Goal: Information Seeking & Learning: Learn about a topic

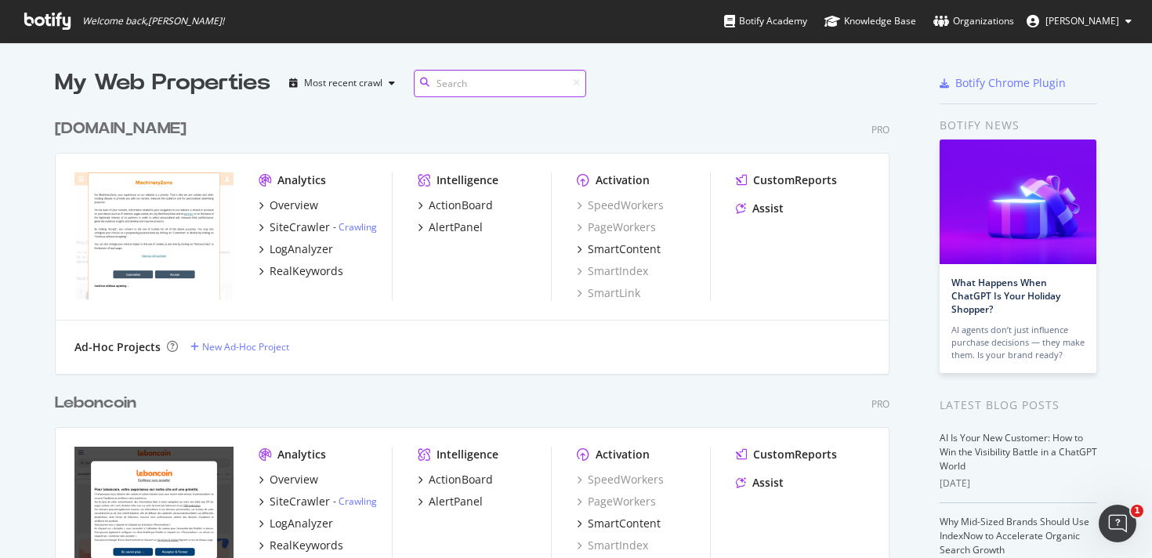
scroll to position [4424, 835]
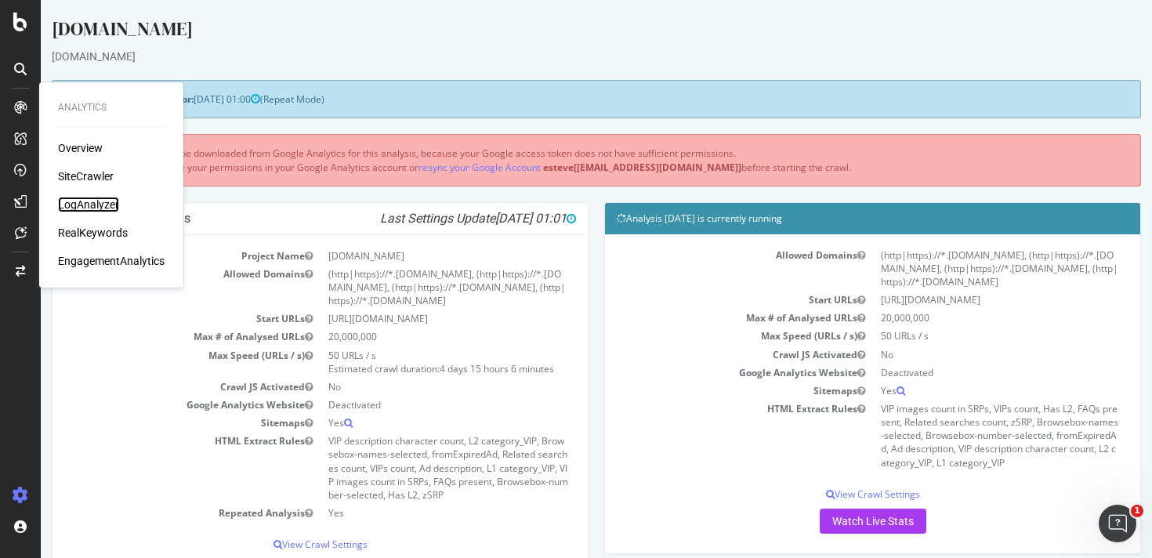
click at [96, 202] on div "LogAnalyzer" at bounding box center [88, 205] width 61 height 16
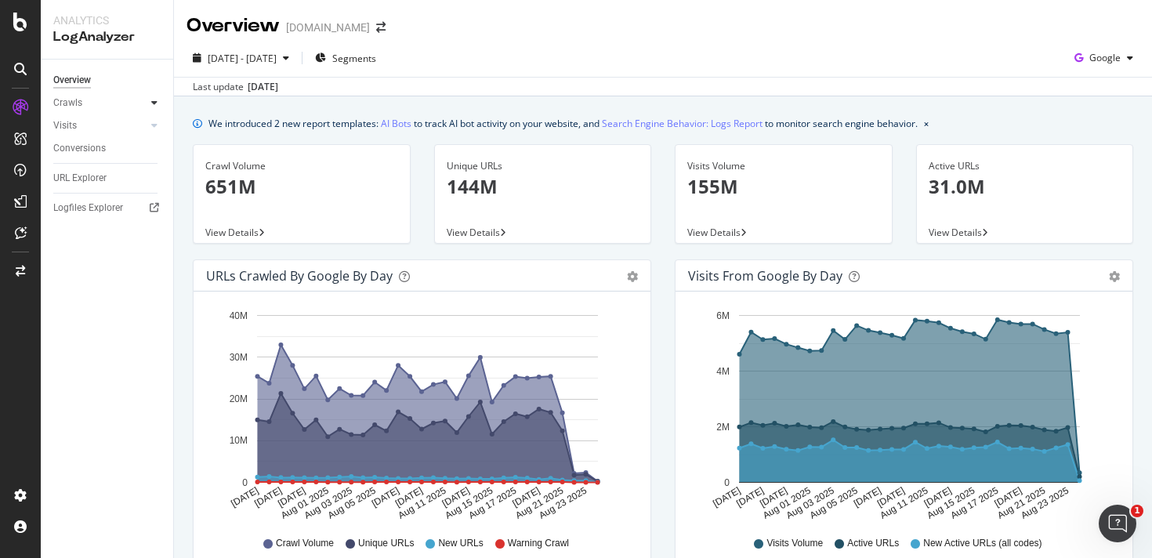
click at [158, 107] on div at bounding box center [155, 103] width 16 height 16
click at [87, 189] on div "HTTP Codes" at bounding box center [86, 187] width 53 height 16
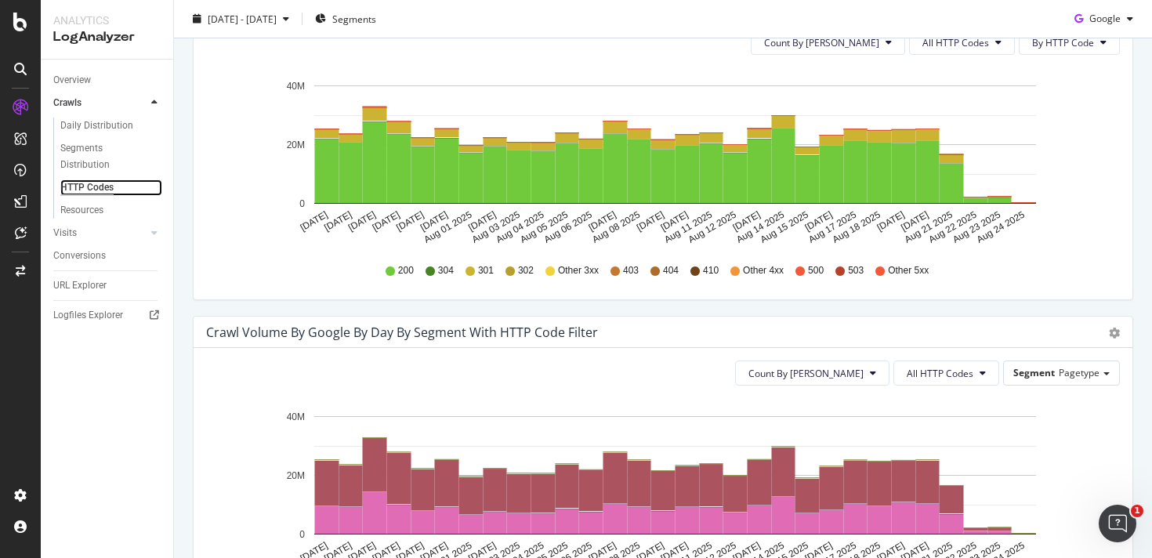
scroll to position [430, 0]
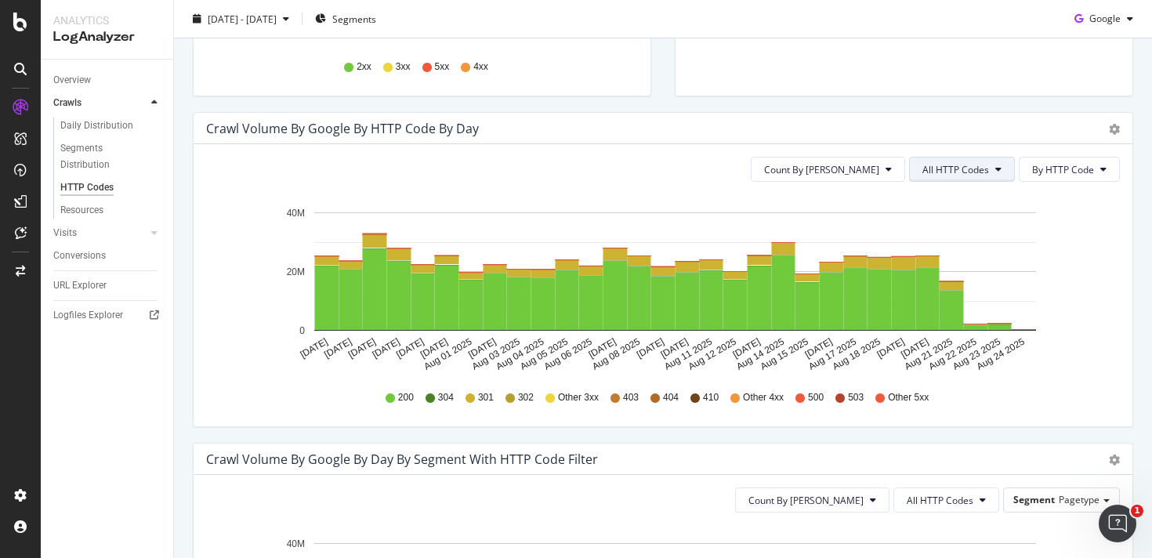
click at [936, 176] on button "All HTTP Codes" at bounding box center [962, 169] width 106 height 25
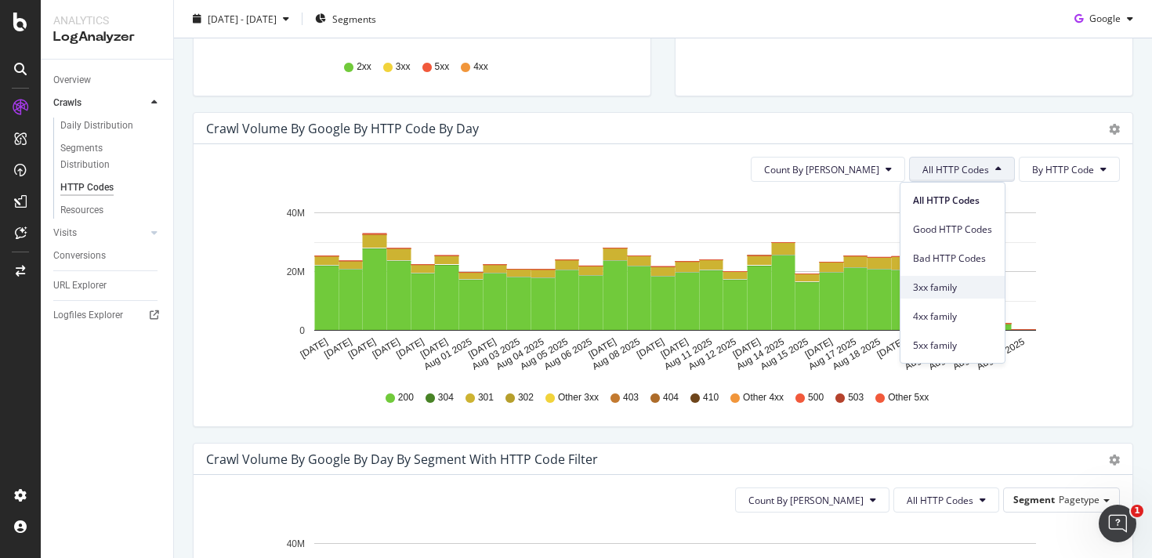
click at [951, 286] on span "3xx family" at bounding box center [952, 288] width 79 height 14
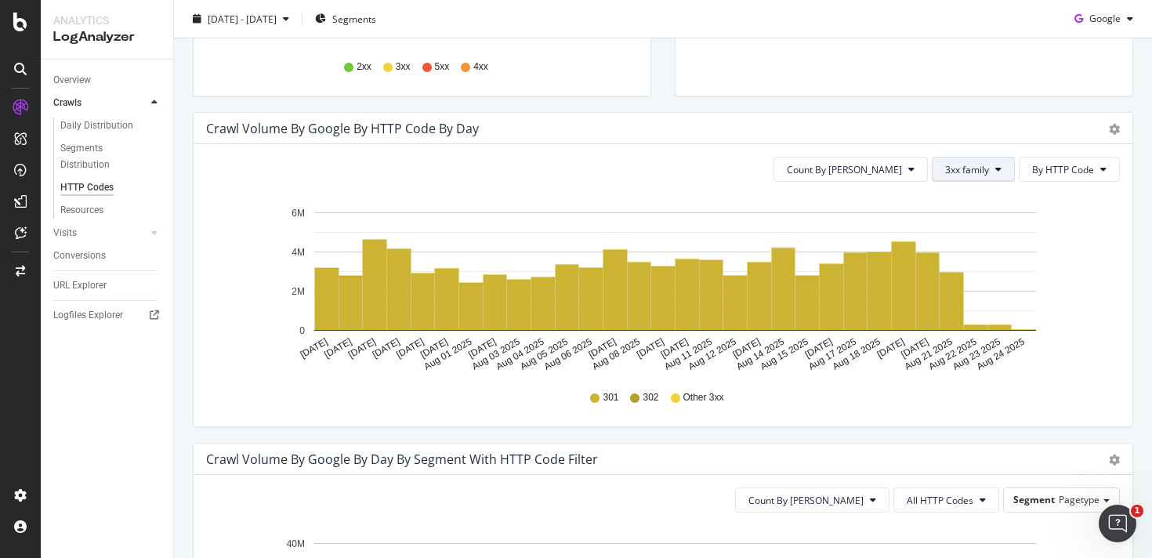
click at [945, 165] on span "3xx family" at bounding box center [967, 169] width 44 height 13
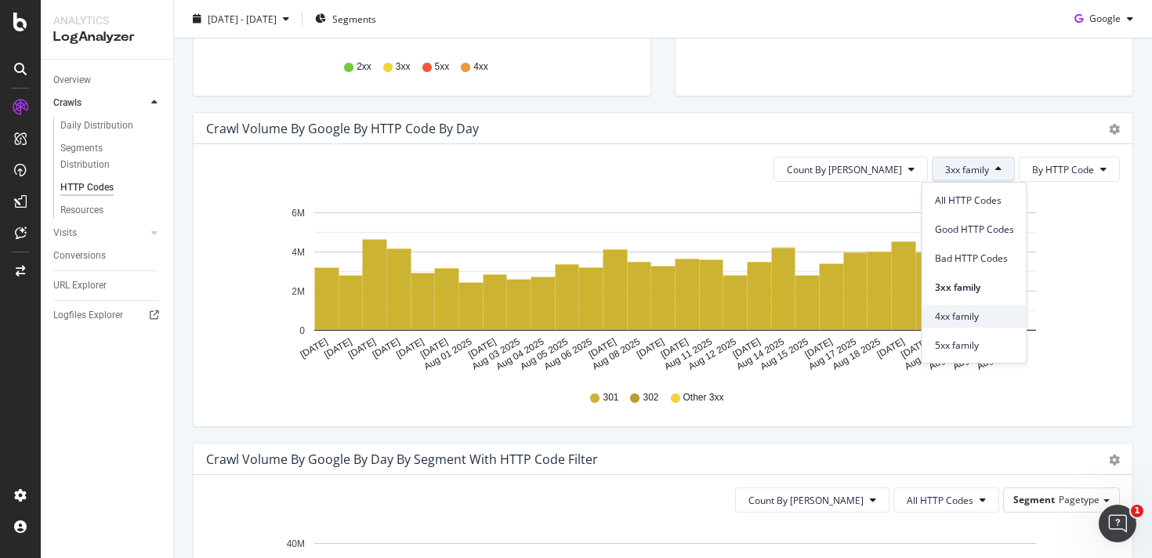
click at [966, 316] on span "4xx family" at bounding box center [974, 317] width 79 height 14
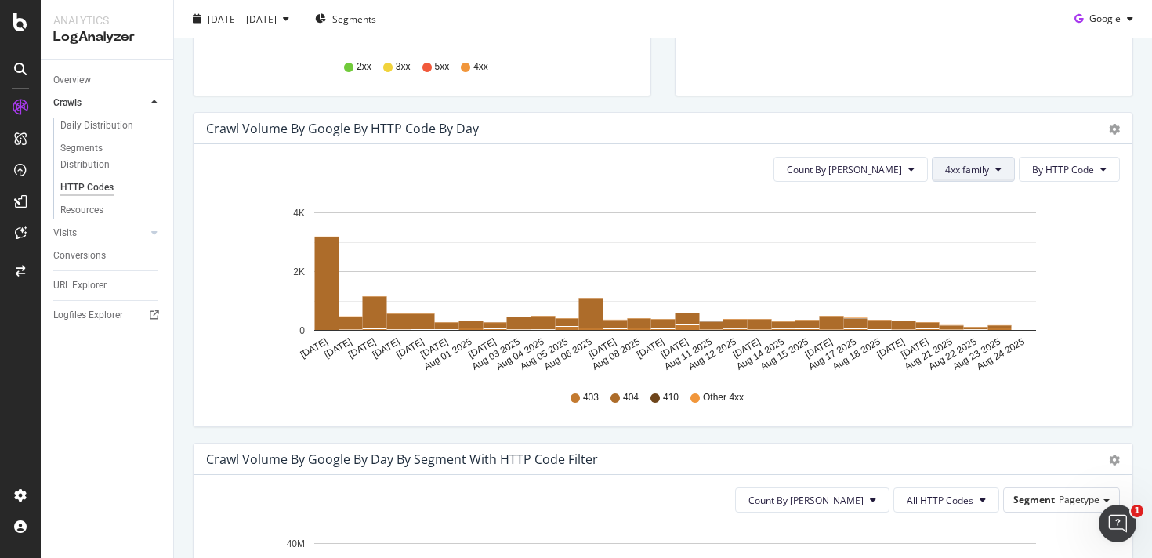
click at [956, 175] on span "4xx family" at bounding box center [967, 169] width 44 height 13
click at [975, 339] on span "5xx family" at bounding box center [974, 346] width 79 height 14
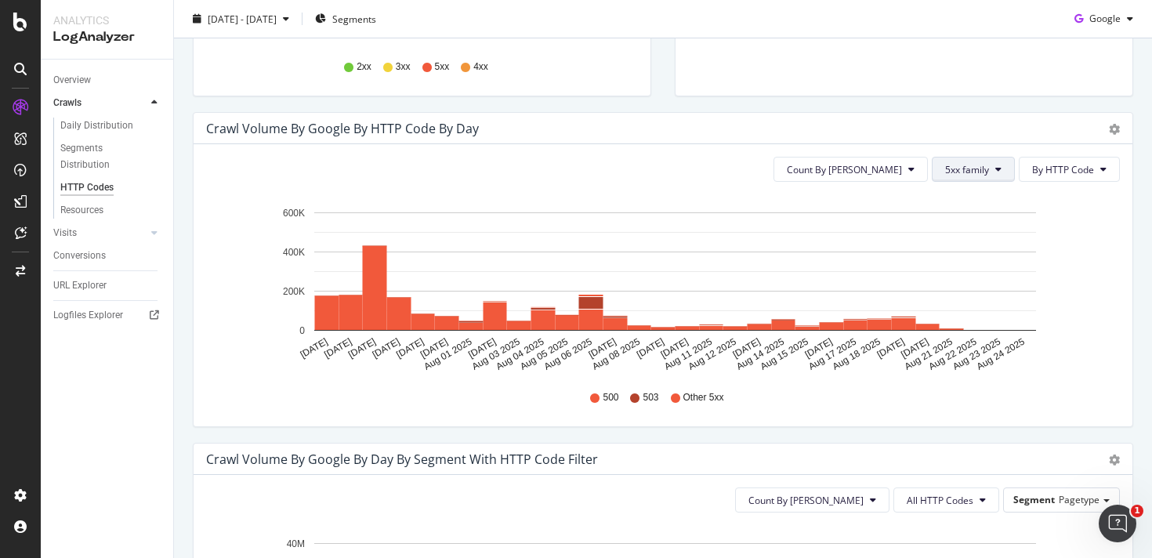
click at [971, 161] on button "5xx family" at bounding box center [973, 169] width 83 height 25
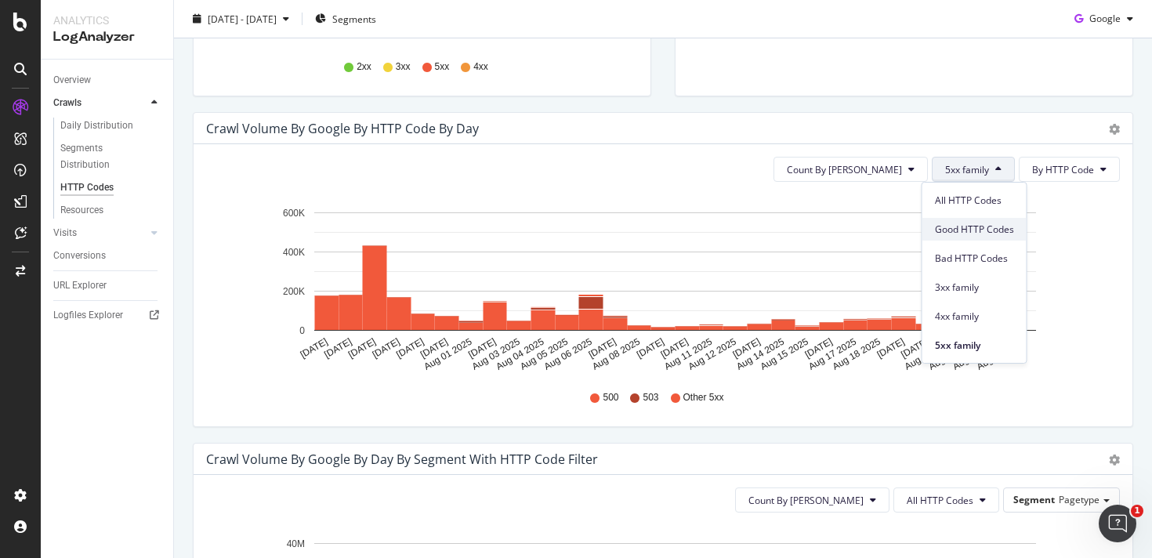
click at [972, 234] on span "Good HTTP Codes" at bounding box center [974, 230] width 79 height 14
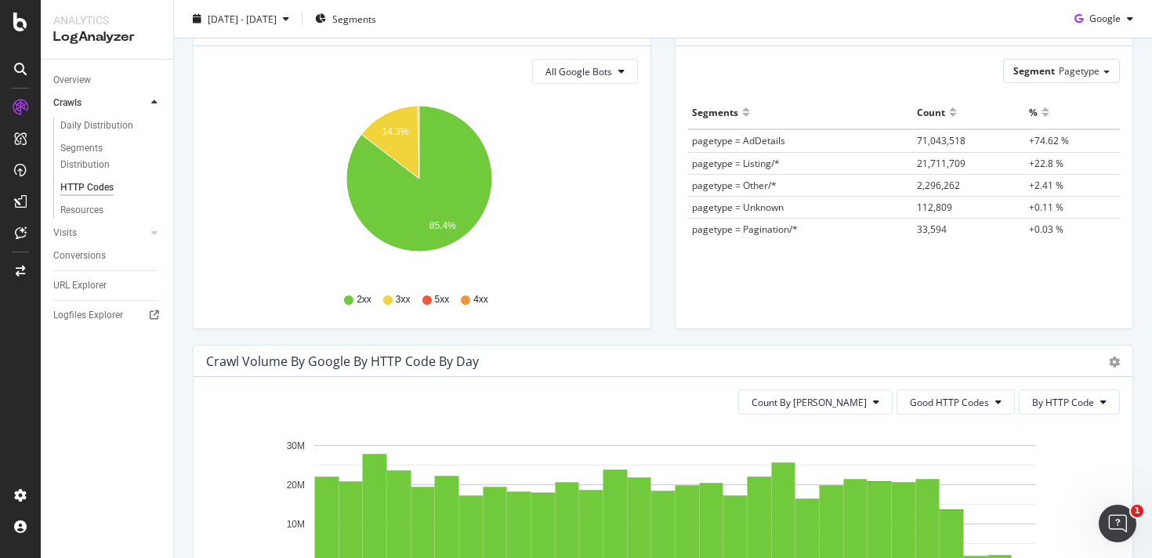
scroll to position [0, 0]
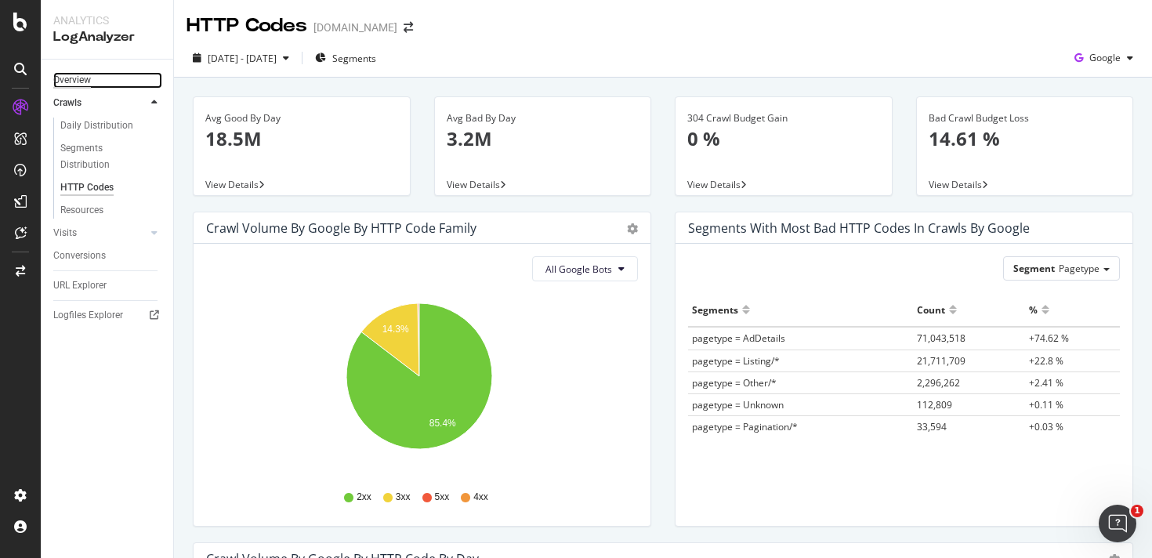
click at [71, 81] on div "Overview" at bounding box center [72, 80] width 38 height 16
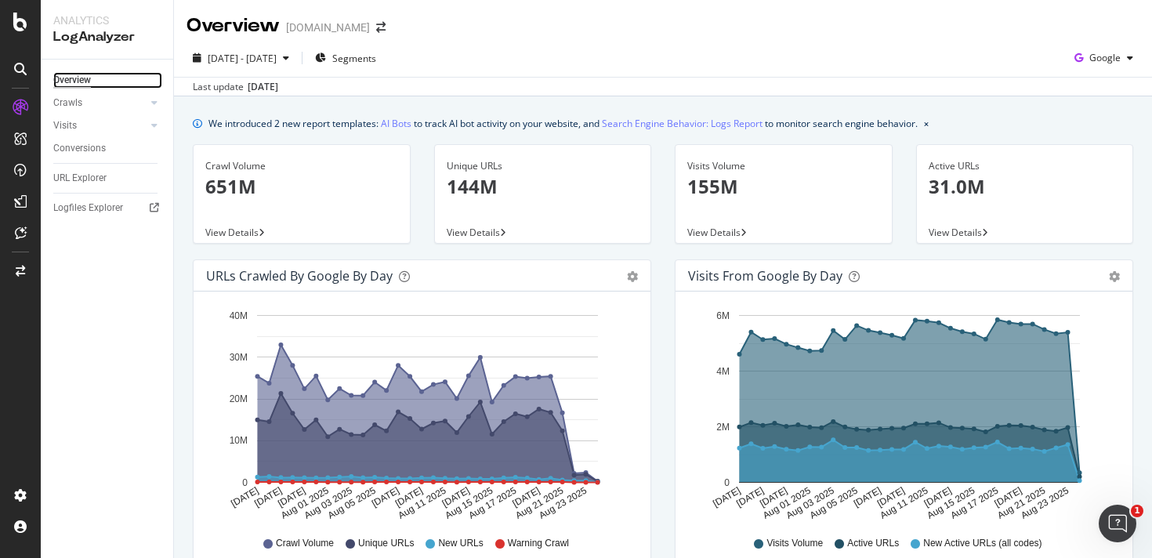
scroll to position [521, 0]
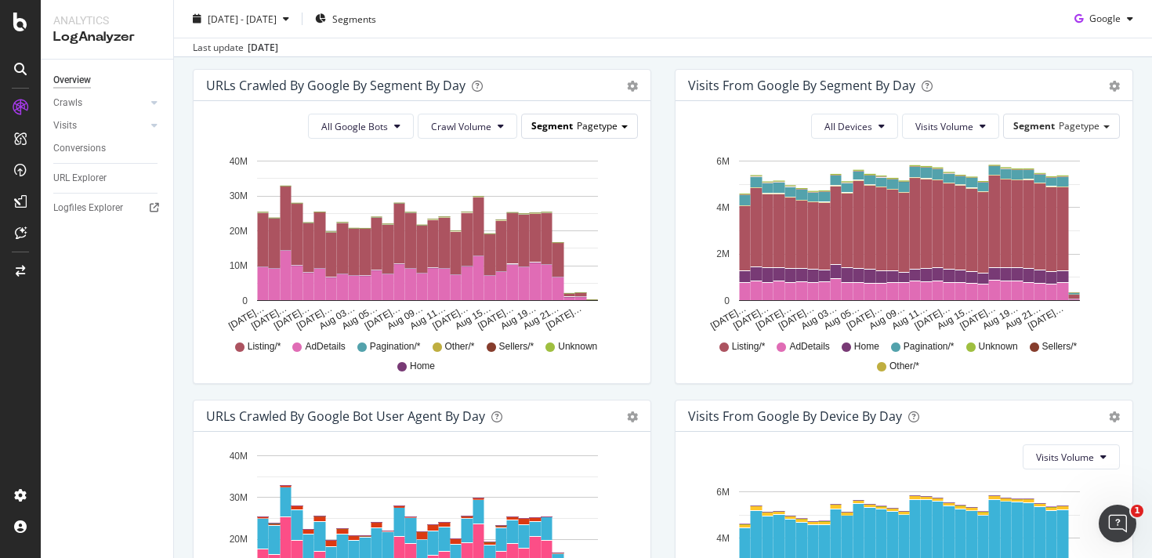
click at [577, 121] on span "Pagetype" at bounding box center [597, 125] width 41 height 13
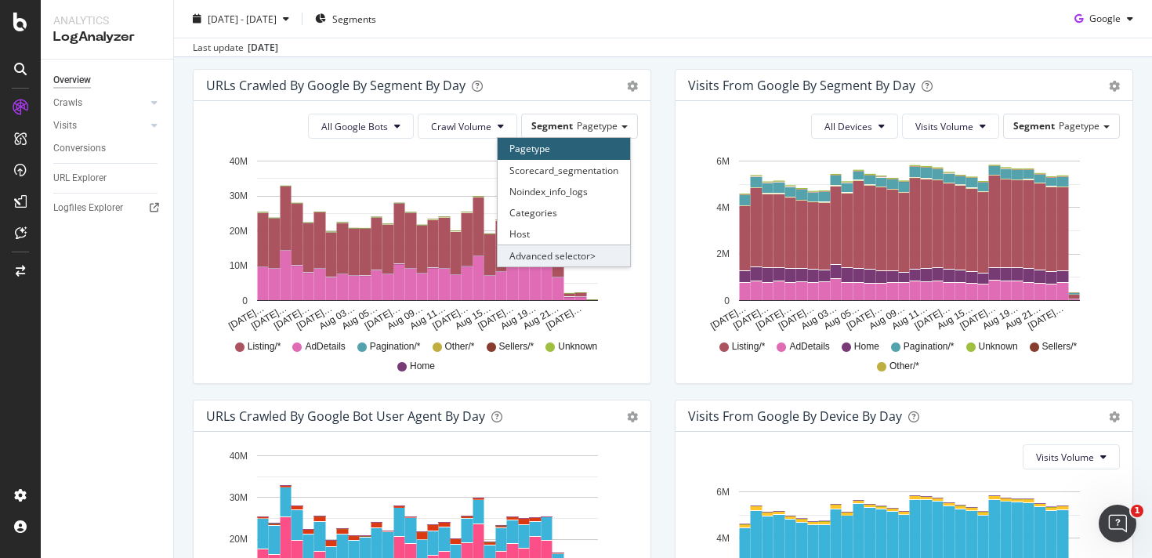
click at [594, 248] on div "Advanced selector >" at bounding box center [564, 256] width 132 height 22
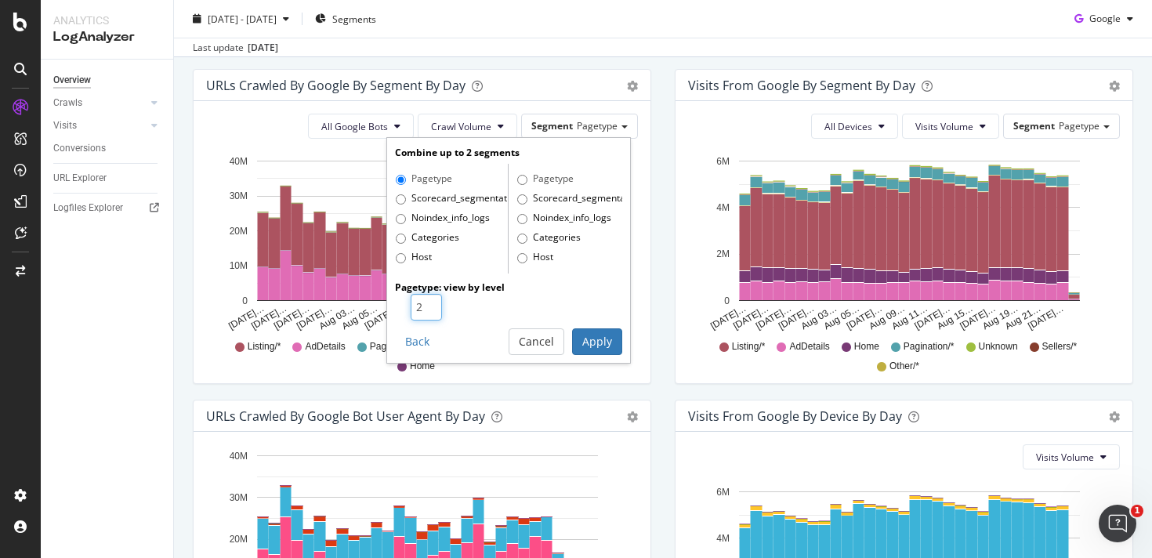
click at [426, 303] on input "2" at bounding box center [426, 307] width 31 height 27
click at [426, 303] on input "3" at bounding box center [426, 307] width 31 height 27
type input "4"
click at [426, 303] on input "4" at bounding box center [426, 307] width 31 height 27
click at [603, 343] on button "Apply" at bounding box center [597, 341] width 50 height 27
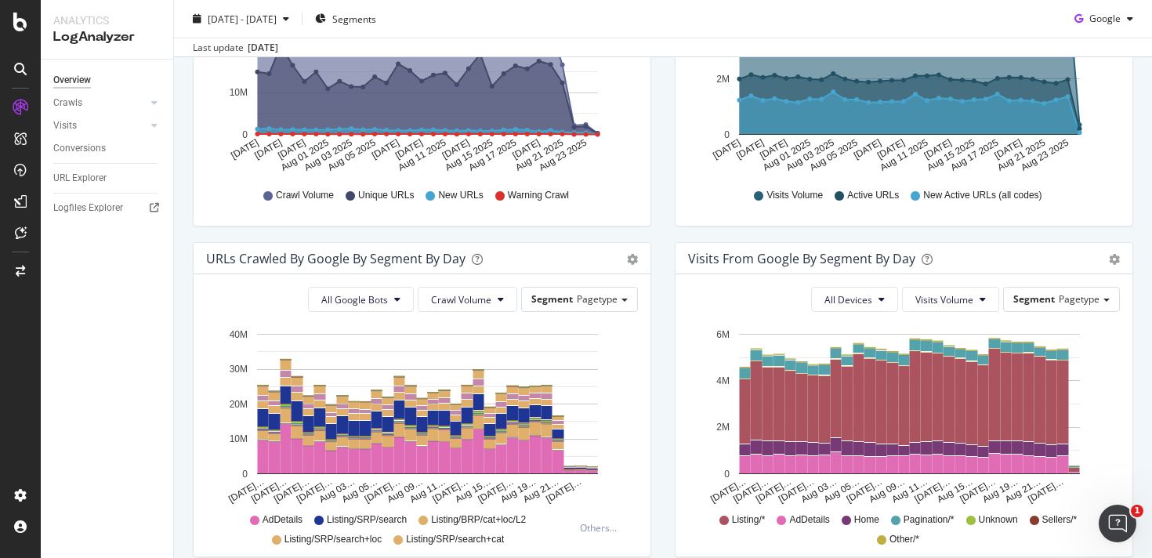
scroll to position [369, 0]
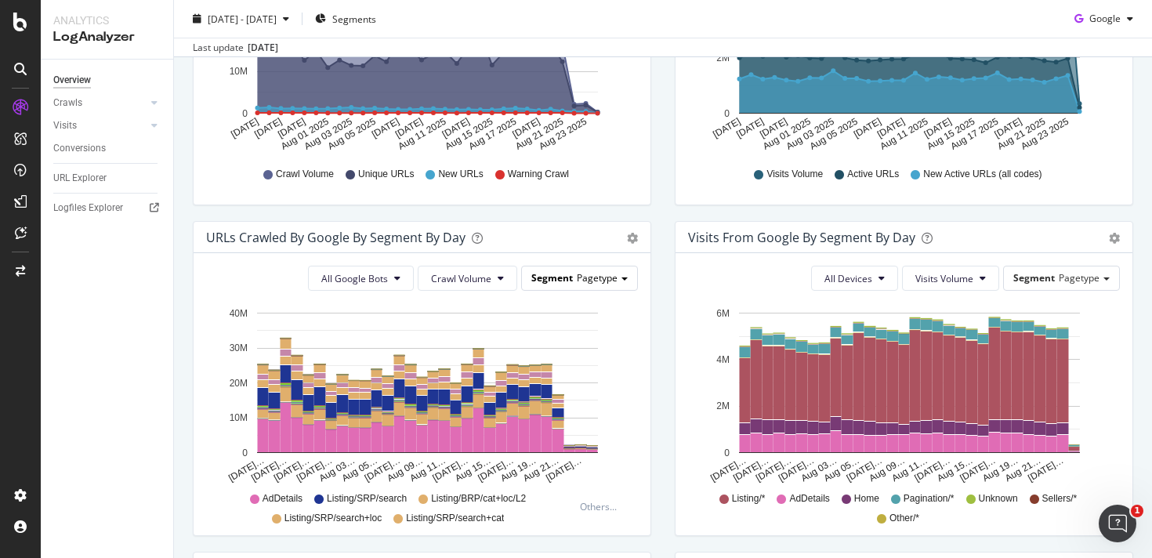
click at [592, 284] on div "Segment Pagetype" at bounding box center [579, 277] width 115 height 23
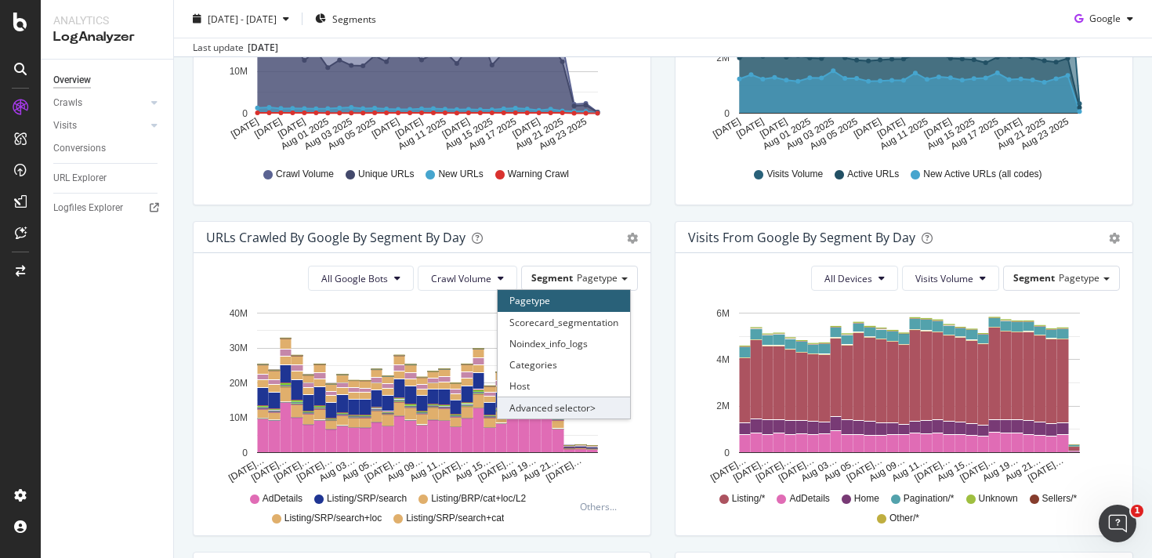
click at [574, 404] on div "Advanced selector >" at bounding box center [564, 408] width 132 height 22
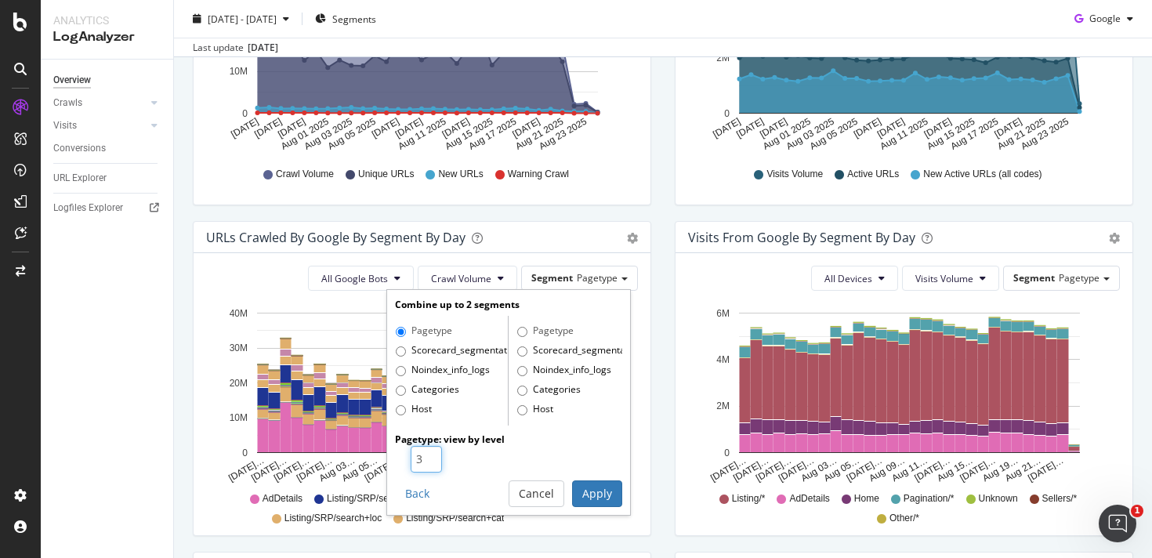
click at [425, 463] on input "3" at bounding box center [426, 459] width 31 height 27
click at [425, 463] on input "2" at bounding box center [426, 459] width 31 height 27
type input "1"
click at [425, 463] on input "1" at bounding box center [426, 459] width 31 height 27
click at [610, 495] on button "Apply" at bounding box center [597, 493] width 50 height 27
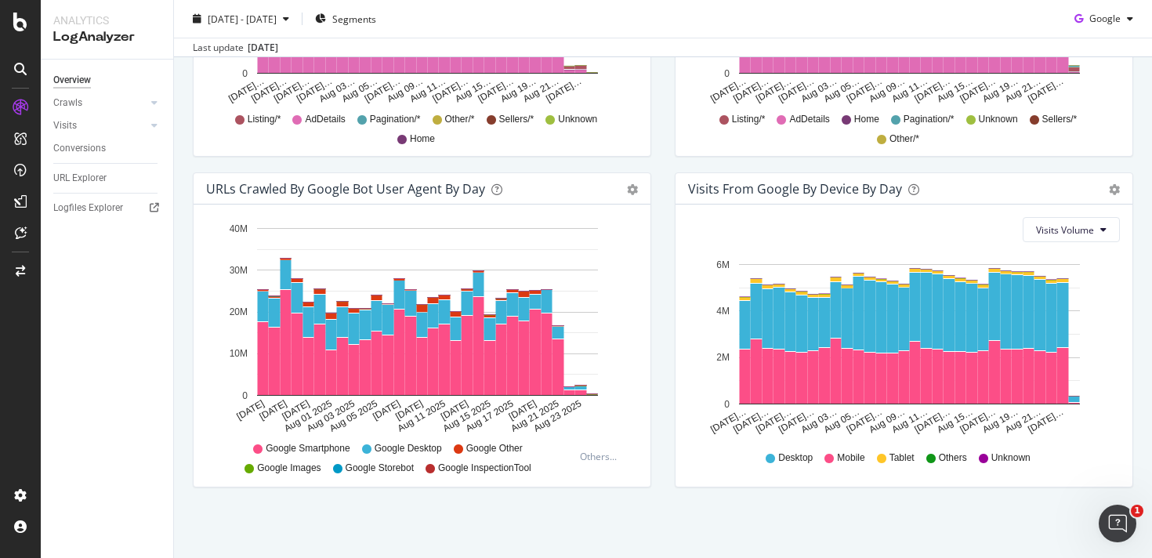
scroll to position [0, 0]
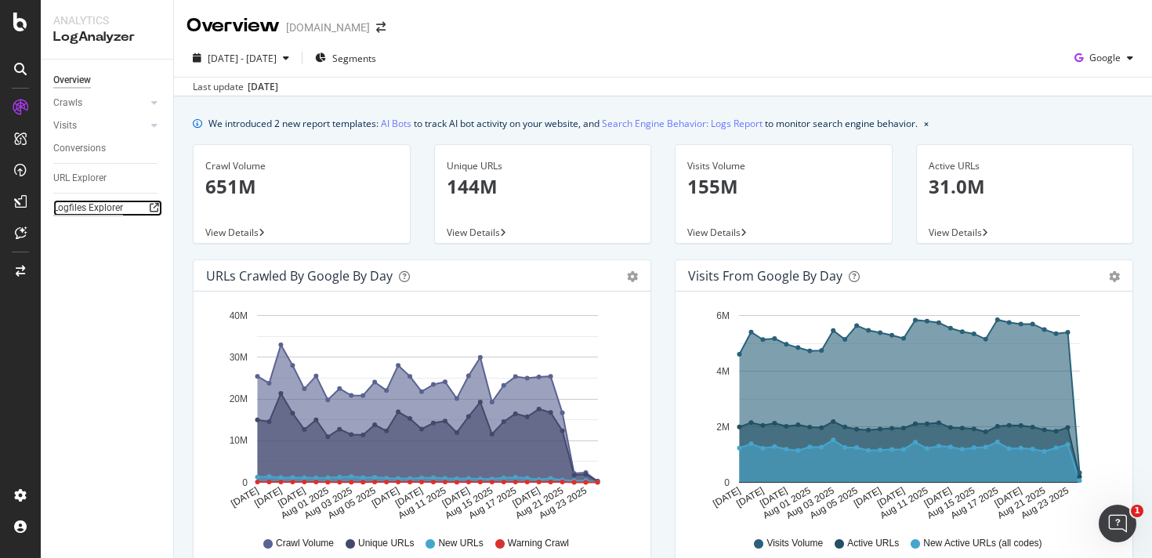
click at [82, 202] on div "Logfiles Explorer" at bounding box center [88, 208] width 70 height 16
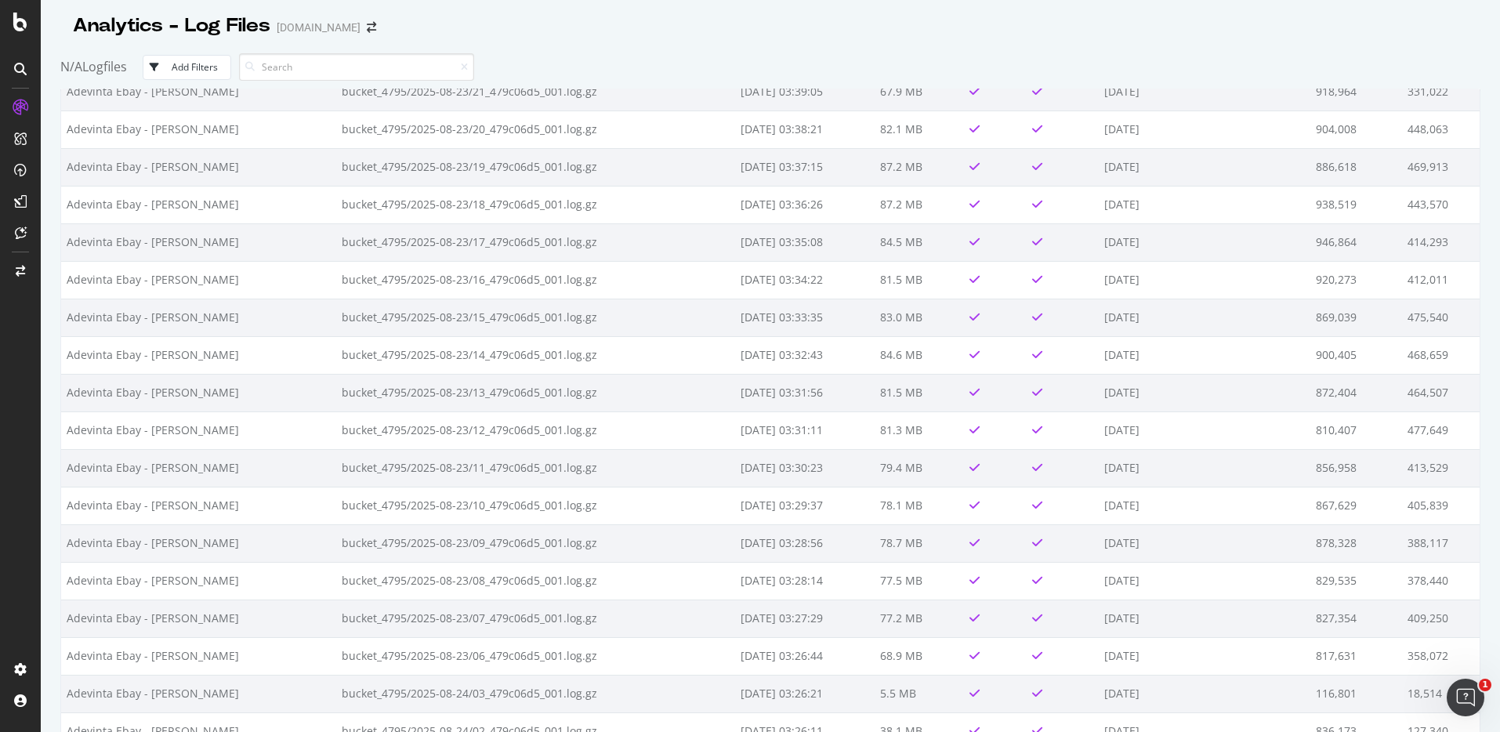
scroll to position [1767, 0]
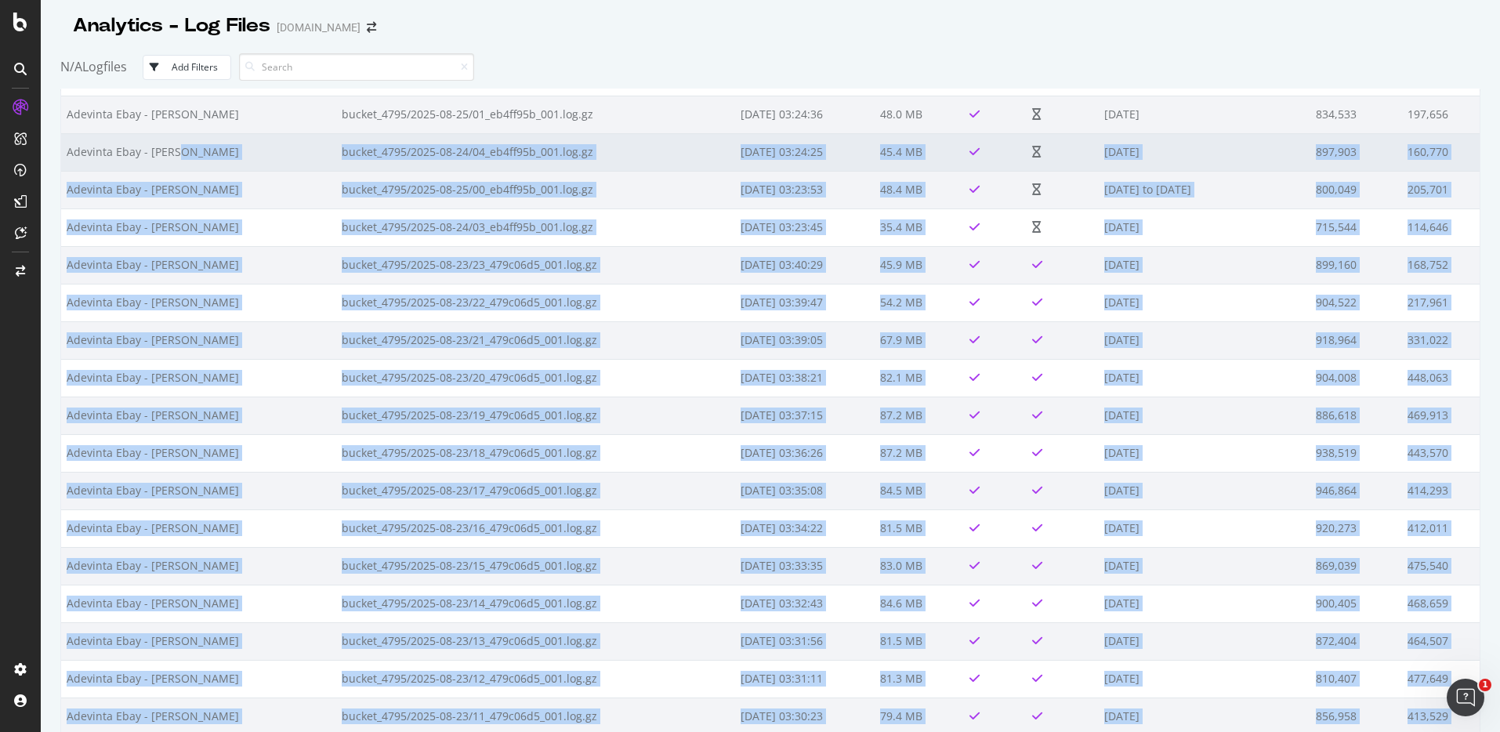
drag, startPoint x: 1445, startPoint y: 440, endPoint x: 72, endPoint y: 161, distance: 1401.1
click at [72, 161] on tbody "Adevinta Ebay - BLAIN bucket_4795/2025-08-25/23_3cfd9502_001.log.gz 2025-08-26 …" at bounding box center [770, 264] width 1419 height 3799
copy tbody "bucket_4795/2025-08-24/04_eb4ff95b_001.log.gz 2025-08-25 03:24:25 45.4 MB 2025-…"
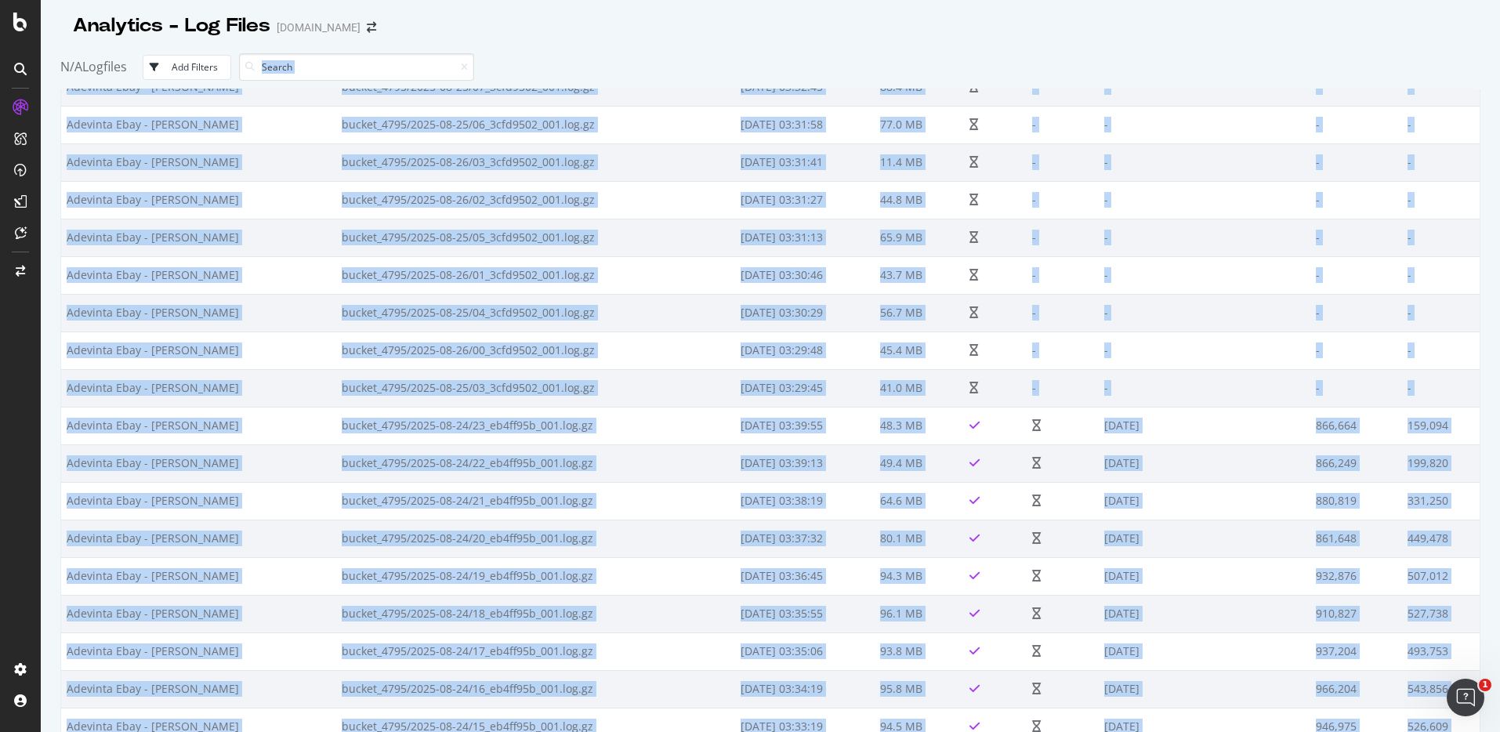
scroll to position [302, 0]
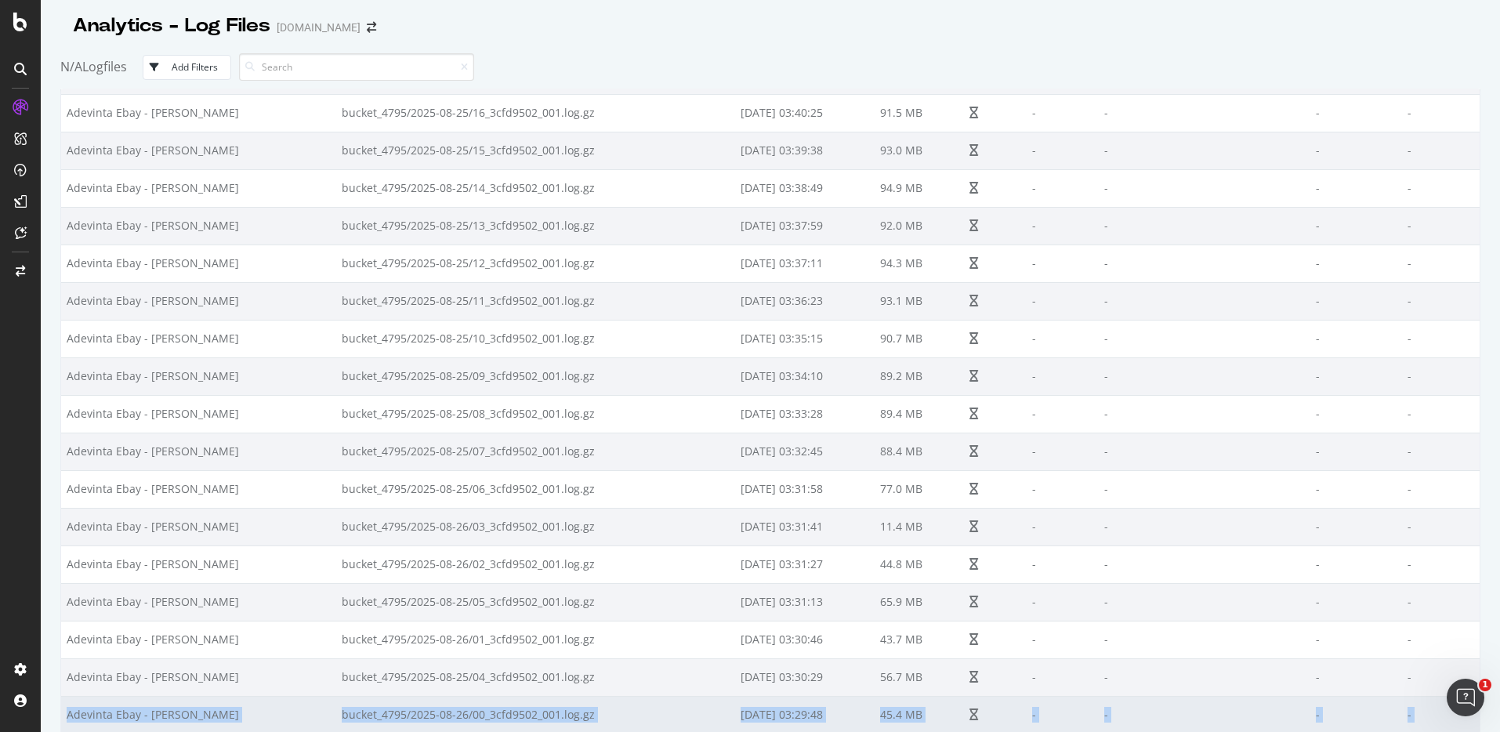
drag, startPoint x: 1457, startPoint y: 466, endPoint x: 63, endPoint y: 714, distance: 1416.2
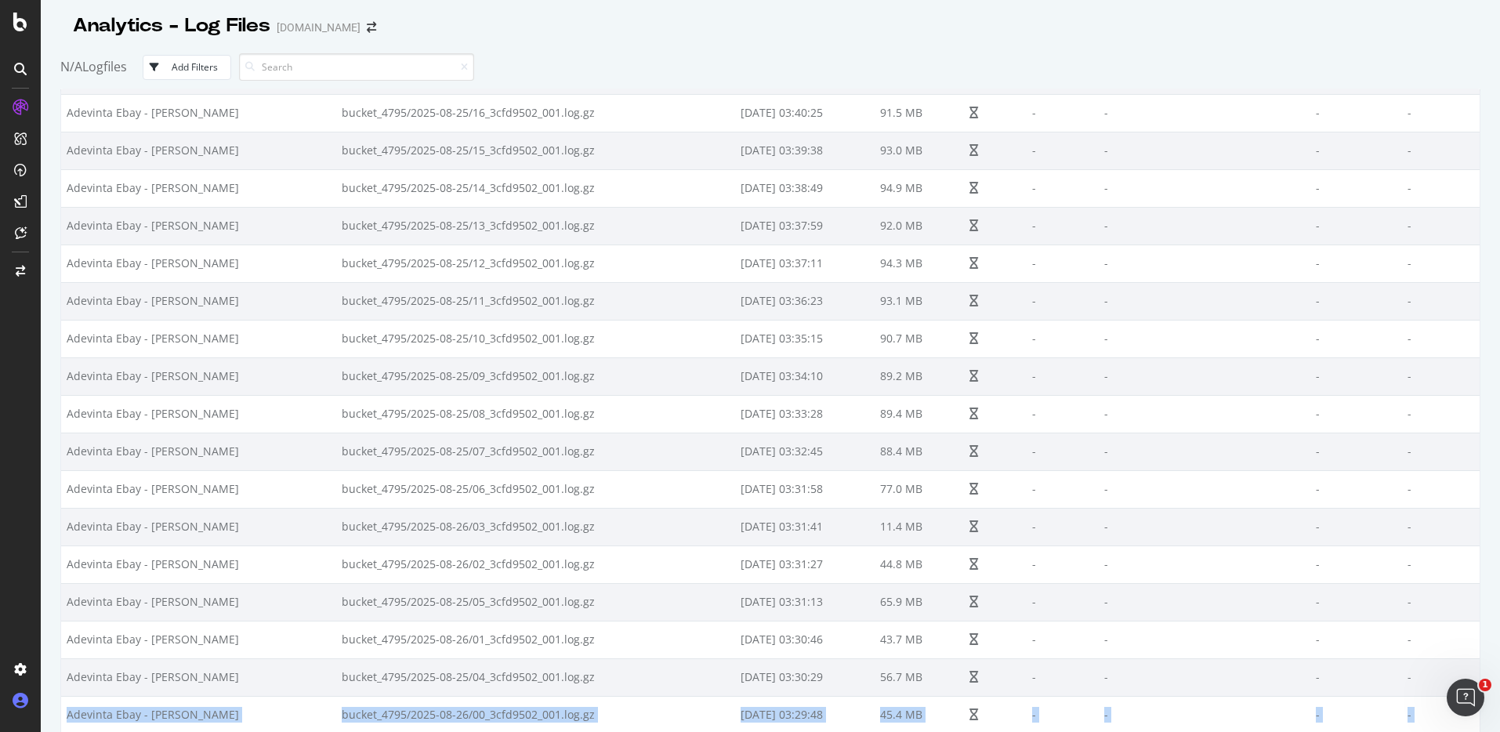
copy tbody "Adevinta Ebay - BLAIN bucket_4795/2025-08-26/00_3cfd9502_001.log.gz 2025-08-26 …"
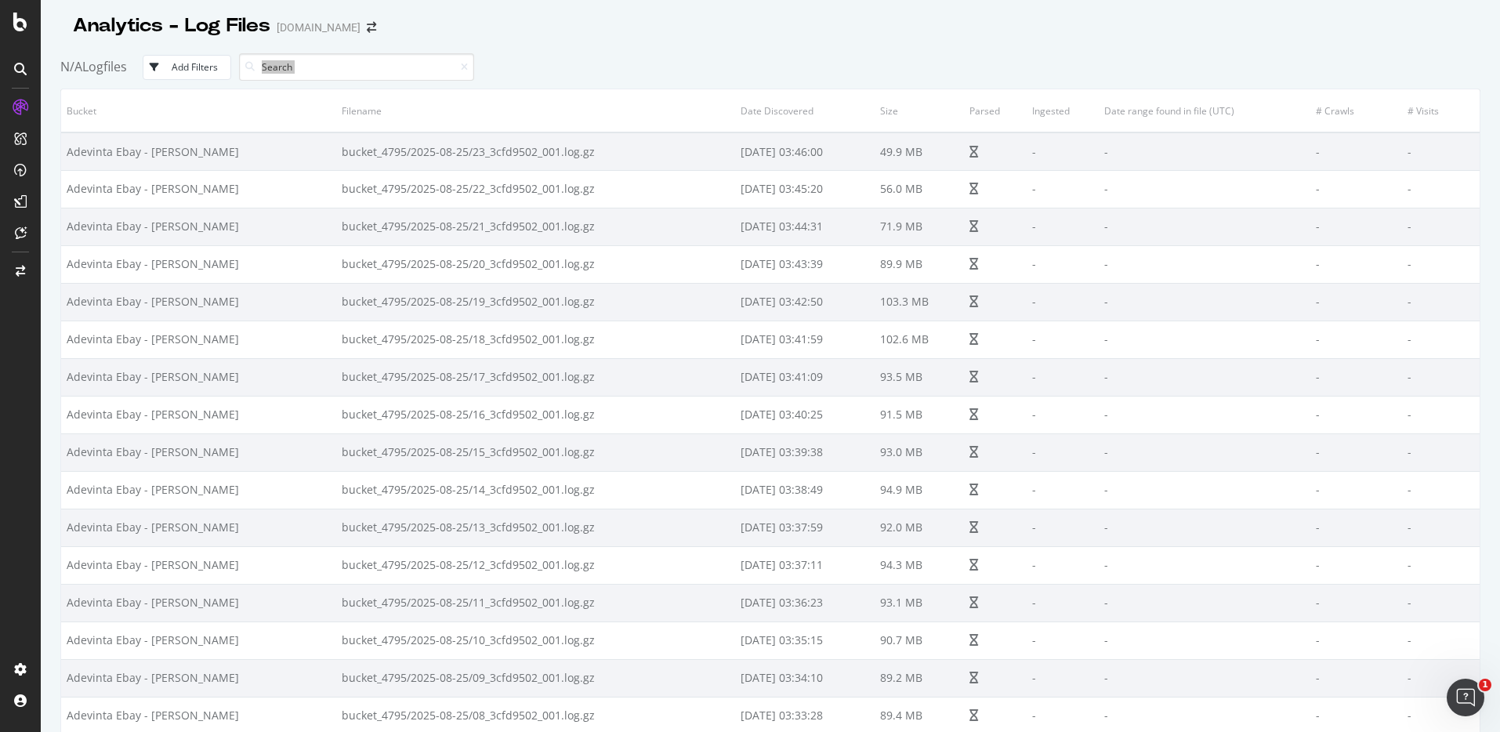
drag, startPoint x: 65, startPoint y: 107, endPoint x: 1060, endPoint y: 30, distance: 997.5
click at [1060, 30] on div "Analytics - Log Files Kleinanzeigen.de N/A Logfiles Add Filters Bucket Filename…" at bounding box center [770, 366] width 1420 height 732
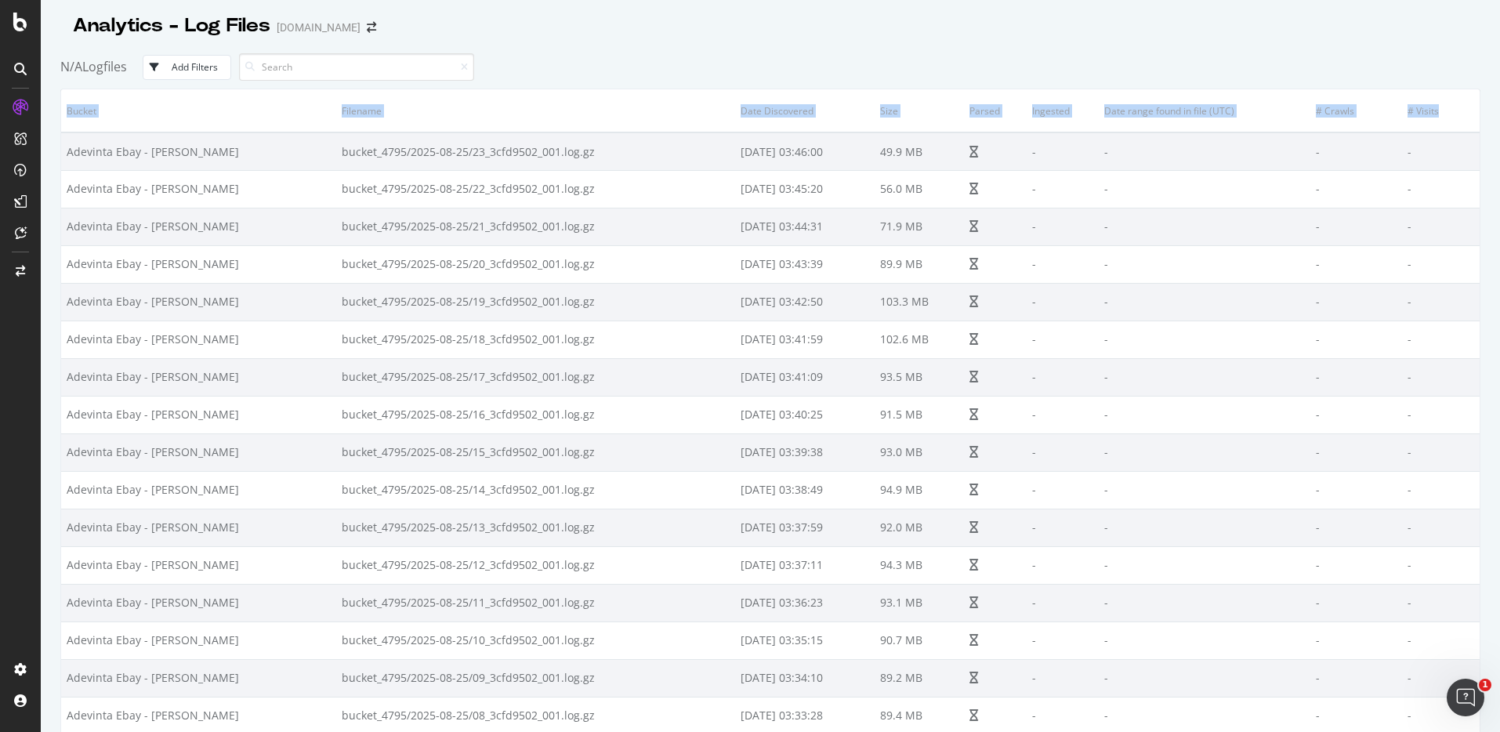
drag, startPoint x: 1243, startPoint y: 133, endPoint x: 65, endPoint y: 111, distance: 1178.1
click at [65, 111] on tr "Bucket Filename Date Discovered Size Parsed Ingested Date range found in file (…" at bounding box center [770, 110] width 1419 height 43
copy tr "Bucket Filename Date Discovered Size Parsed Ingested Date range found in file (…"
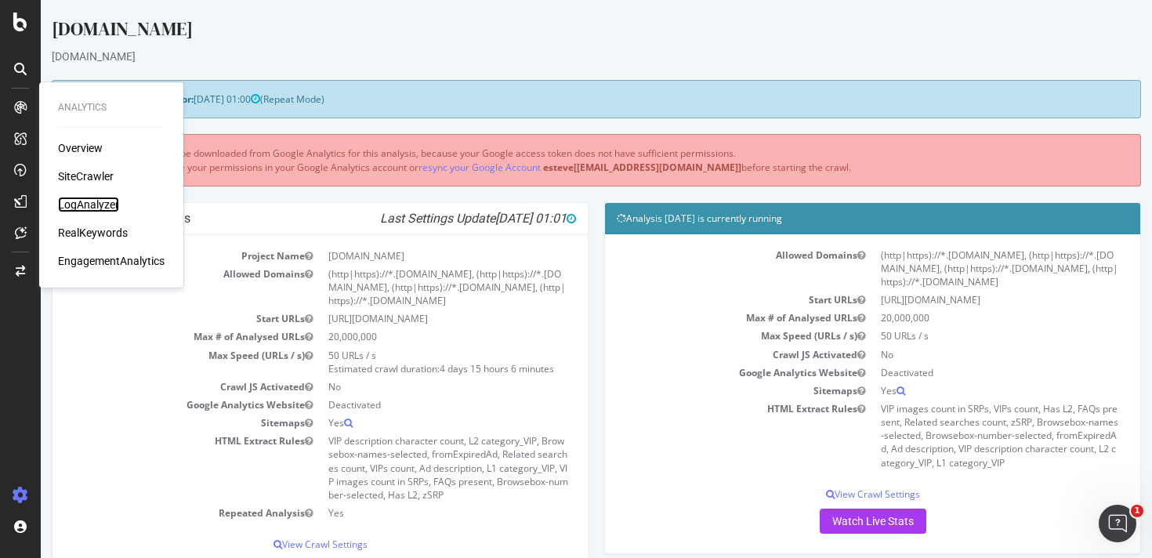
click at [90, 198] on div "LogAnalyzer" at bounding box center [88, 205] width 61 height 16
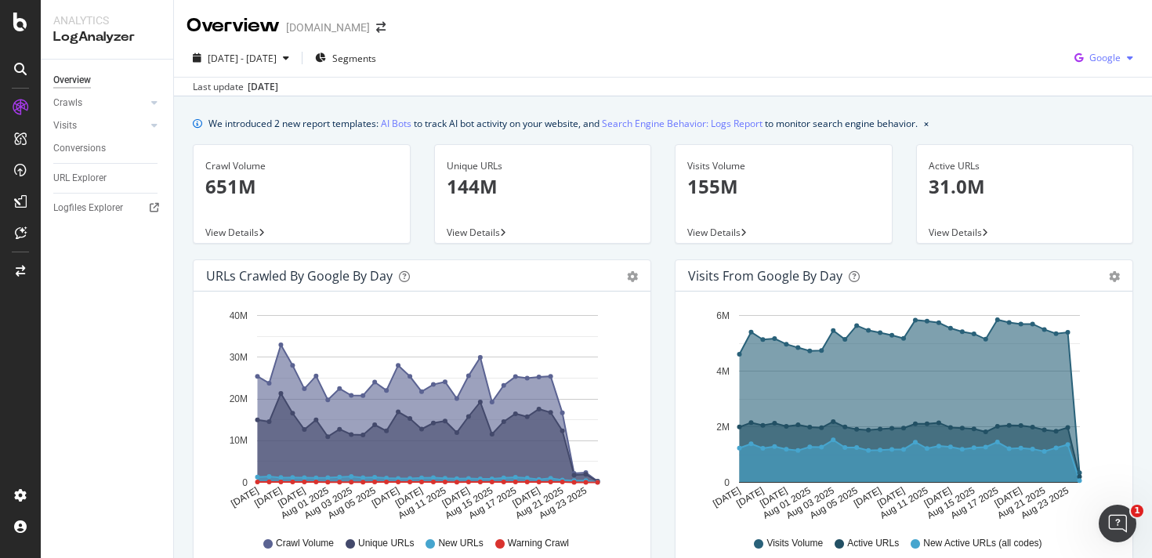
click at [1089, 63] on span "Google" at bounding box center [1104, 57] width 31 height 13
click at [537, 22] on div "Overview Kleinanzeigen.de" at bounding box center [663, 19] width 978 height 39
click at [376, 56] on span "Segments" at bounding box center [354, 58] width 44 height 13
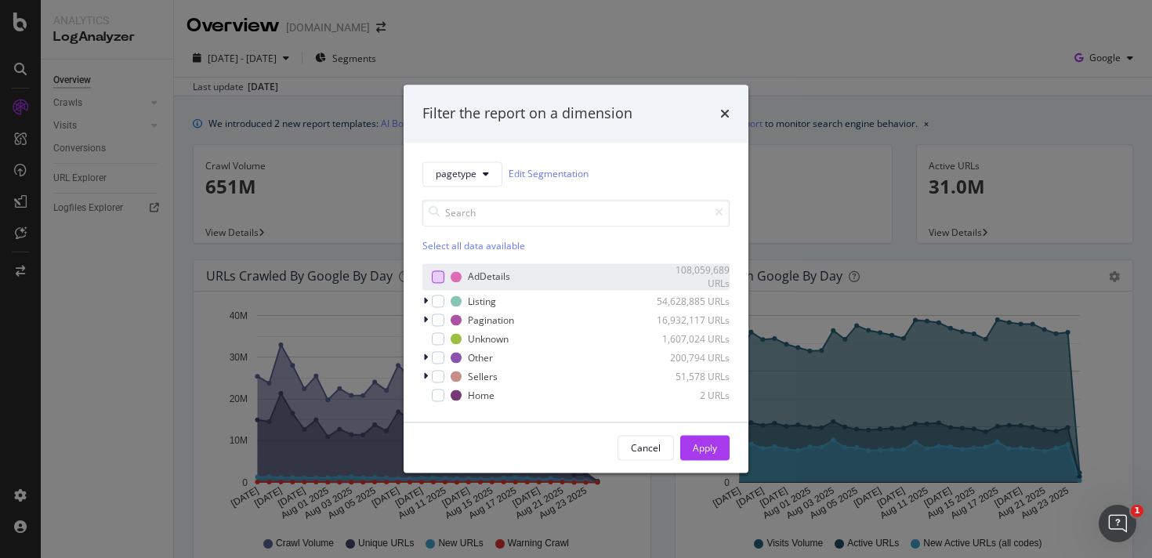
click at [435, 274] on div "modal" at bounding box center [438, 276] width 13 height 13
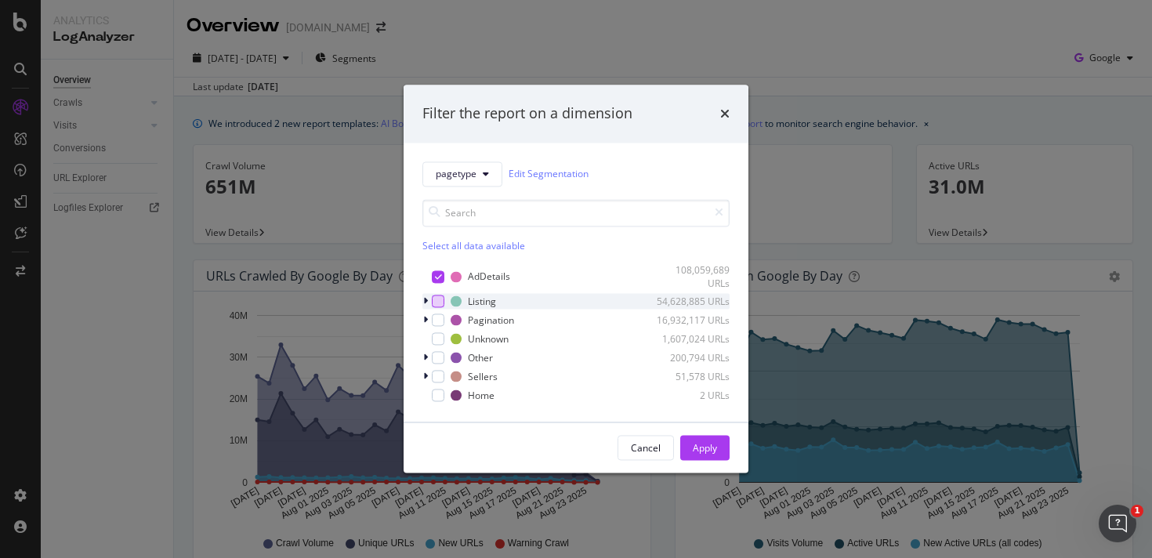
click at [435, 306] on div "modal" at bounding box center [438, 301] width 13 height 13
click at [435, 332] on div "Unknown 1,607,024 URLs" at bounding box center [575, 340] width 307 height 16
click at [435, 317] on div "modal" at bounding box center [438, 320] width 13 height 13
click at [440, 361] on div "modal" at bounding box center [438, 358] width 13 height 13
click at [440, 378] on div "modal" at bounding box center [438, 377] width 13 height 13
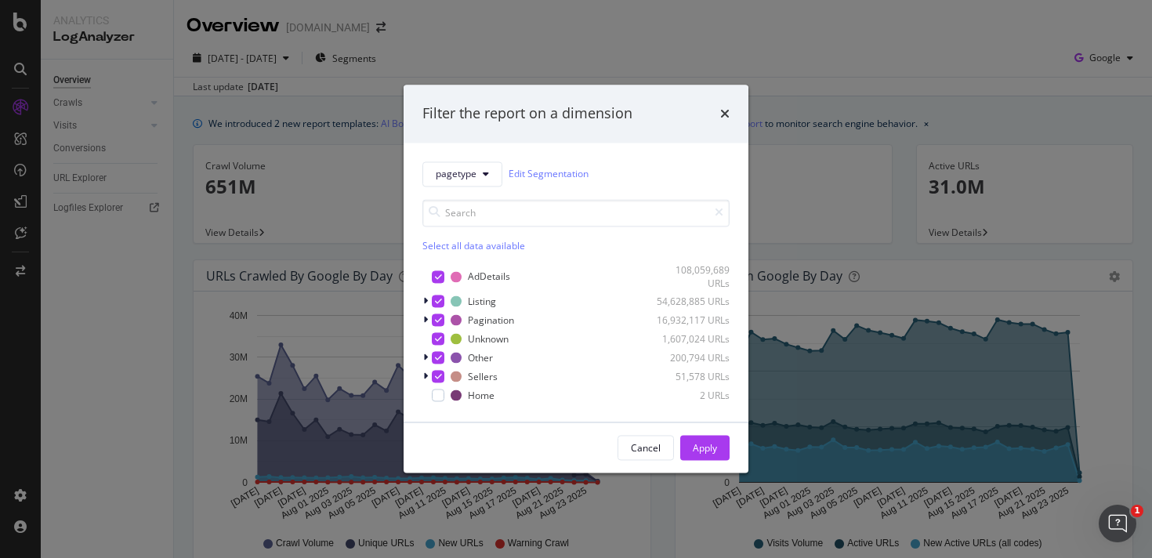
click at [440, 404] on div "pagetype Edit Segmentation Select all data available AdDetails 108,059,689 URLs…" at bounding box center [576, 282] width 345 height 279
click at [440, 401] on div "modal" at bounding box center [438, 396] width 13 height 13
click at [703, 457] on div "Apply" at bounding box center [705, 449] width 24 height 24
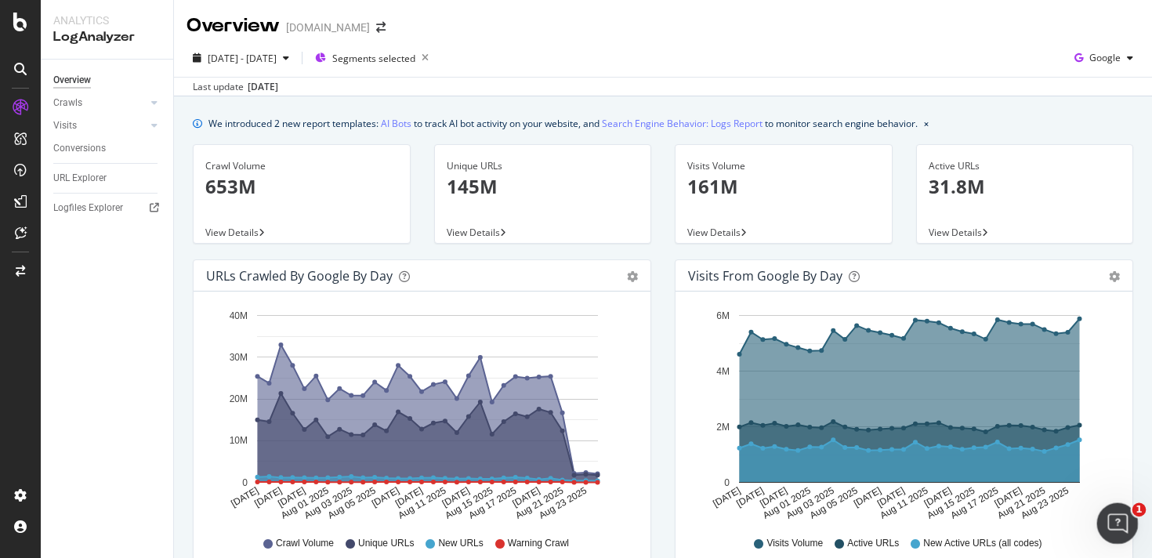
click at [1110, 521] on icon "Open Intercom Messenger" at bounding box center [1116, 522] width 26 height 26
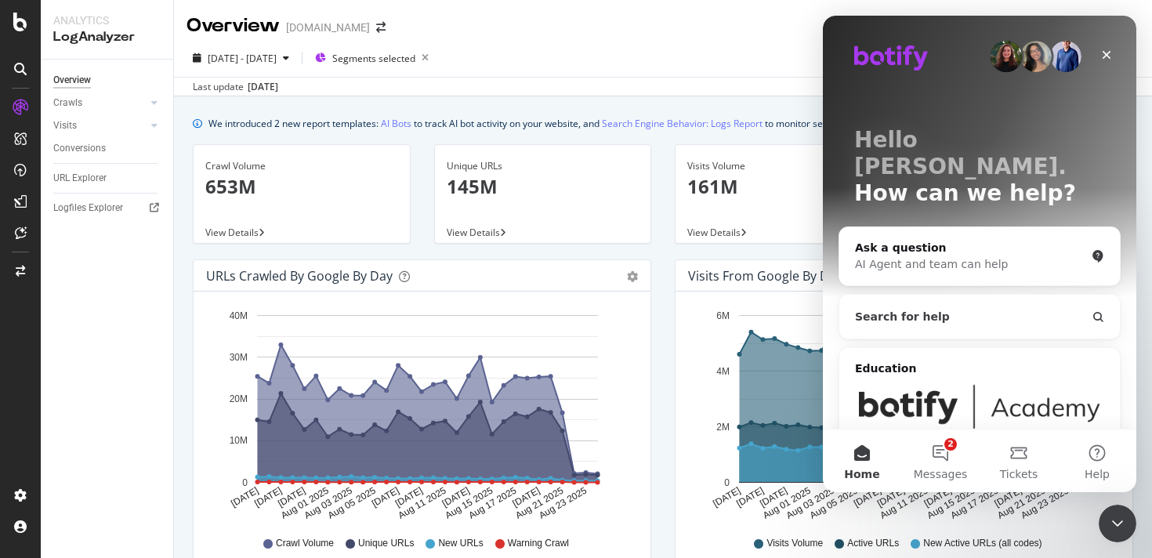
click at [975, 301] on button "Search for help" at bounding box center [980, 316] width 268 height 31
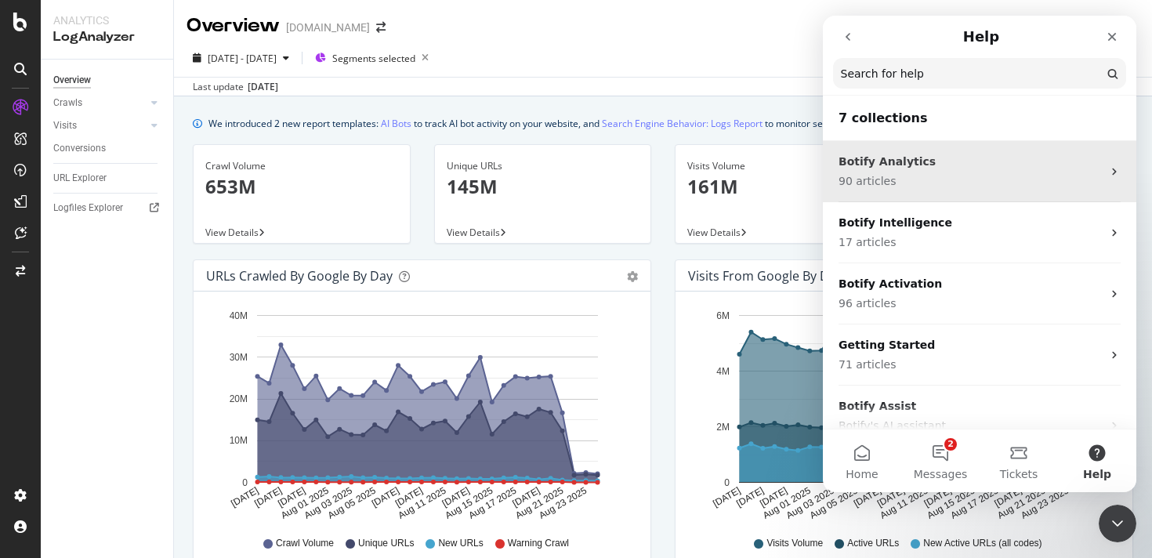
click at [1108, 172] on icon "Intercom messenger" at bounding box center [1114, 171] width 13 height 13
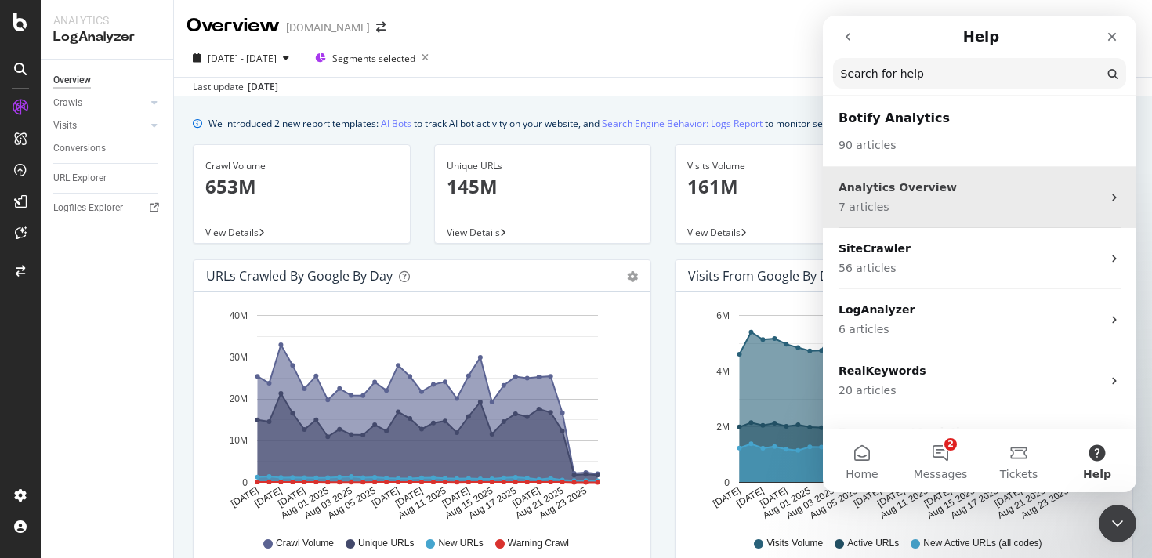
scroll to position [37, 0]
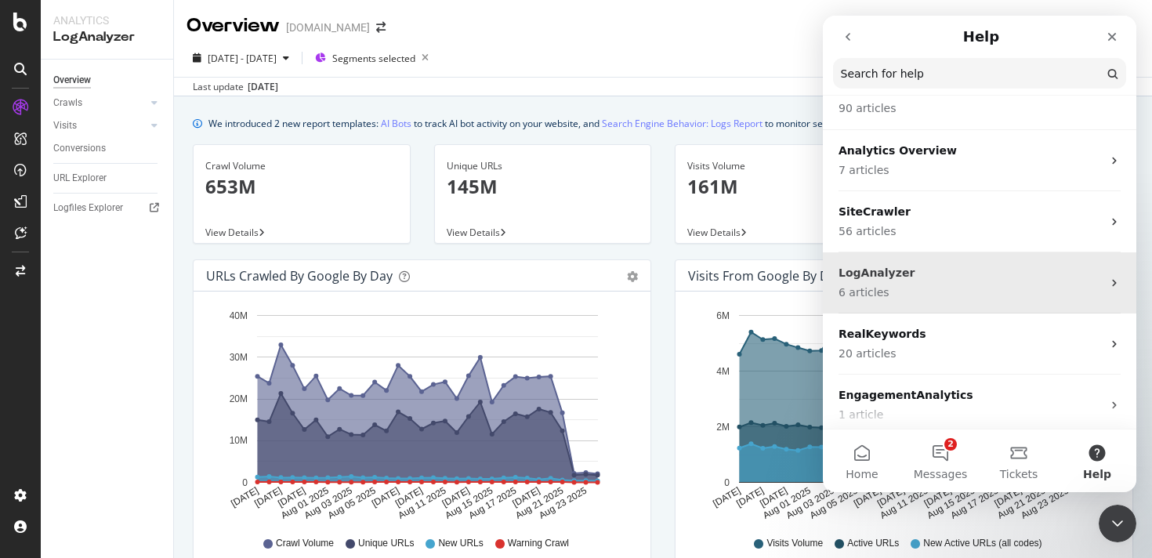
click at [1091, 283] on div "LogAnalyzer 6 articles" at bounding box center [970, 283] width 263 height 36
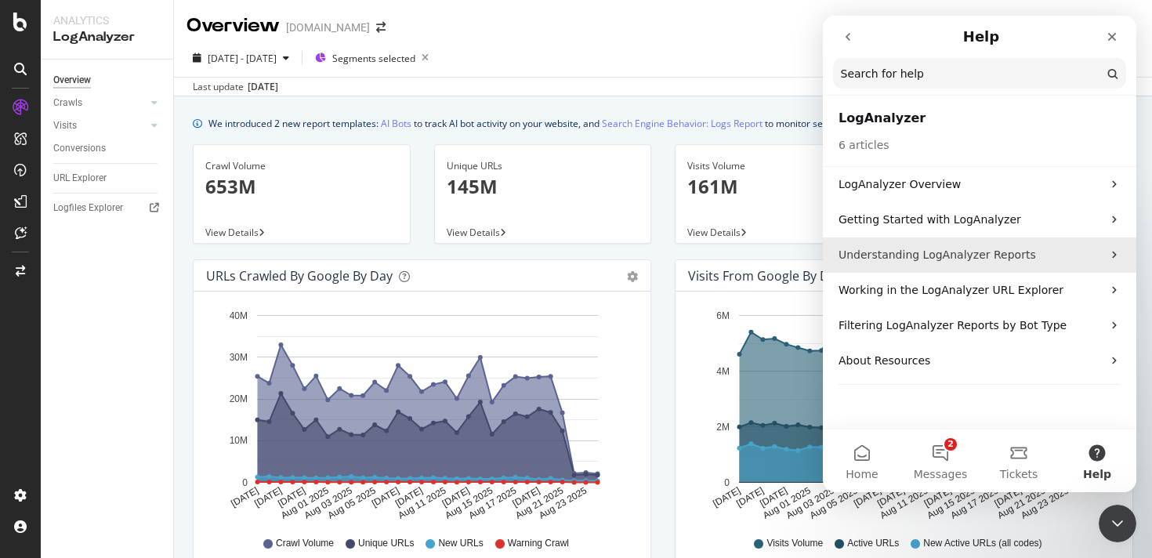
click at [1115, 252] on icon "Intercom messenger" at bounding box center [1114, 254] width 13 height 13
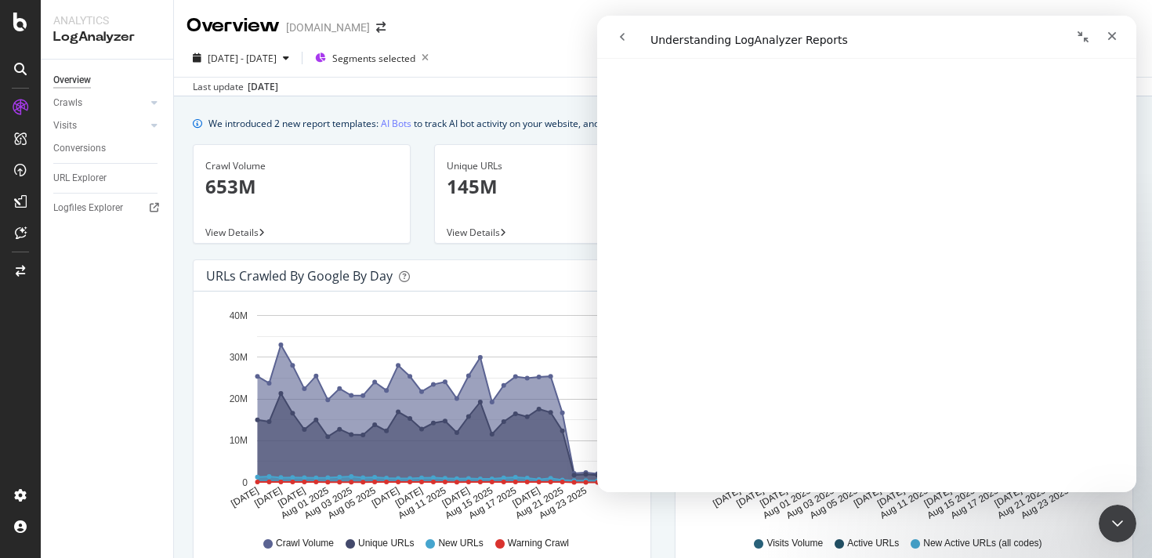
scroll to position [225, 0]
click at [1113, 38] on icon "Close" at bounding box center [1112, 36] width 9 height 9
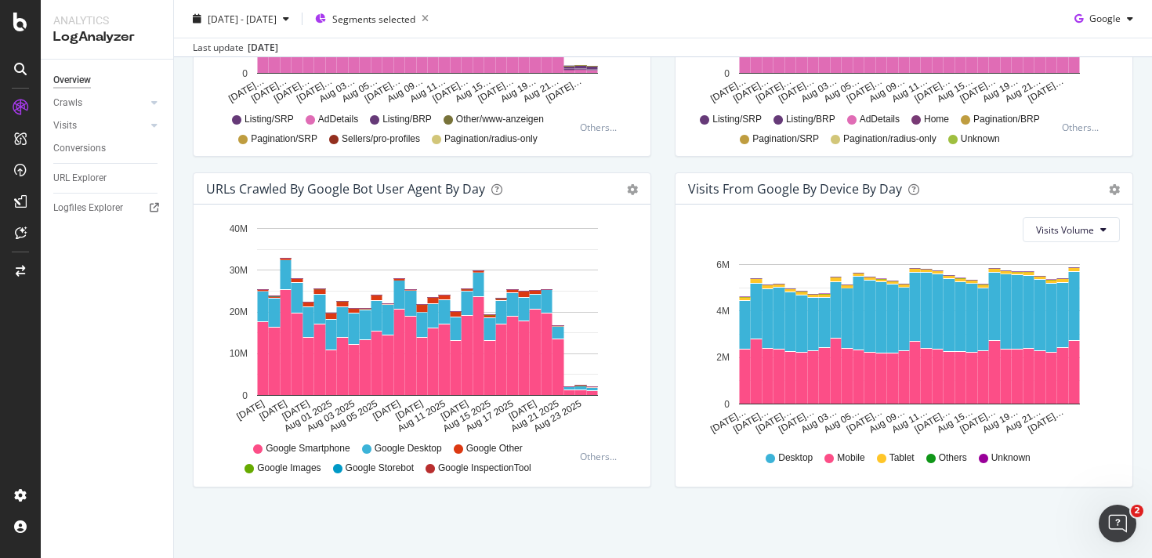
scroll to position [0, 0]
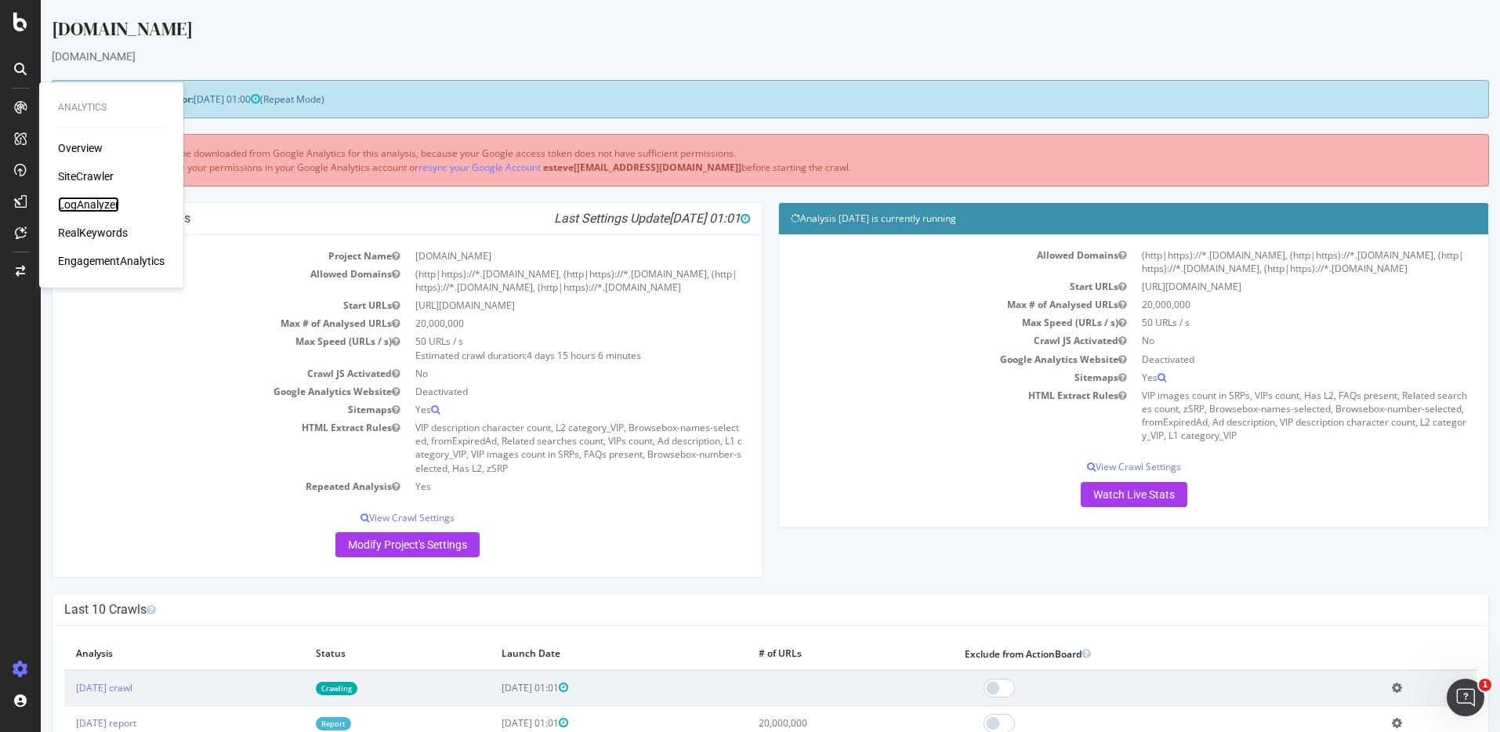
click at [85, 206] on div "LogAnalyzer" at bounding box center [88, 205] width 61 height 16
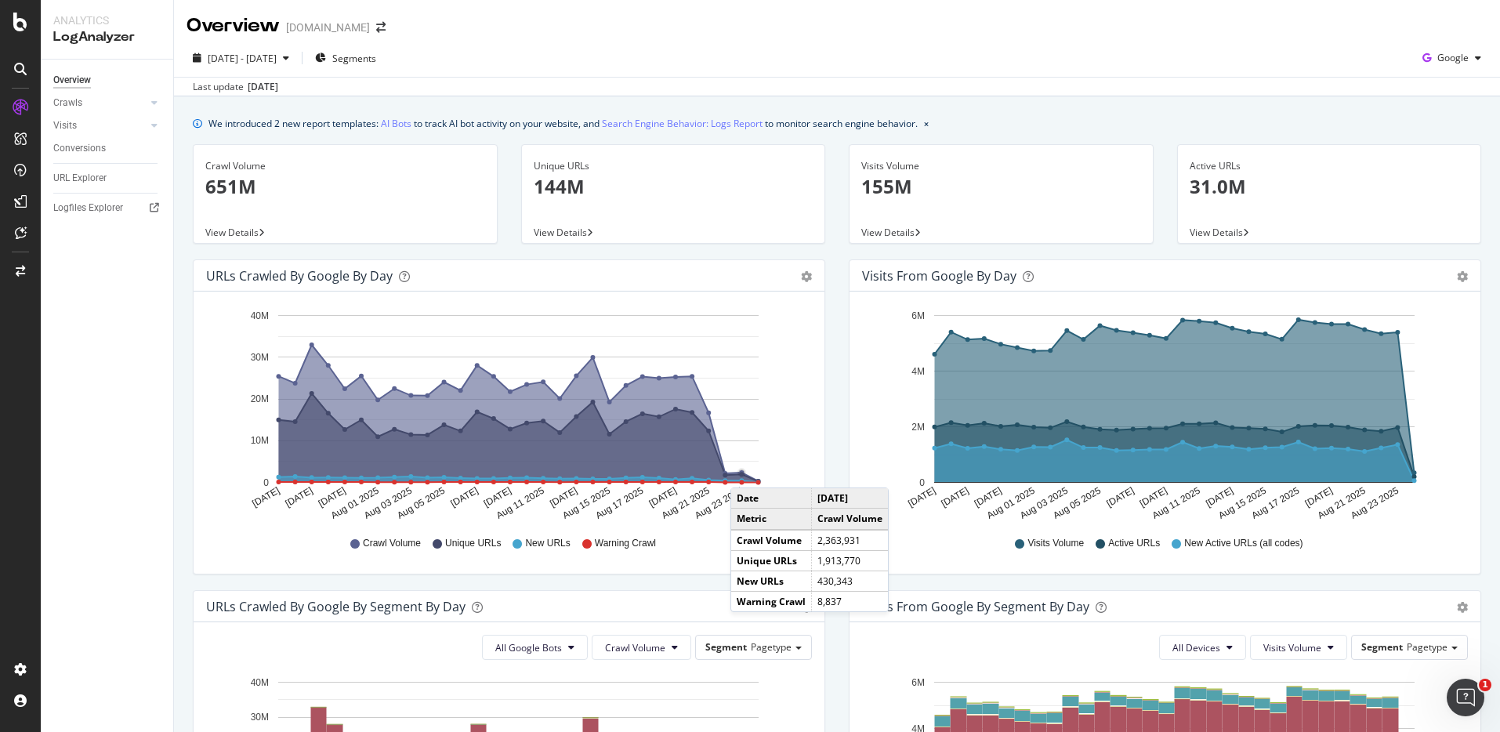
click at [746, 472] on circle "A chart." at bounding box center [741, 473] width 9 height 9
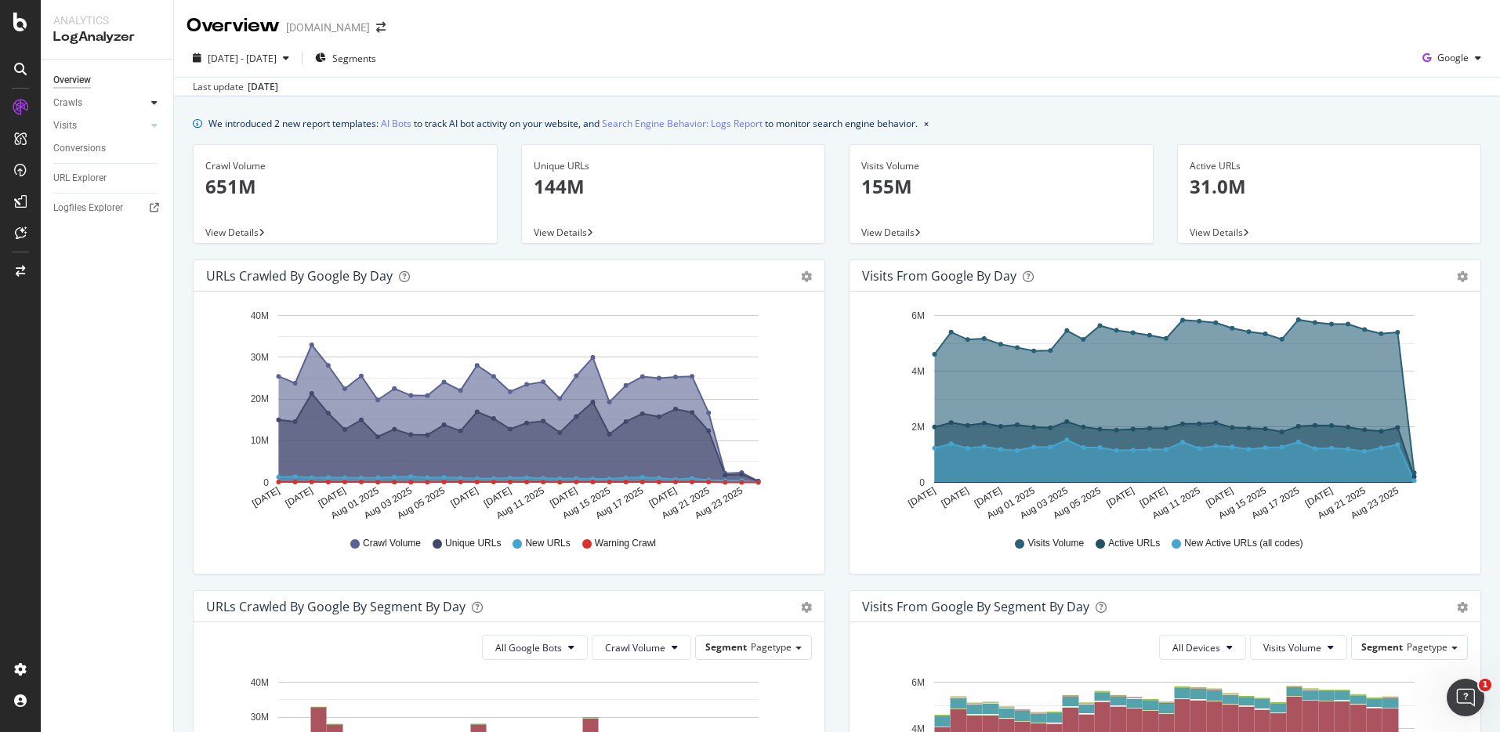
click at [158, 96] on div at bounding box center [155, 103] width 16 height 16
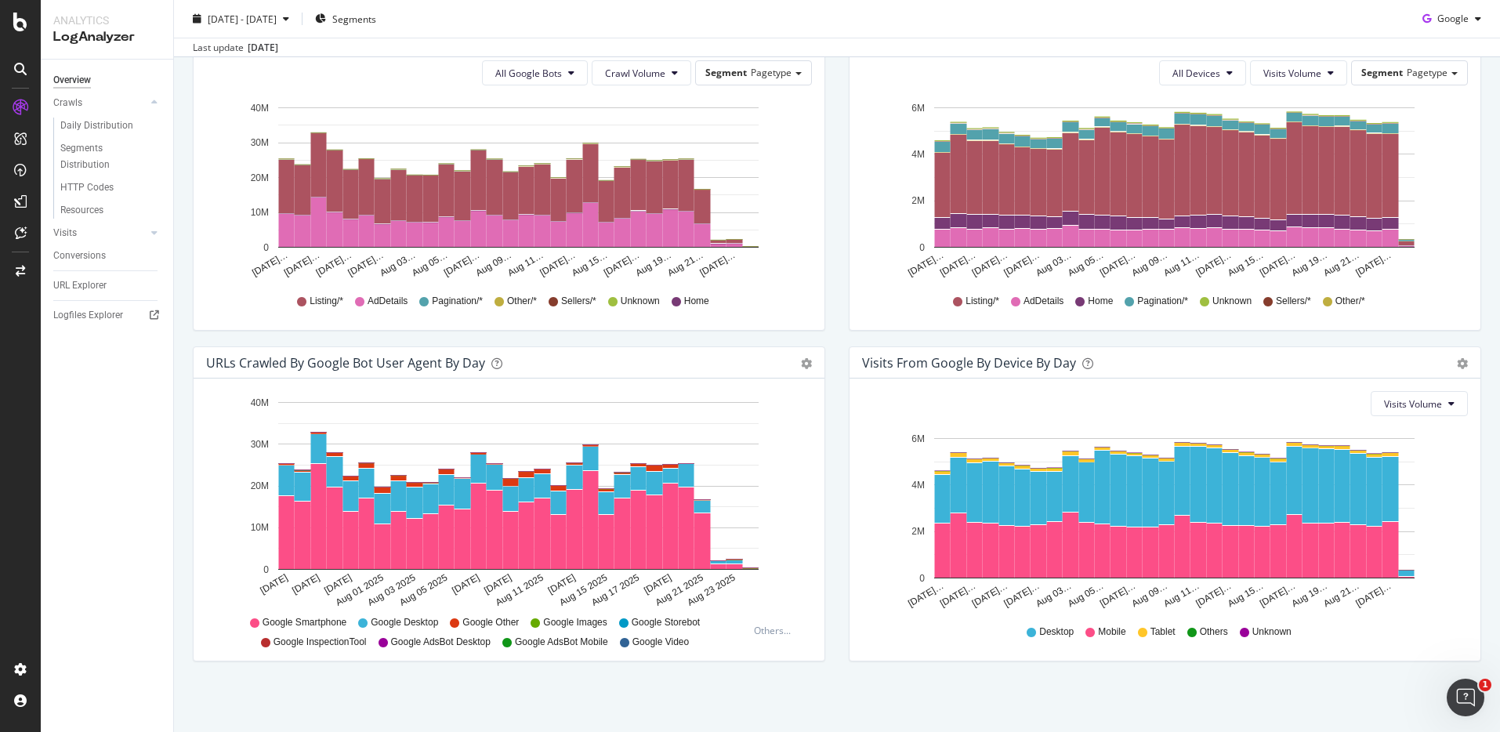
scroll to position [357, 0]
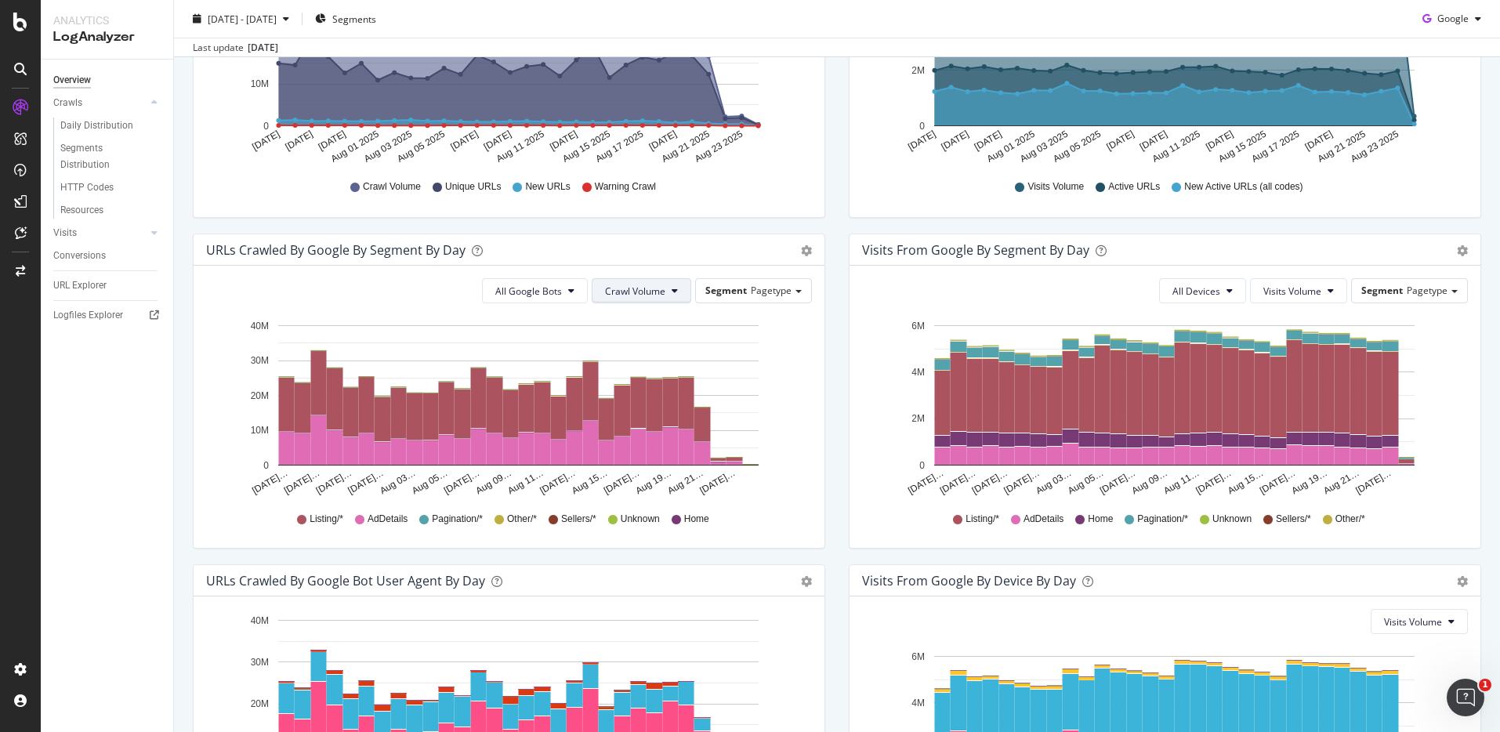
click at [662, 292] on button "Crawl Volume" at bounding box center [642, 290] width 100 height 25
click at [637, 300] on button "Crawl Volume" at bounding box center [642, 290] width 100 height 25
click at [651, 373] on span "New URLs" at bounding box center [631, 380] width 62 height 14
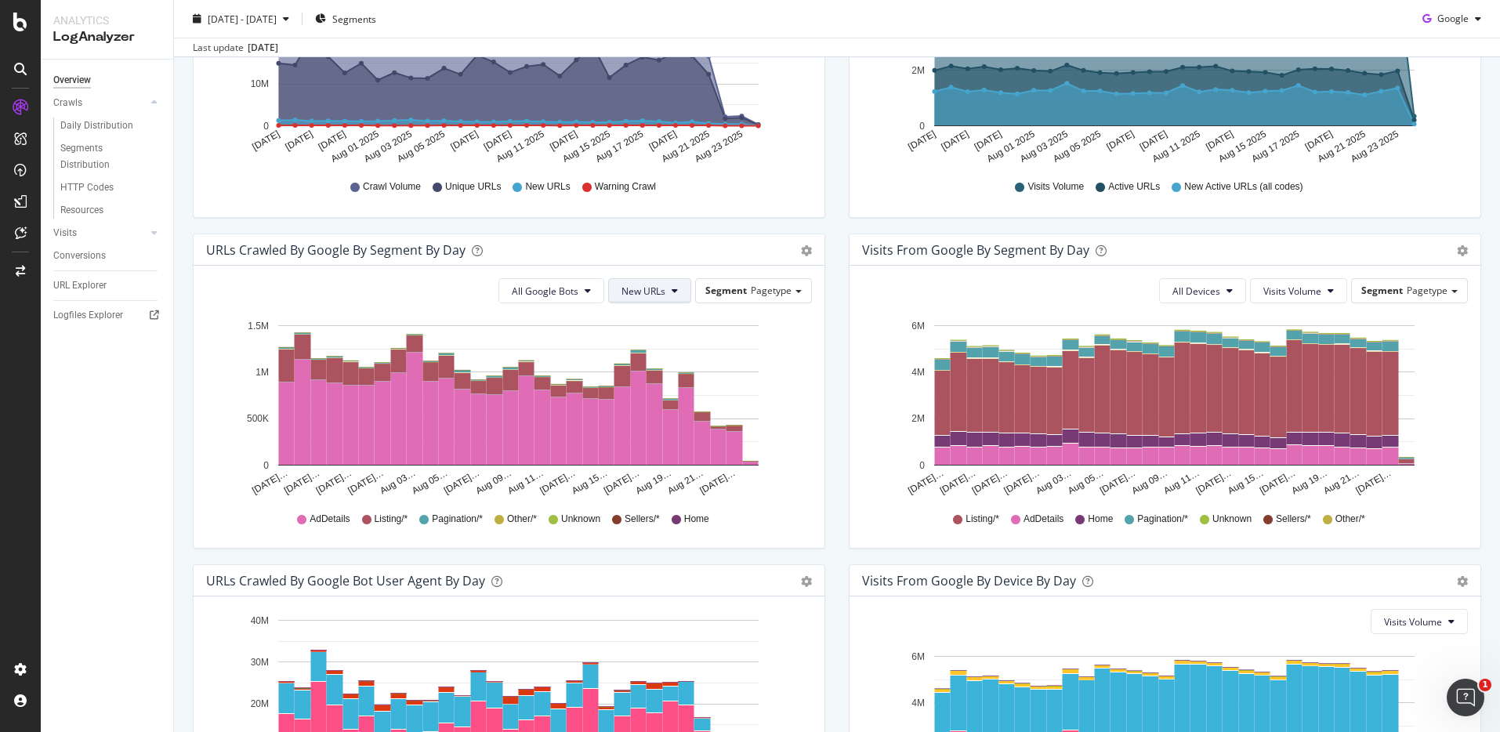
click at [657, 292] on span "New URLs" at bounding box center [643, 290] width 44 height 13
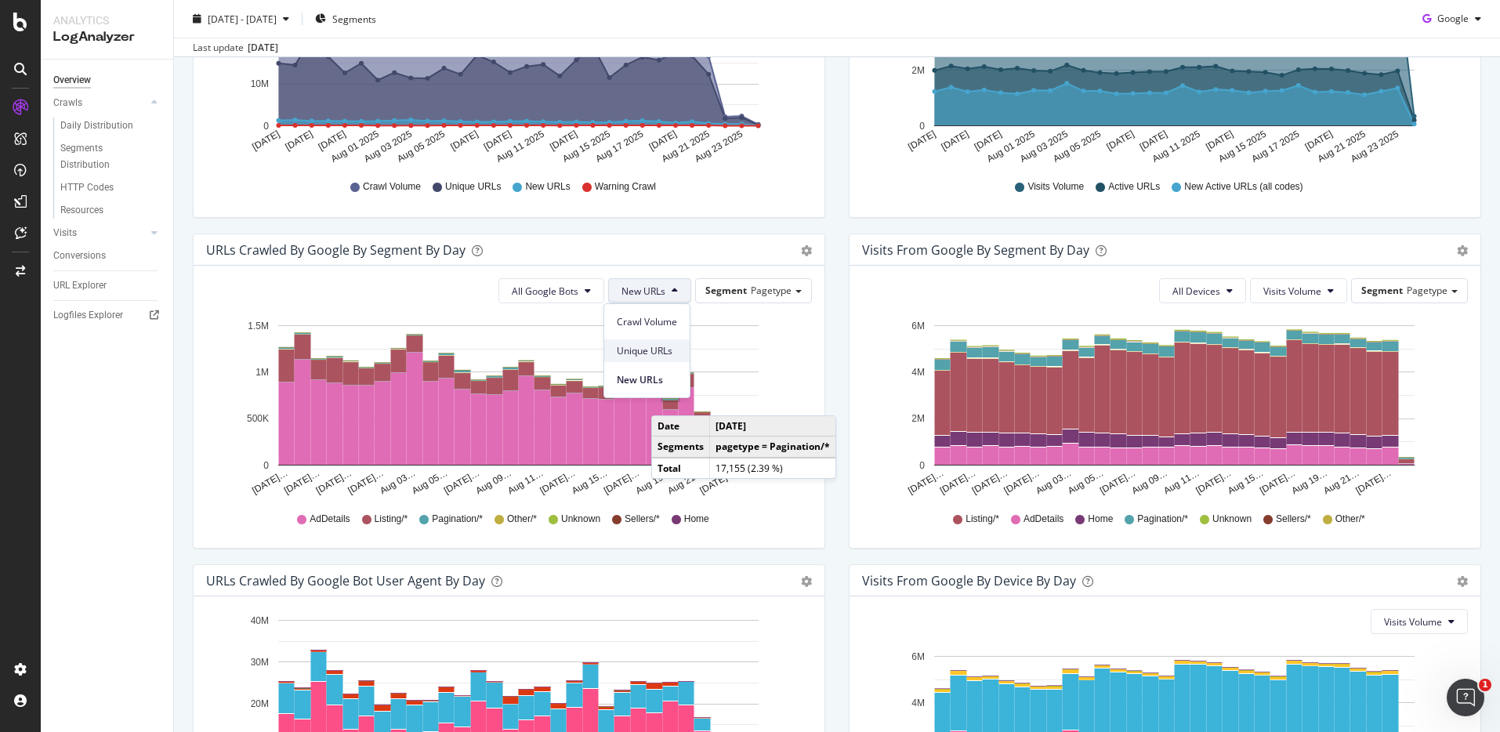
click at [642, 342] on div "Unique URLs" at bounding box center [646, 350] width 85 height 23
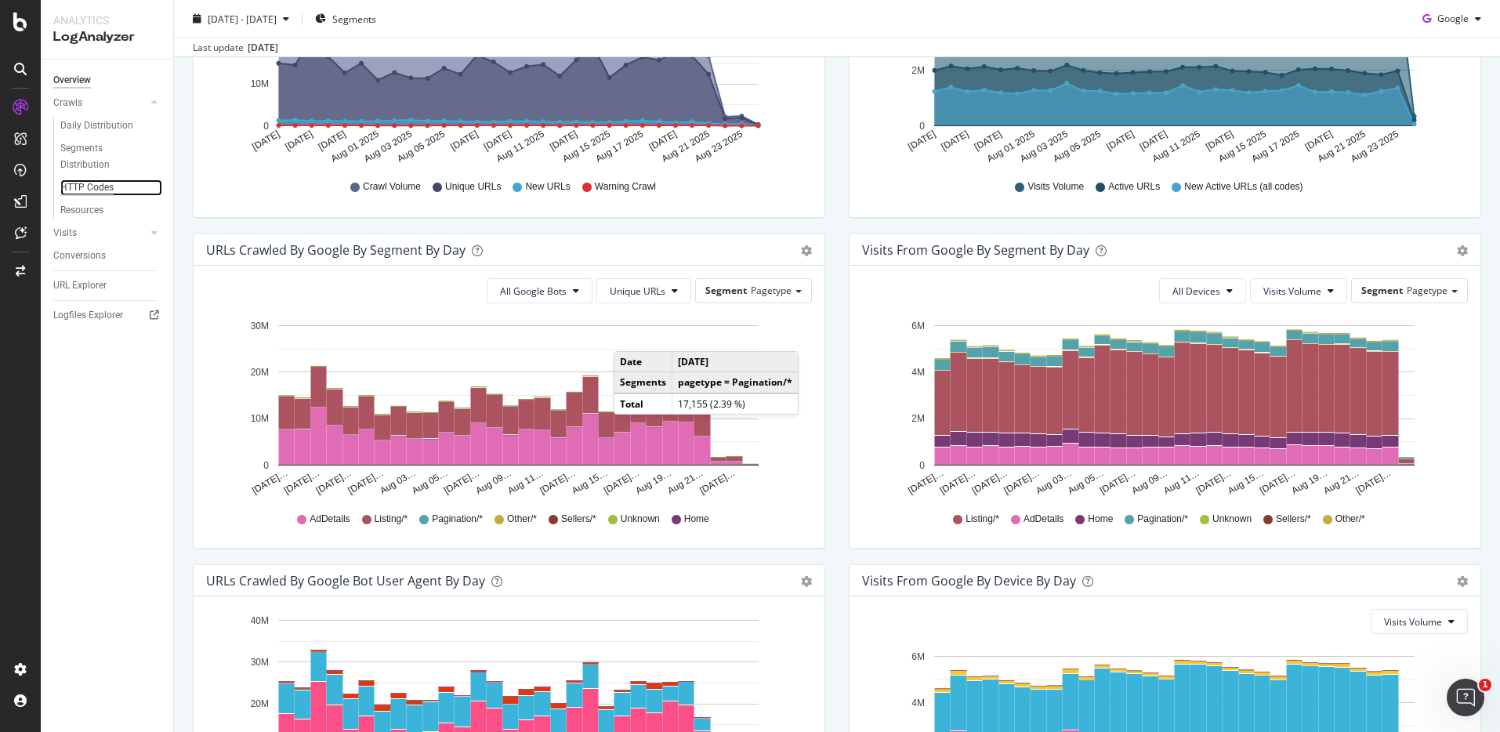
click at [103, 187] on div "HTTP Codes" at bounding box center [86, 187] width 53 height 16
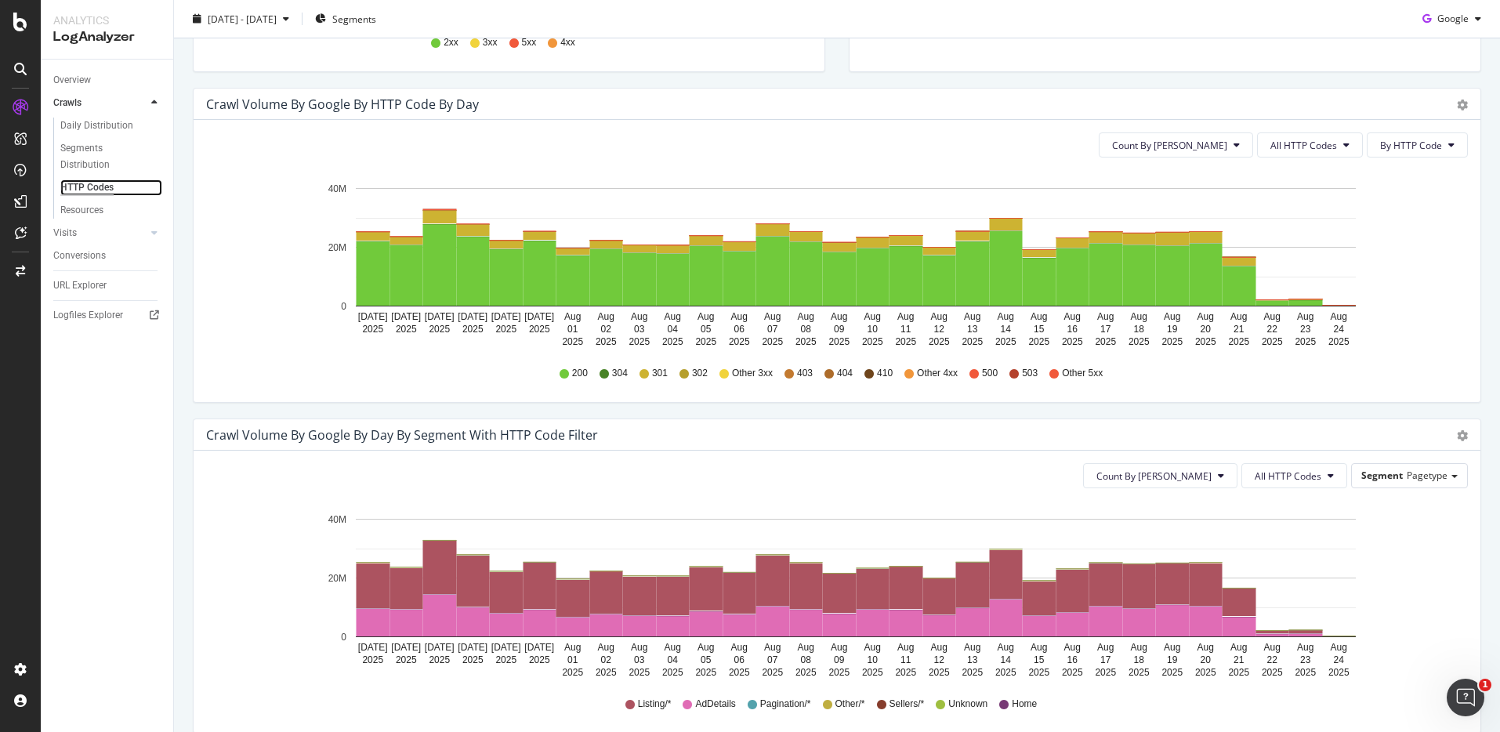
scroll to position [332, 0]
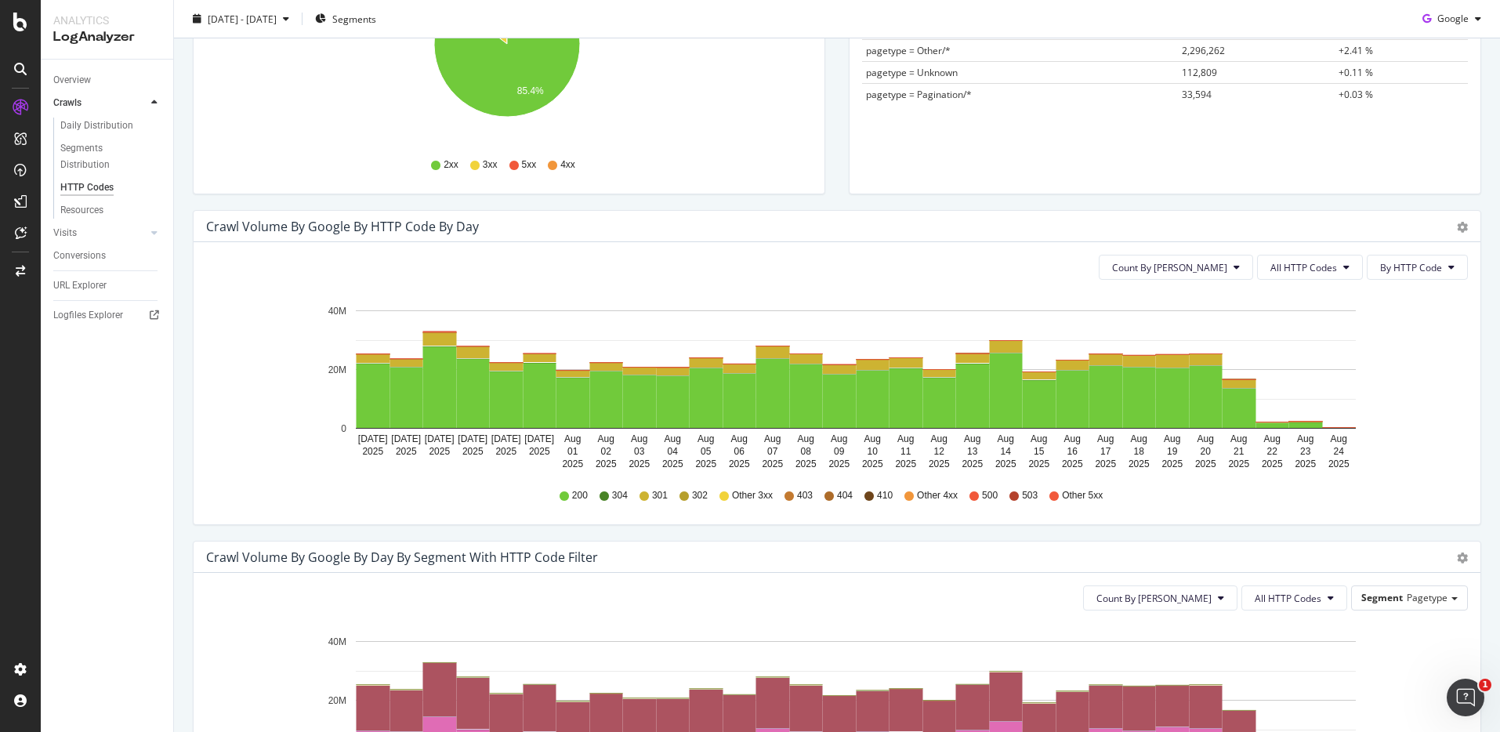
click at [1305, 283] on div "Count By Day All HTTP Codes By HTTP Code Hold CMD (⌘) while clicking to filter …" at bounding box center [837, 383] width 1287 height 282
click at [1303, 277] on button "All HTTP Codes" at bounding box center [1310, 267] width 106 height 25
click at [1315, 413] on span "4xx family" at bounding box center [1300, 415] width 79 height 14
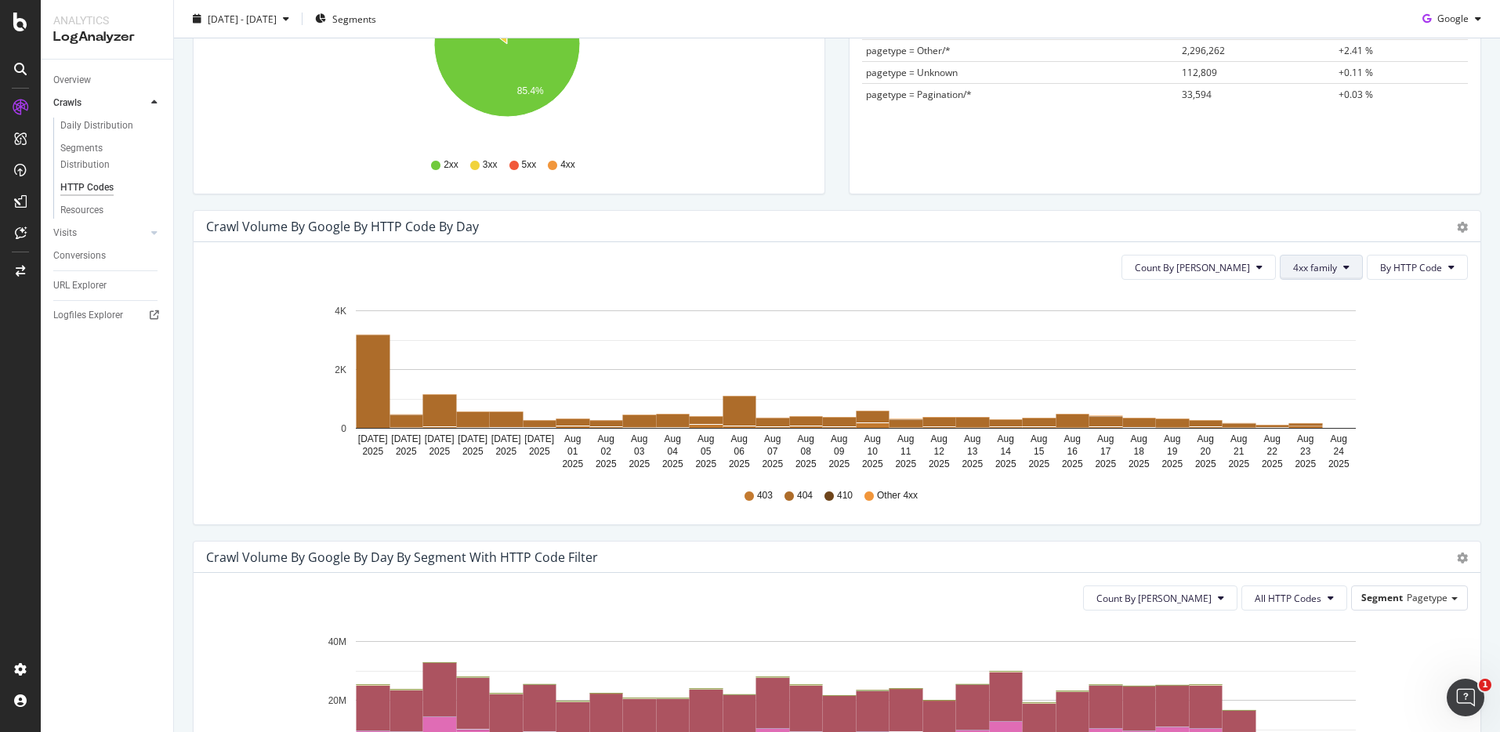
click at [1306, 277] on button "4xx family" at bounding box center [1321, 267] width 83 height 25
click at [1334, 440] on span "5xx family" at bounding box center [1321, 444] width 79 height 14
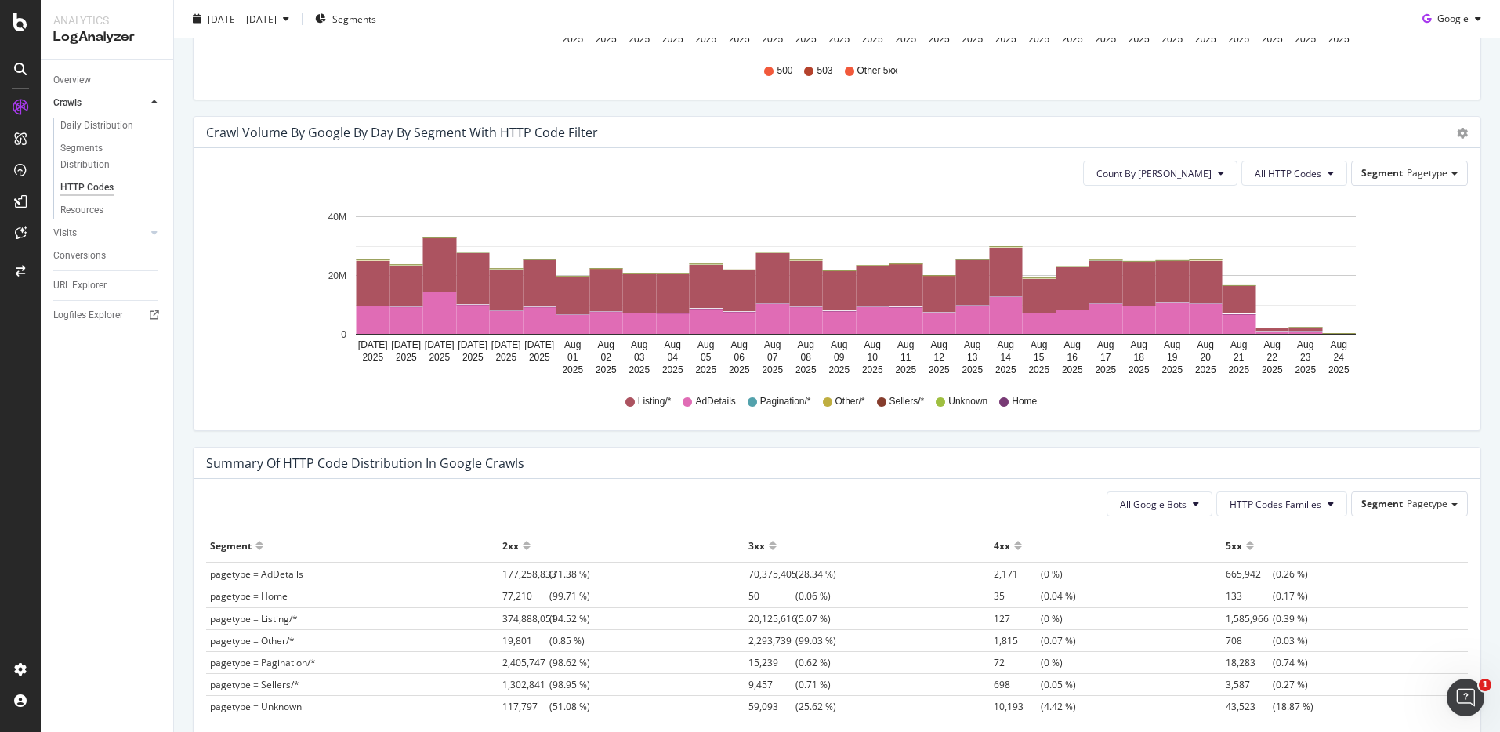
scroll to position [774, 0]
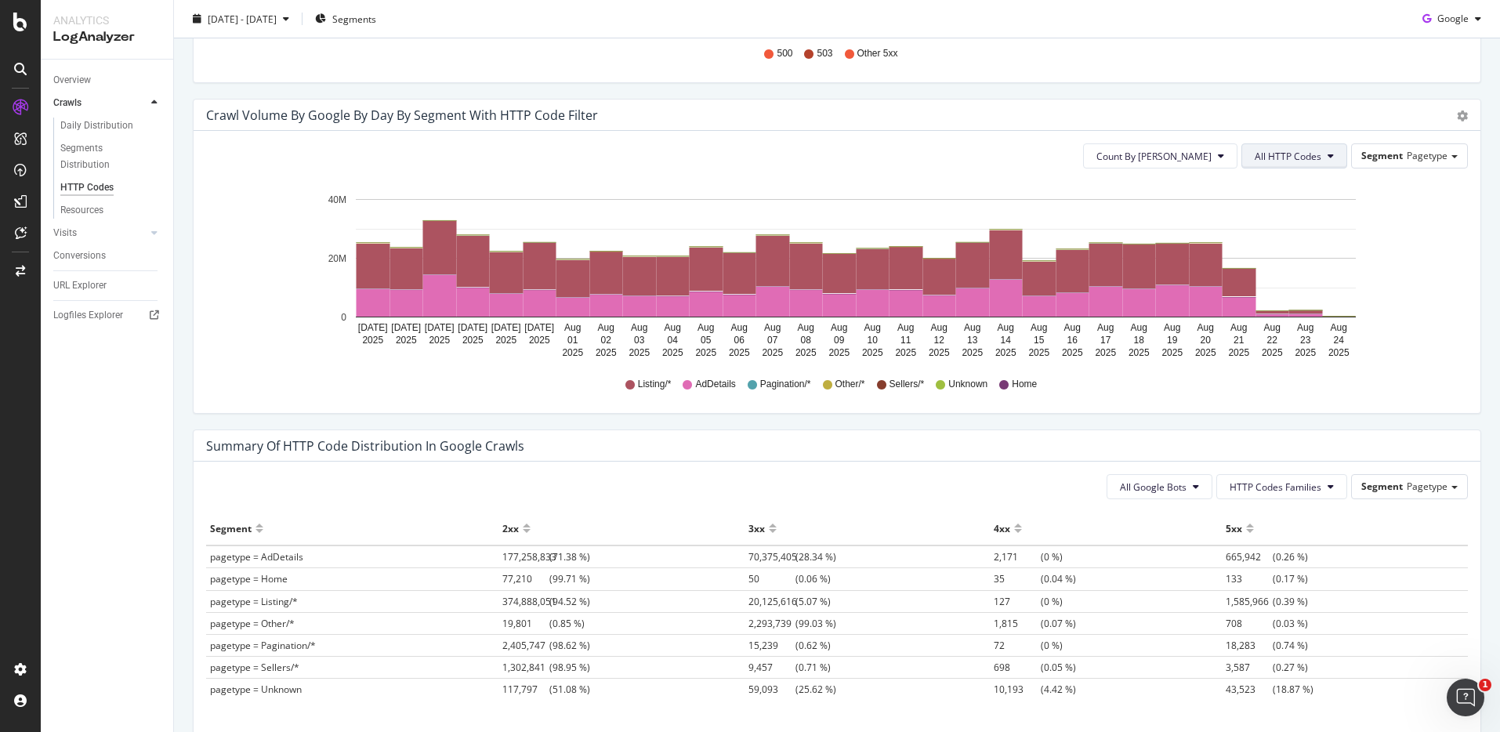
click at [1271, 146] on button "All HTTP Codes" at bounding box center [1294, 155] width 106 height 25
click at [1315, 306] on span "Bad HTTP Codes" at bounding box center [1284, 303] width 79 height 14
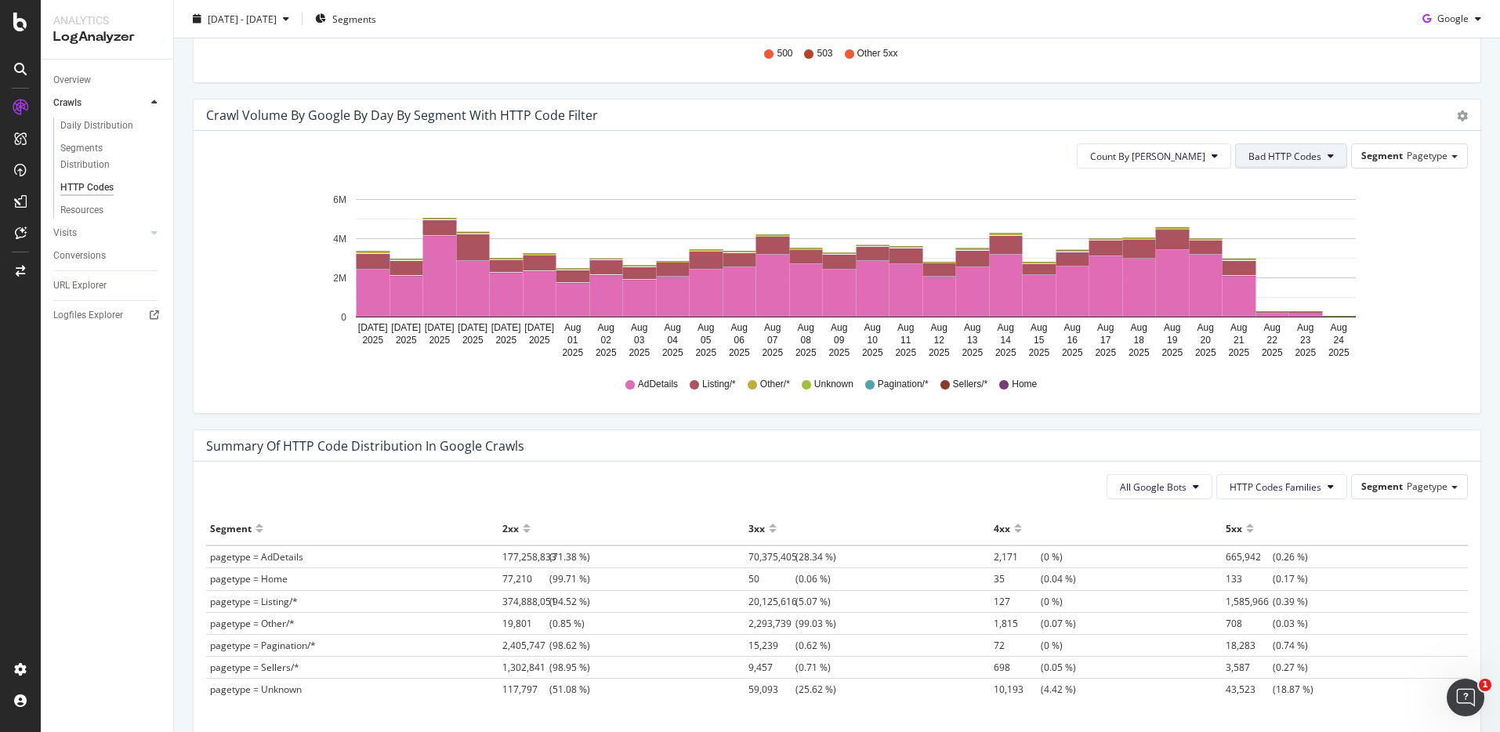
click at [1287, 154] on span "Bad HTTP Codes" at bounding box center [1284, 156] width 73 height 13
click at [1290, 190] on span "All HTTP Codes" at bounding box center [1278, 187] width 79 height 14
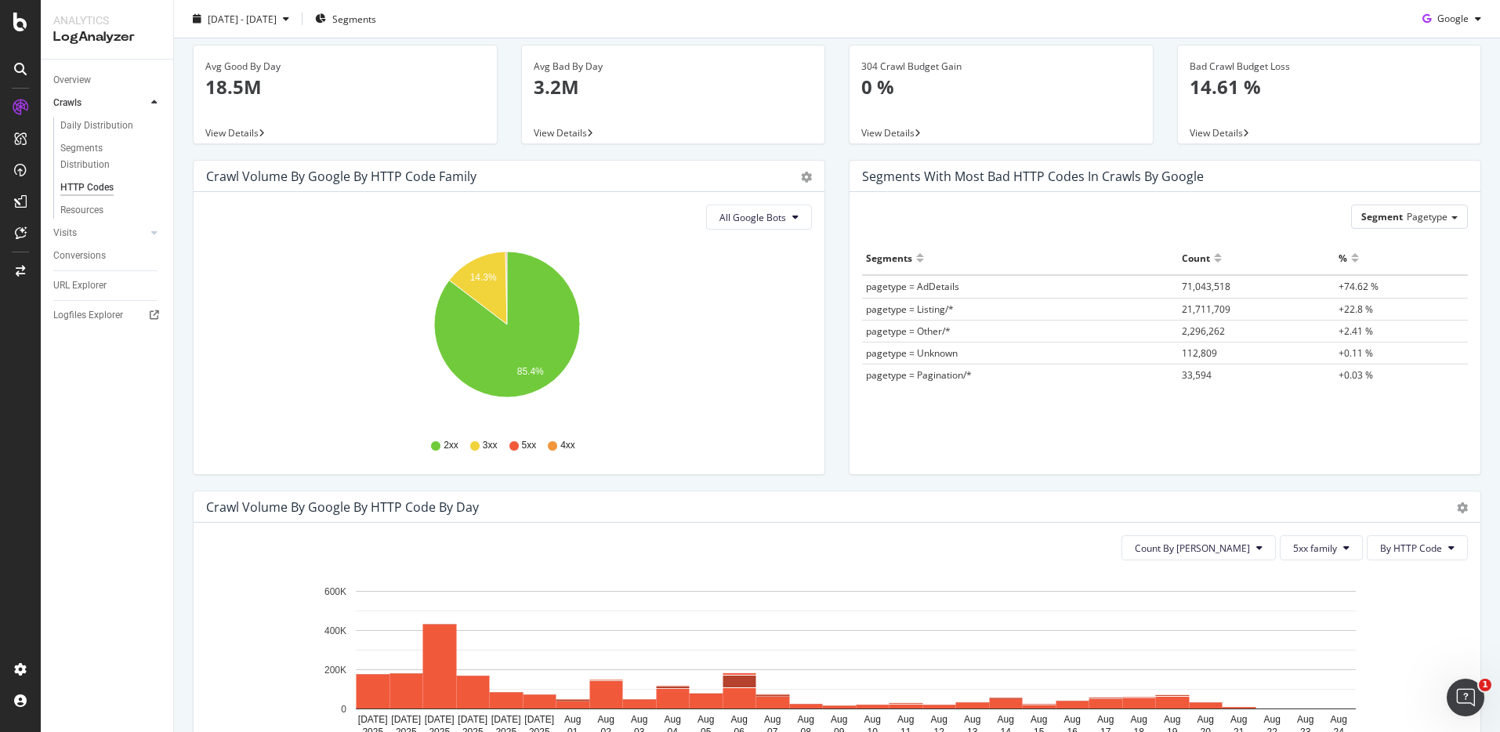
scroll to position [0, 0]
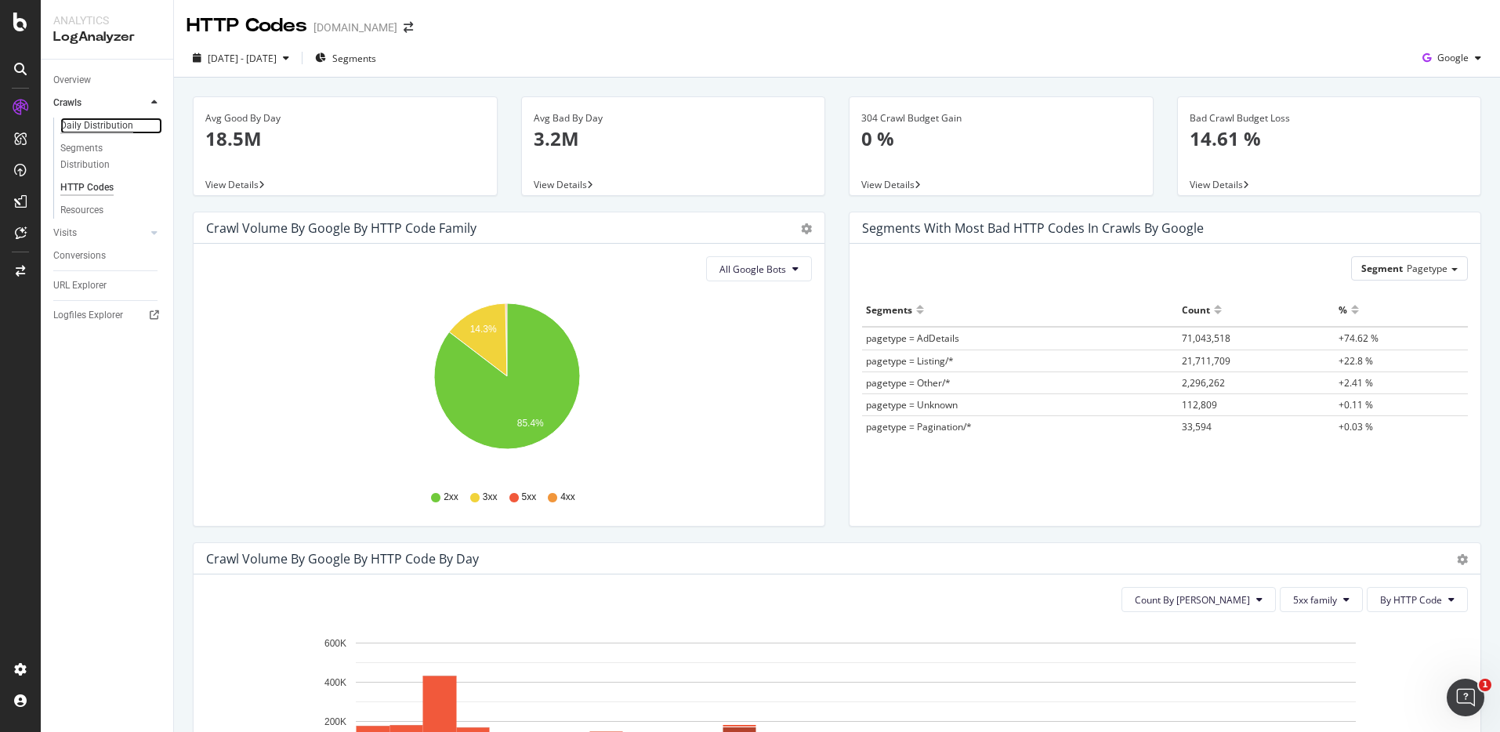
click at [85, 124] on div "Daily Distribution" at bounding box center [96, 126] width 73 height 16
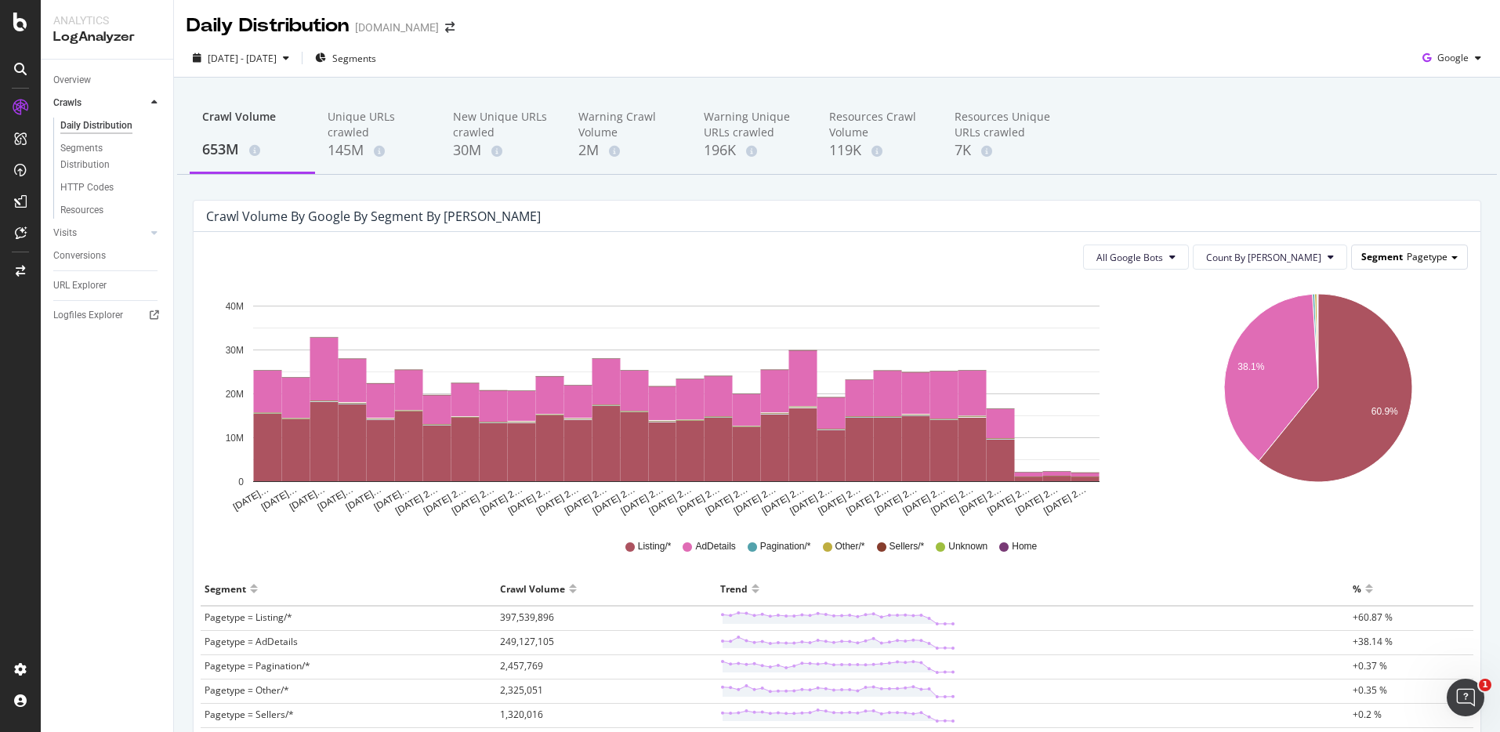
click at [1397, 249] on div "Segment Pagetype" at bounding box center [1409, 256] width 115 height 23
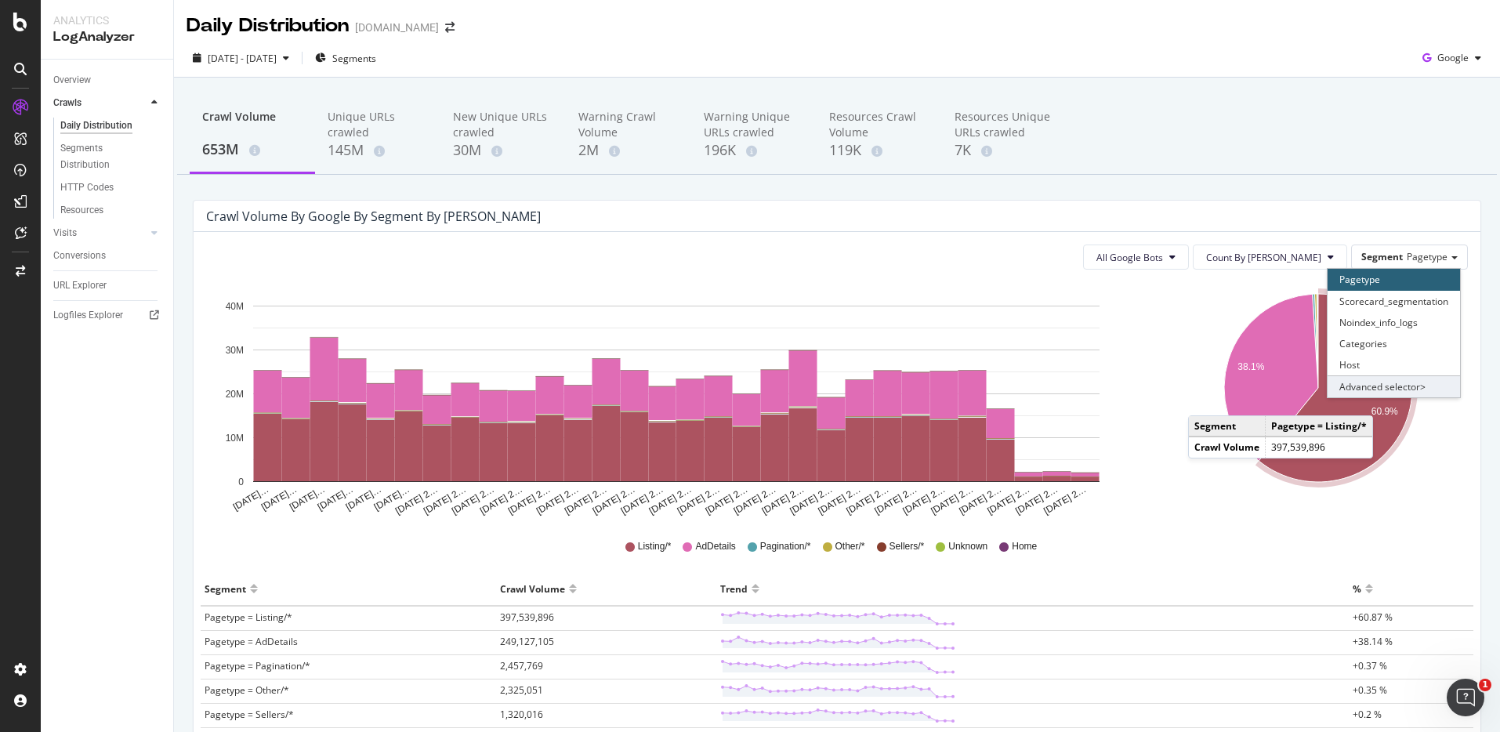
click at [1376, 391] on div "Advanced selector >" at bounding box center [1394, 386] width 132 height 22
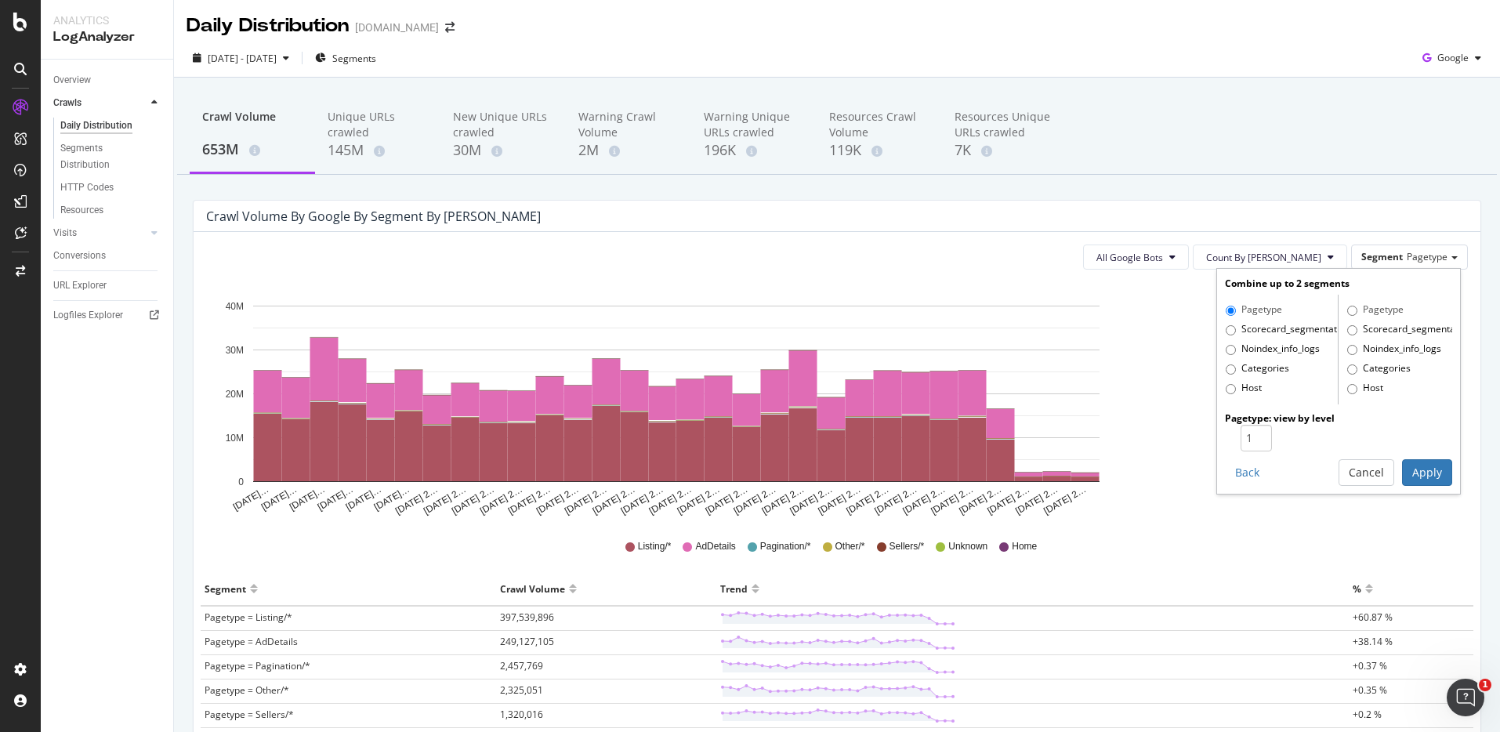
click at [391, 73] on div "2025 Jul. 26th - Aug. 24th Segments Google" at bounding box center [837, 60] width 1326 height 31
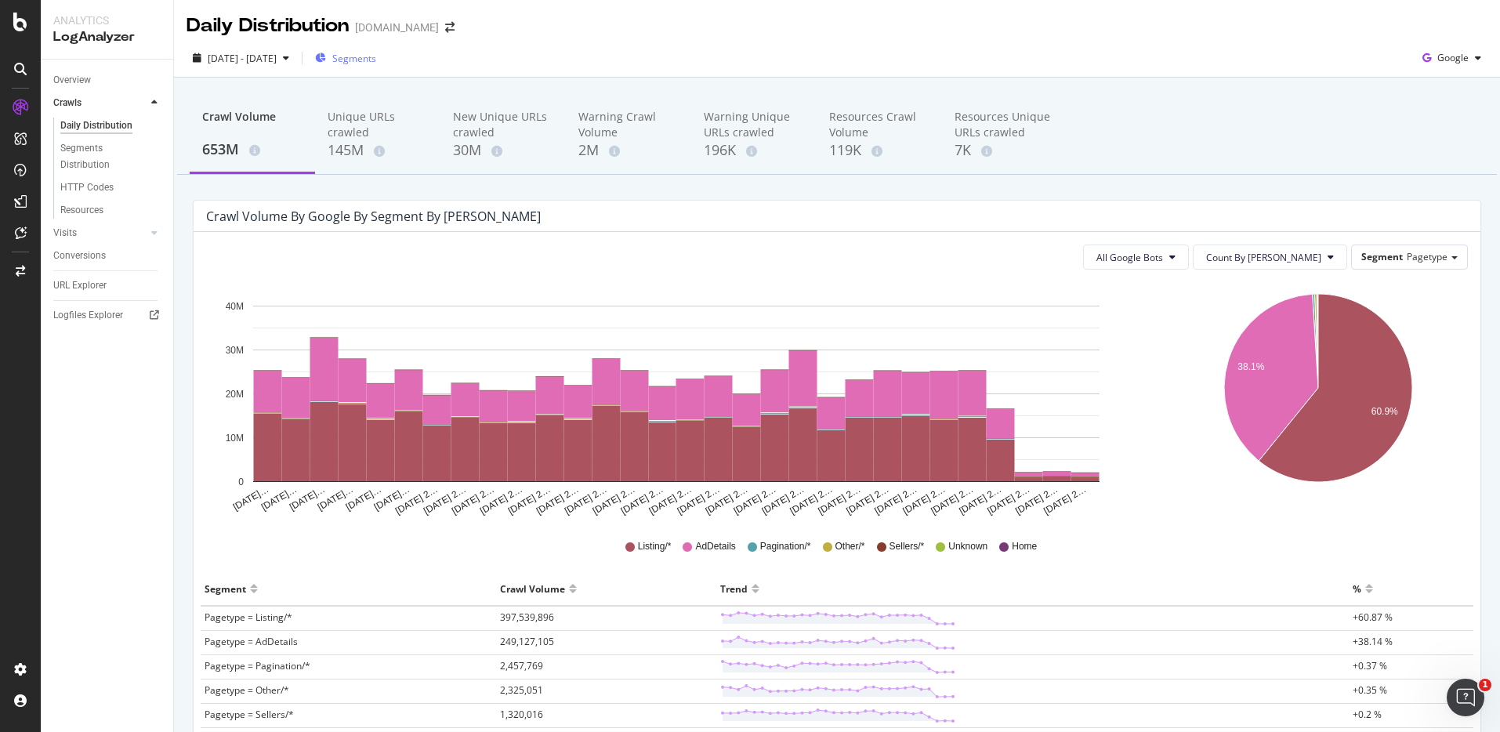
click at [376, 62] on span "Segments" at bounding box center [354, 58] width 44 height 13
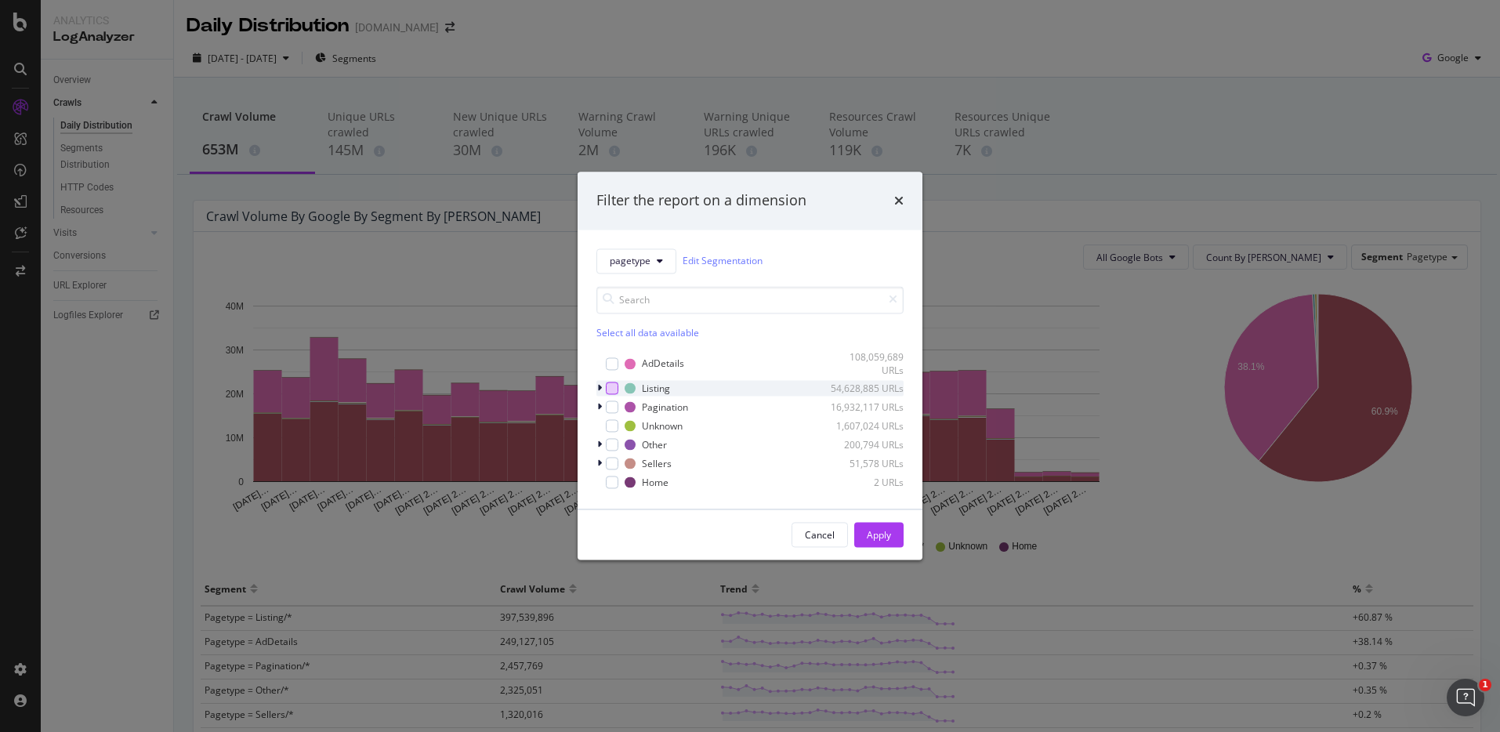
click at [612, 390] on div "modal" at bounding box center [612, 388] width 13 height 13
click at [869, 528] on div "Apply" at bounding box center [879, 534] width 24 height 13
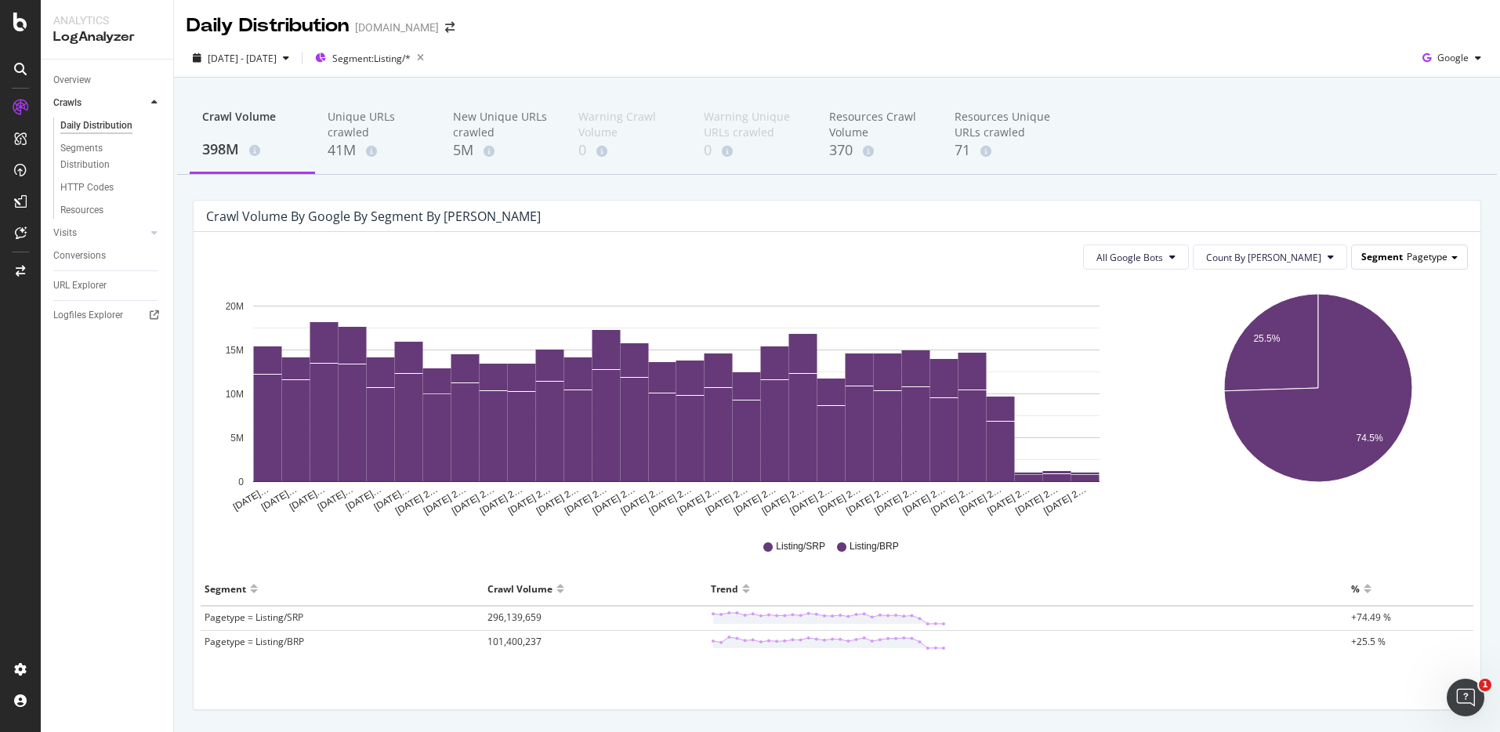
click at [1391, 246] on div "Segment Pagetype" at bounding box center [1409, 256] width 115 height 23
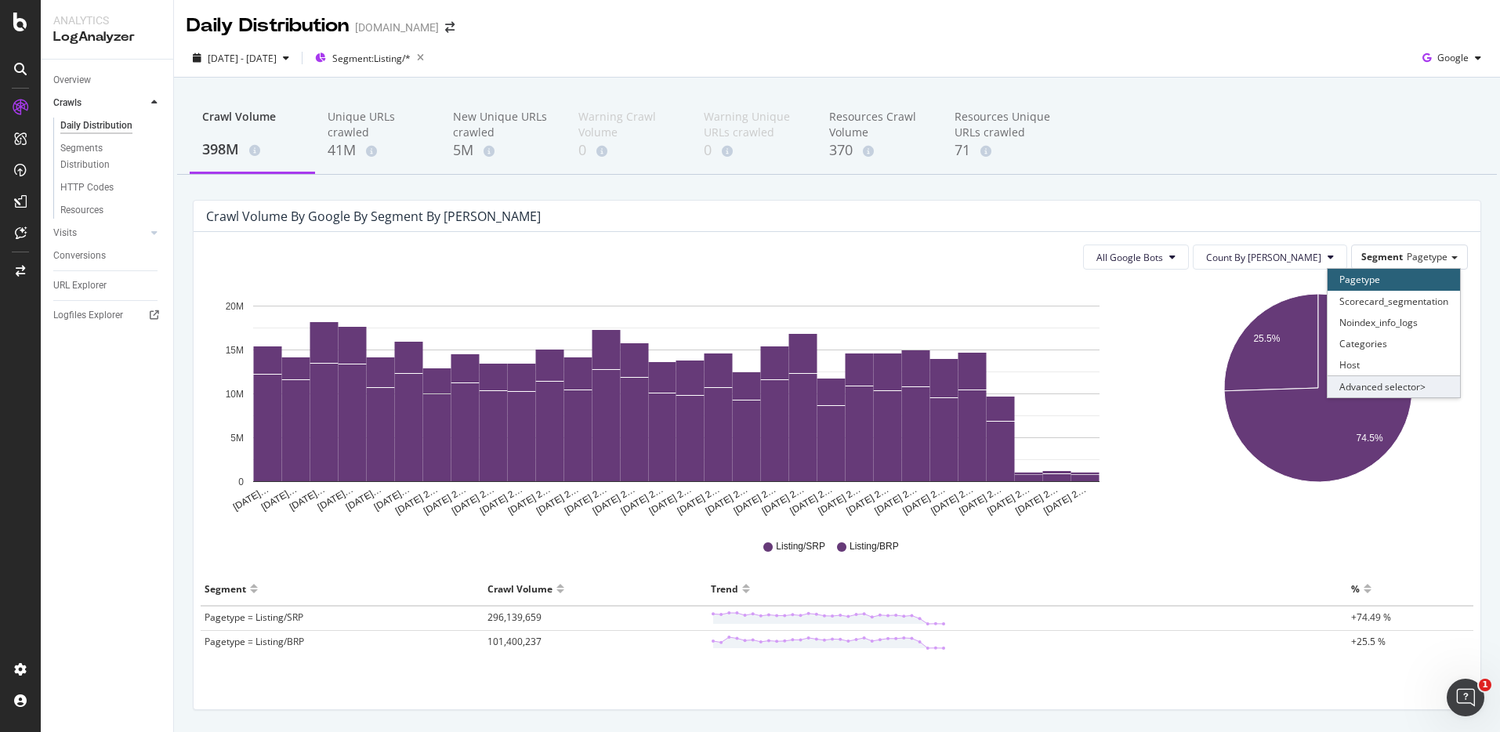
click at [1363, 382] on div "Advanced selector >" at bounding box center [1394, 386] width 132 height 22
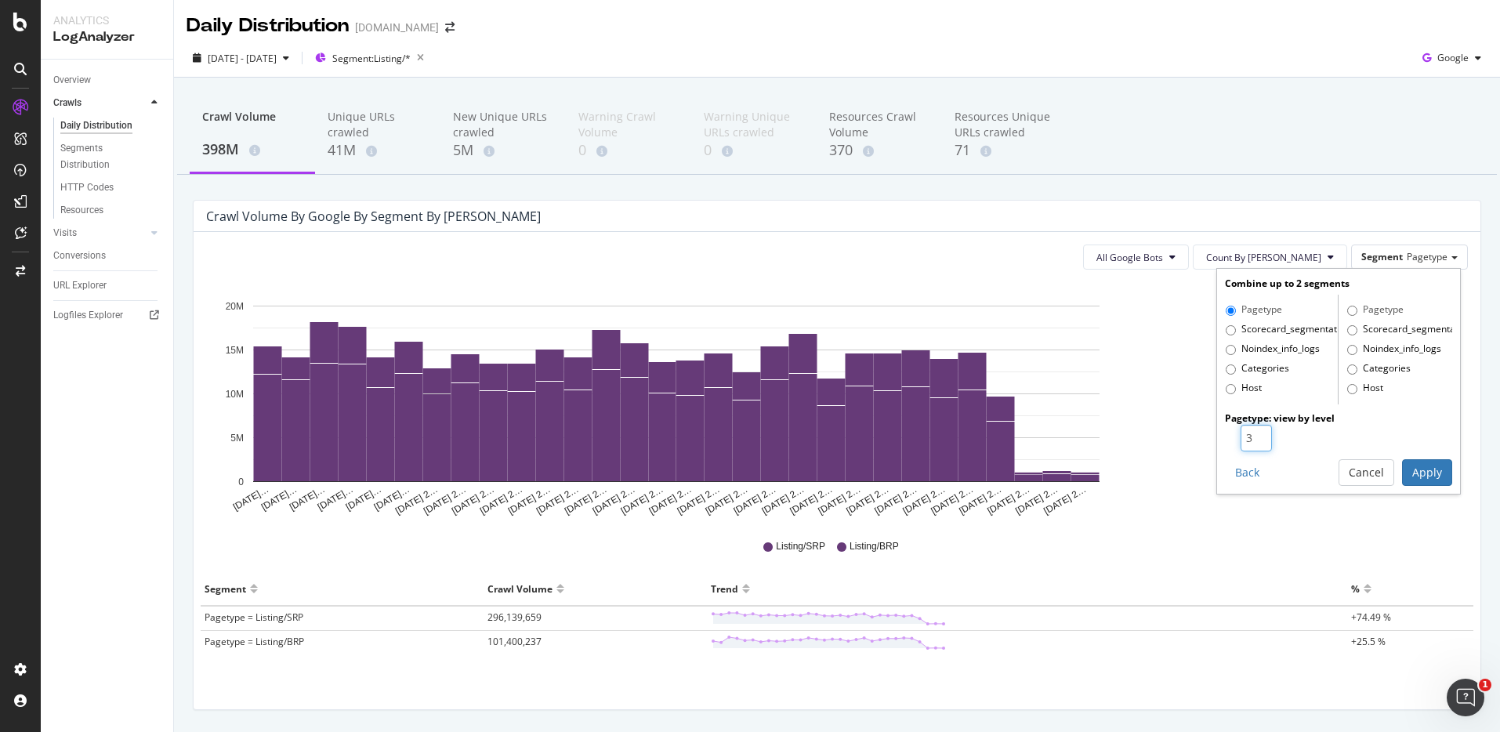
click at [1248, 432] on input "3" at bounding box center [1256, 438] width 31 height 27
type input "4"
click at [1248, 432] on input "4" at bounding box center [1256, 438] width 31 height 27
click at [1085, 277] on div "All Google Bots Count By Day Segment Pagetype Combine up to 2 segments Pagetype…" at bounding box center [837, 470] width 1287 height 477
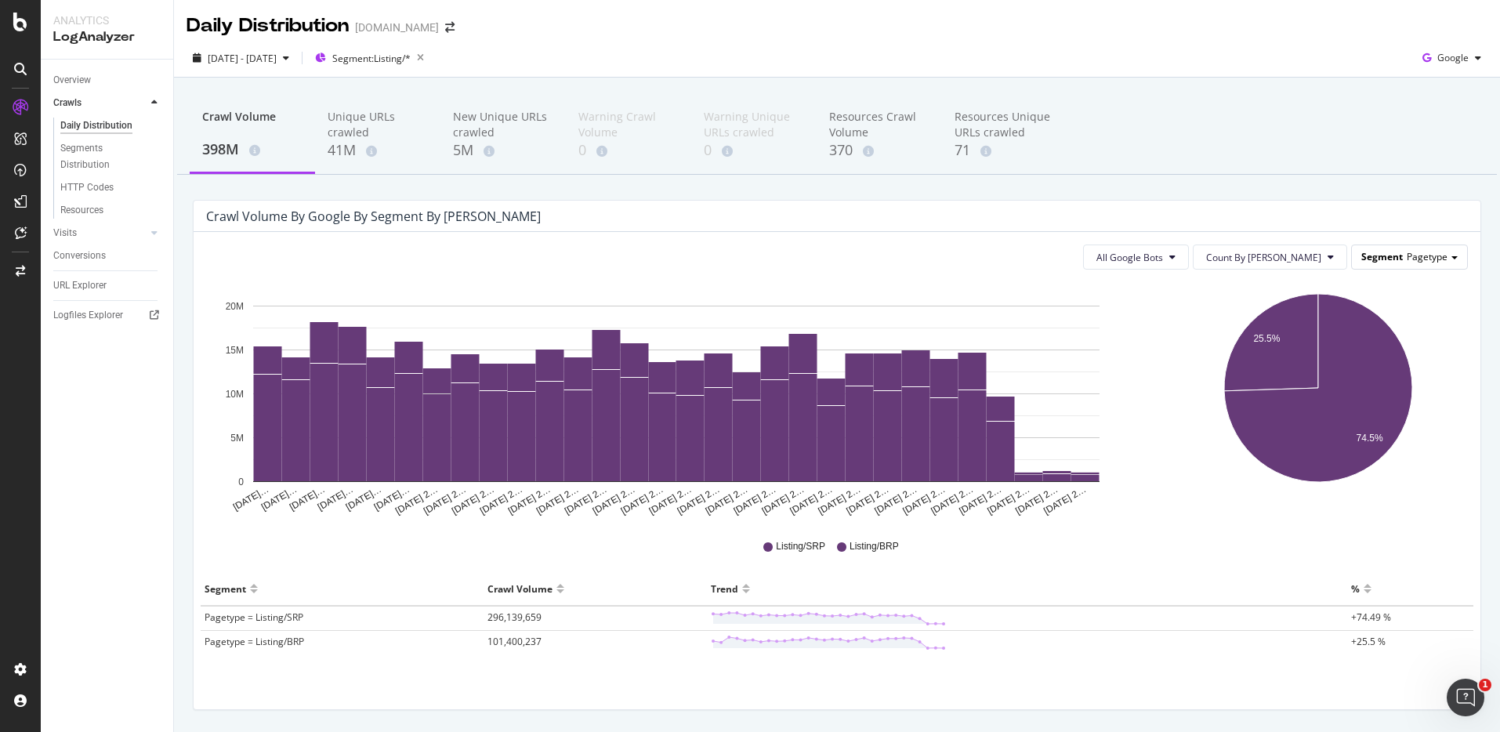
click at [1407, 252] on span "Pagetype" at bounding box center [1427, 256] width 41 height 13
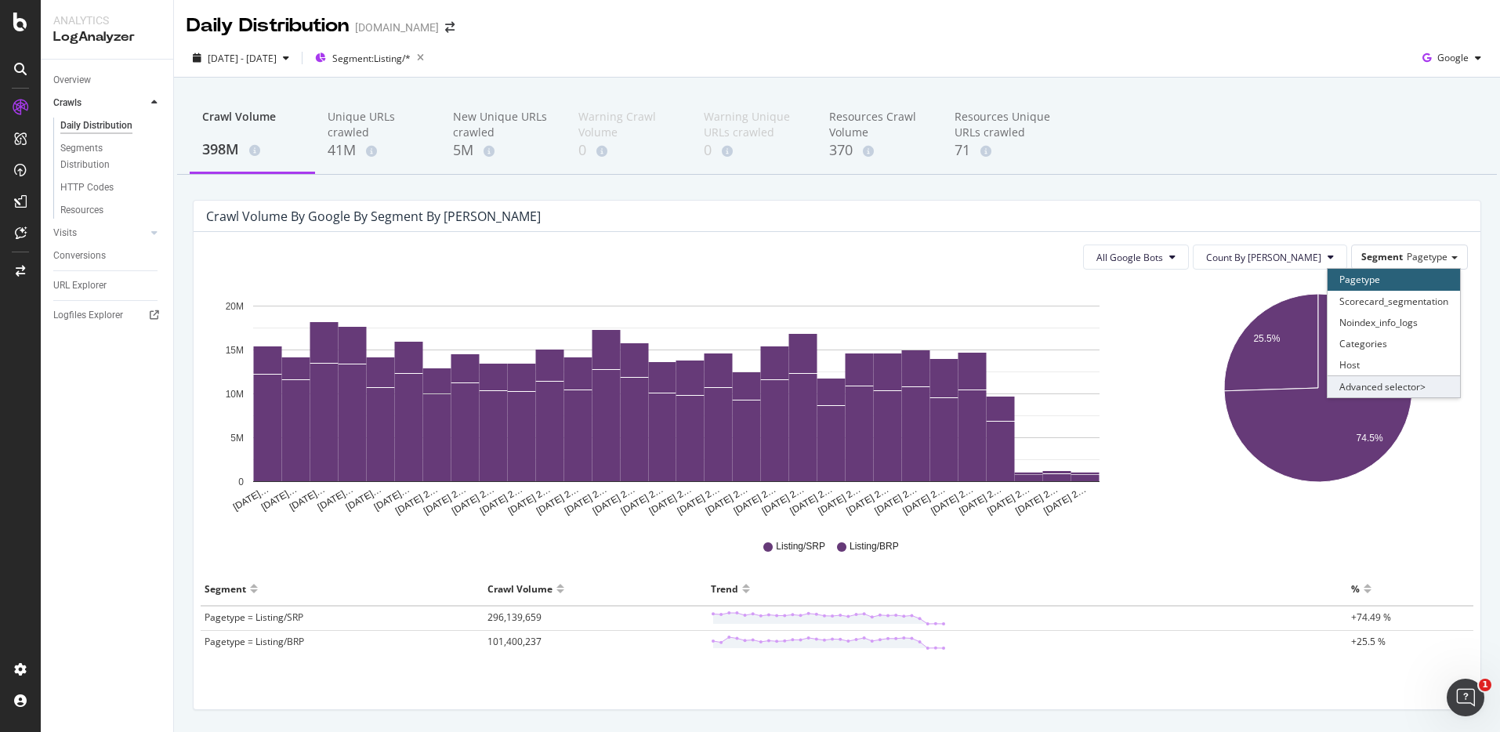
click at [1364, 389] on div "Advanced selector >" at bounding box center [1394, 386] width 132 height 22
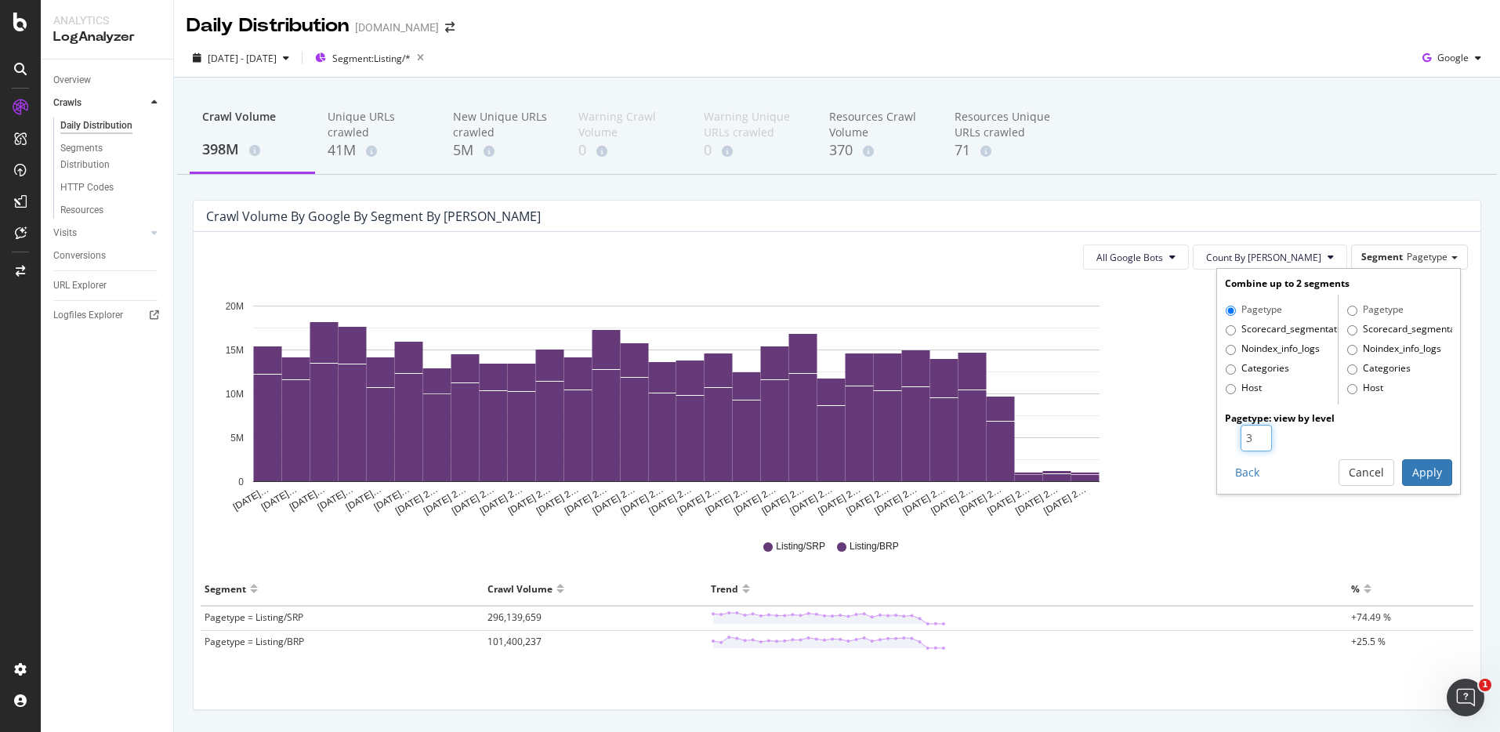
click at [1246, 429] on input "3" at bounding box center [1256, 438] width 31 height 27
type input "4"
click at [1246, 429] on input "4" at bounding box center [1256, 438] width 31 height 27
click at [1411, 459] on button "Apply" at bounding box center [1427, 472] width 50 height 27
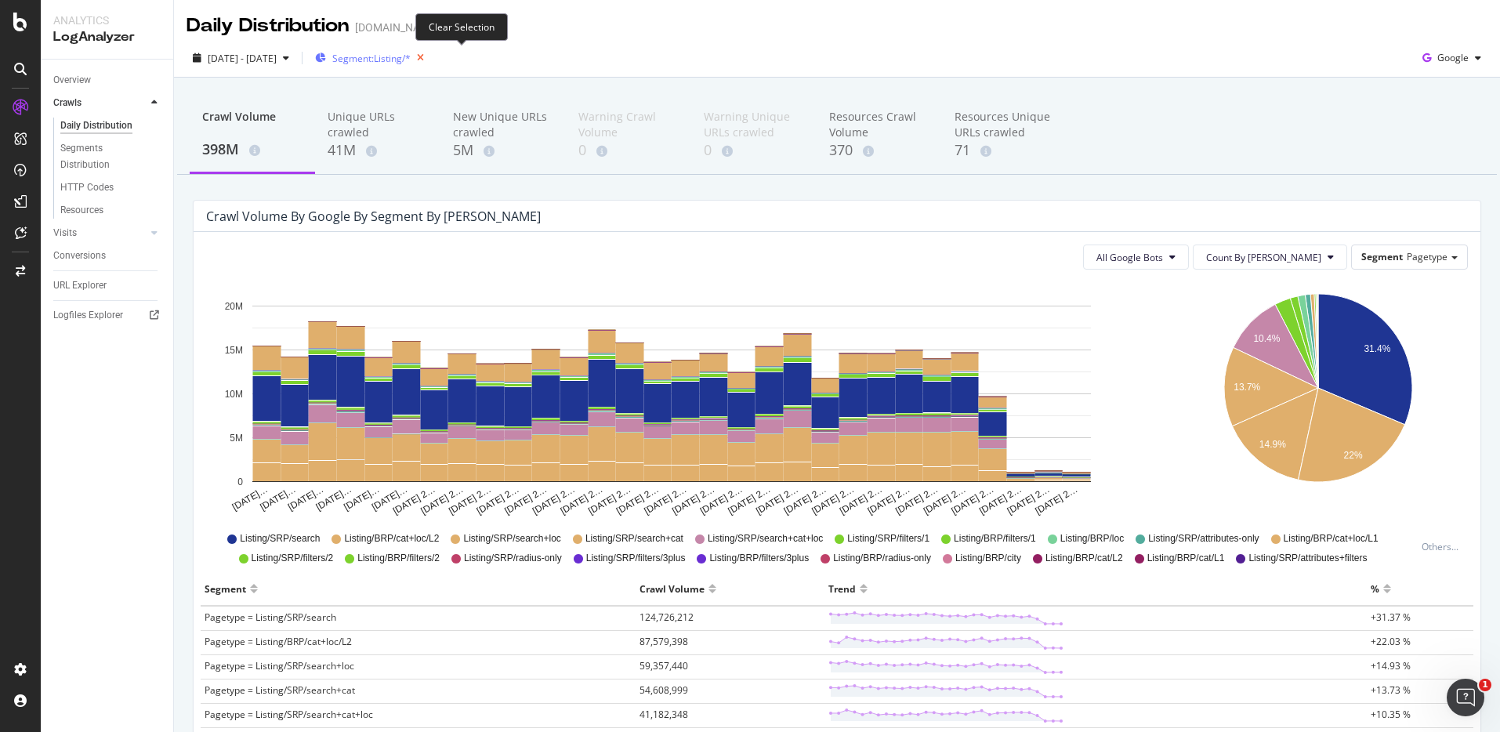
click at [430, 60] on icon "button" at bounding box center [421, 58] width 20 height 22
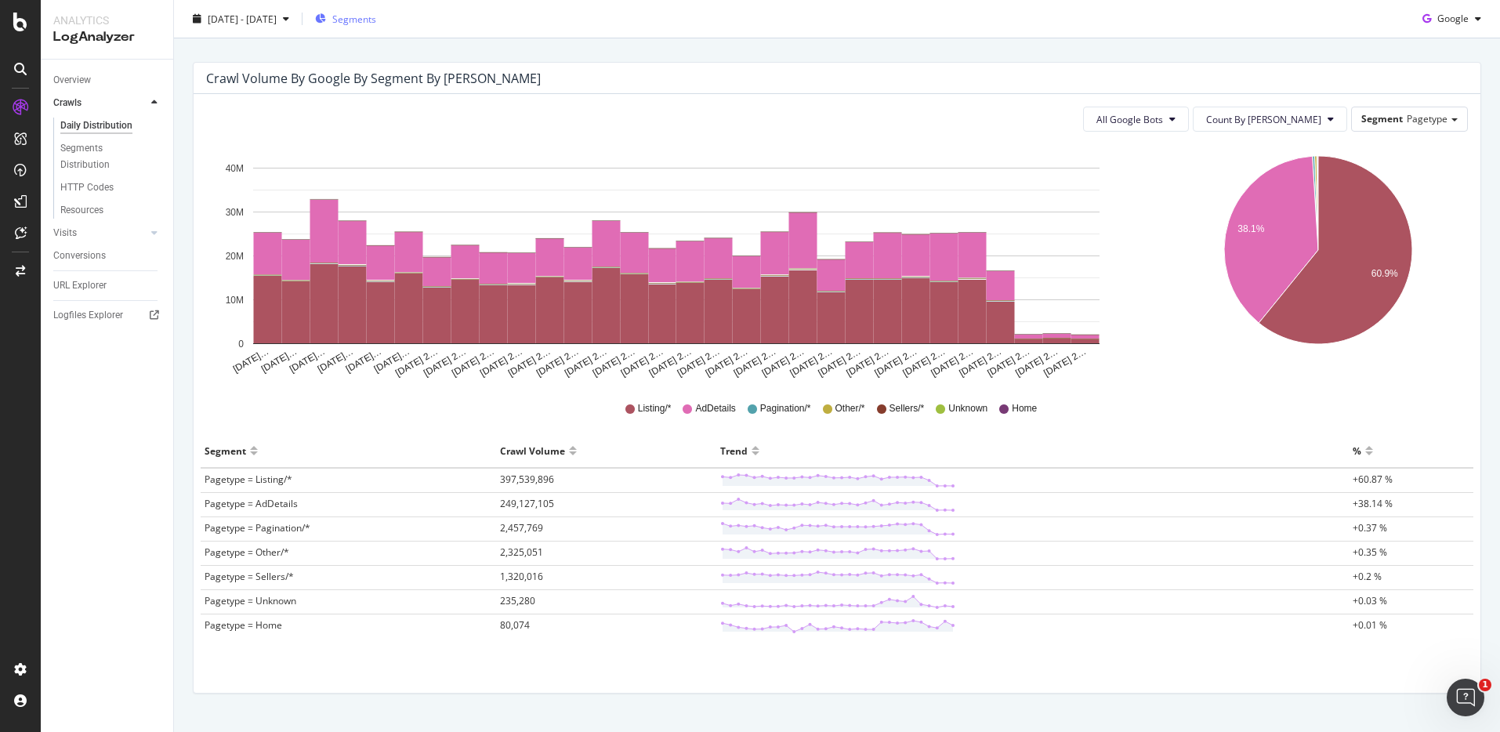
scroll to position [136, 0]
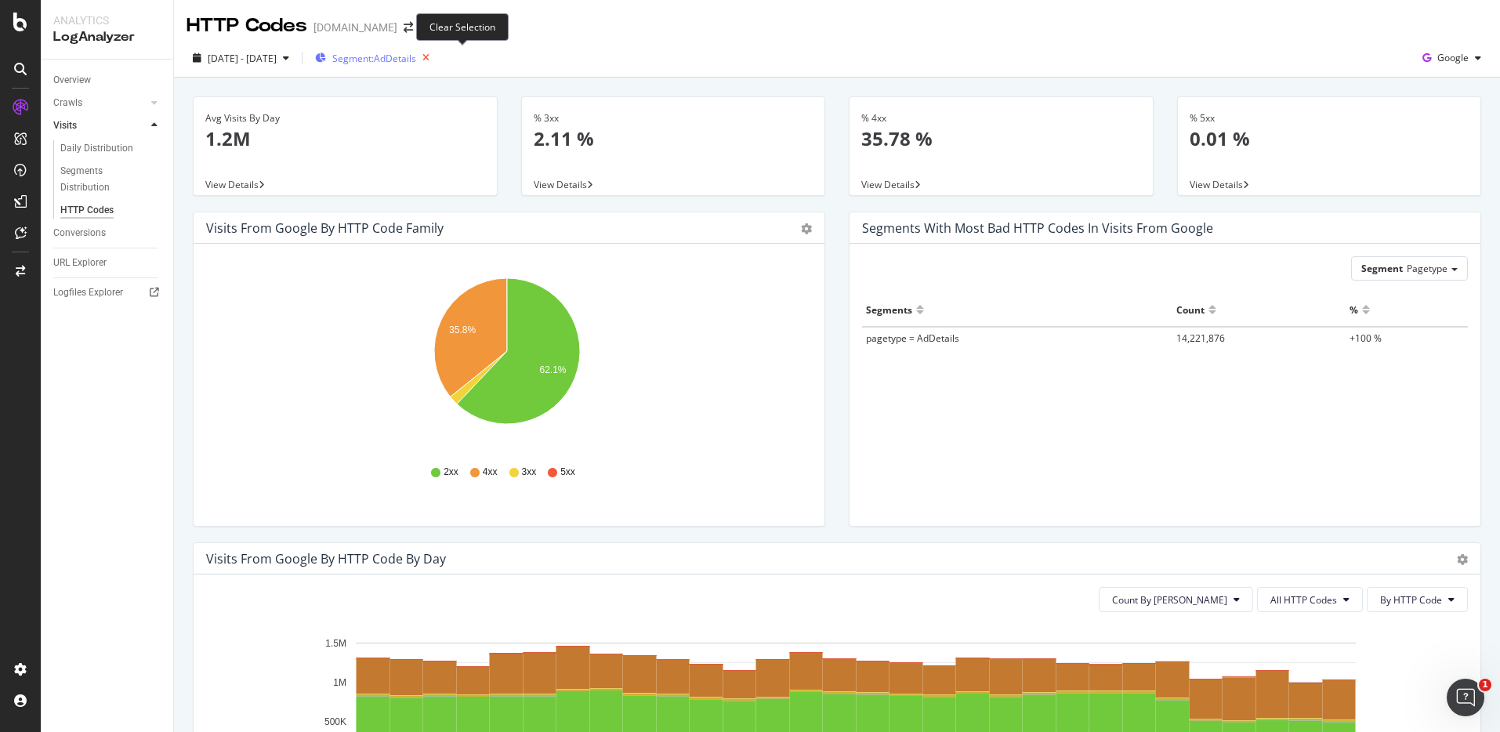
click at [436, 59] on icon "button" at bounding box center [426, 58] width 20 height 22
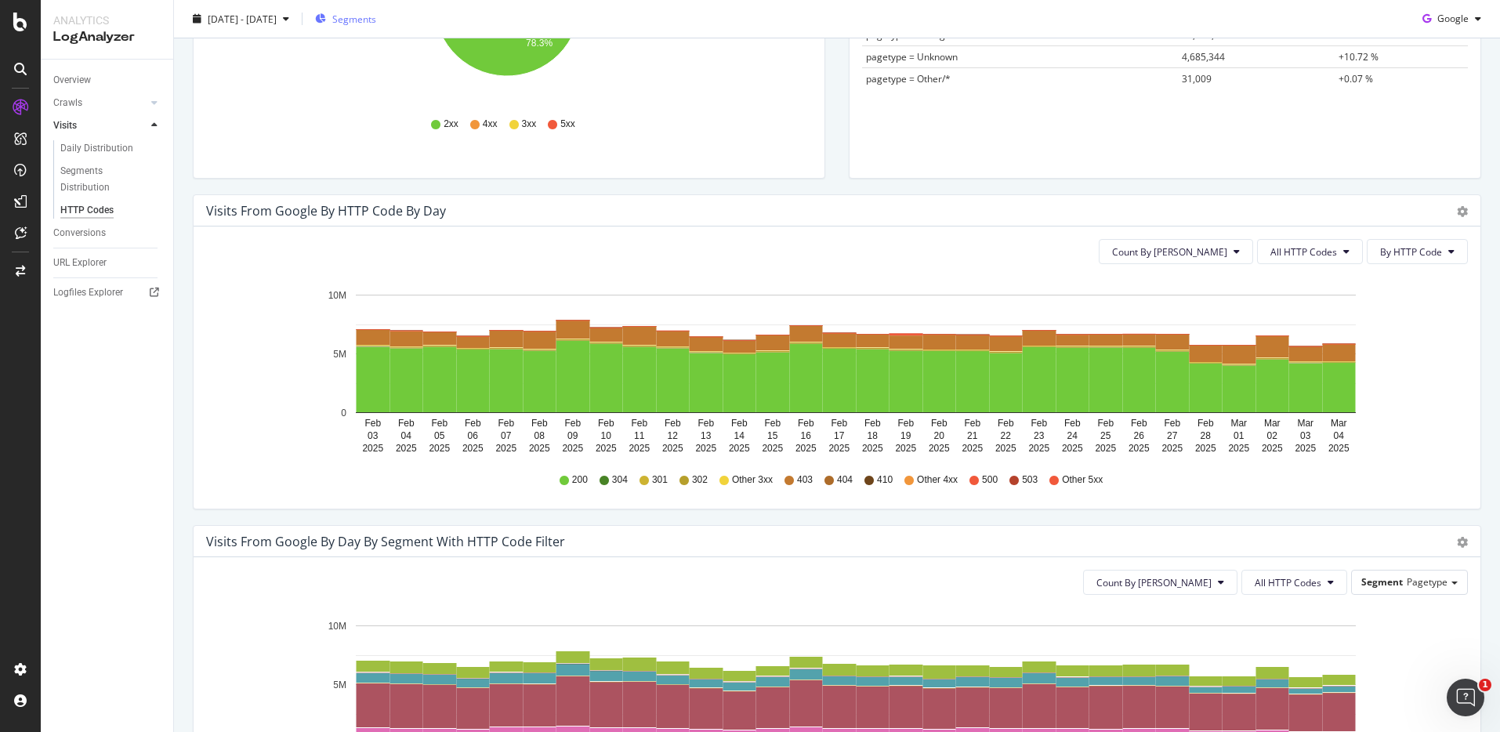
scroll to position [350, 0]
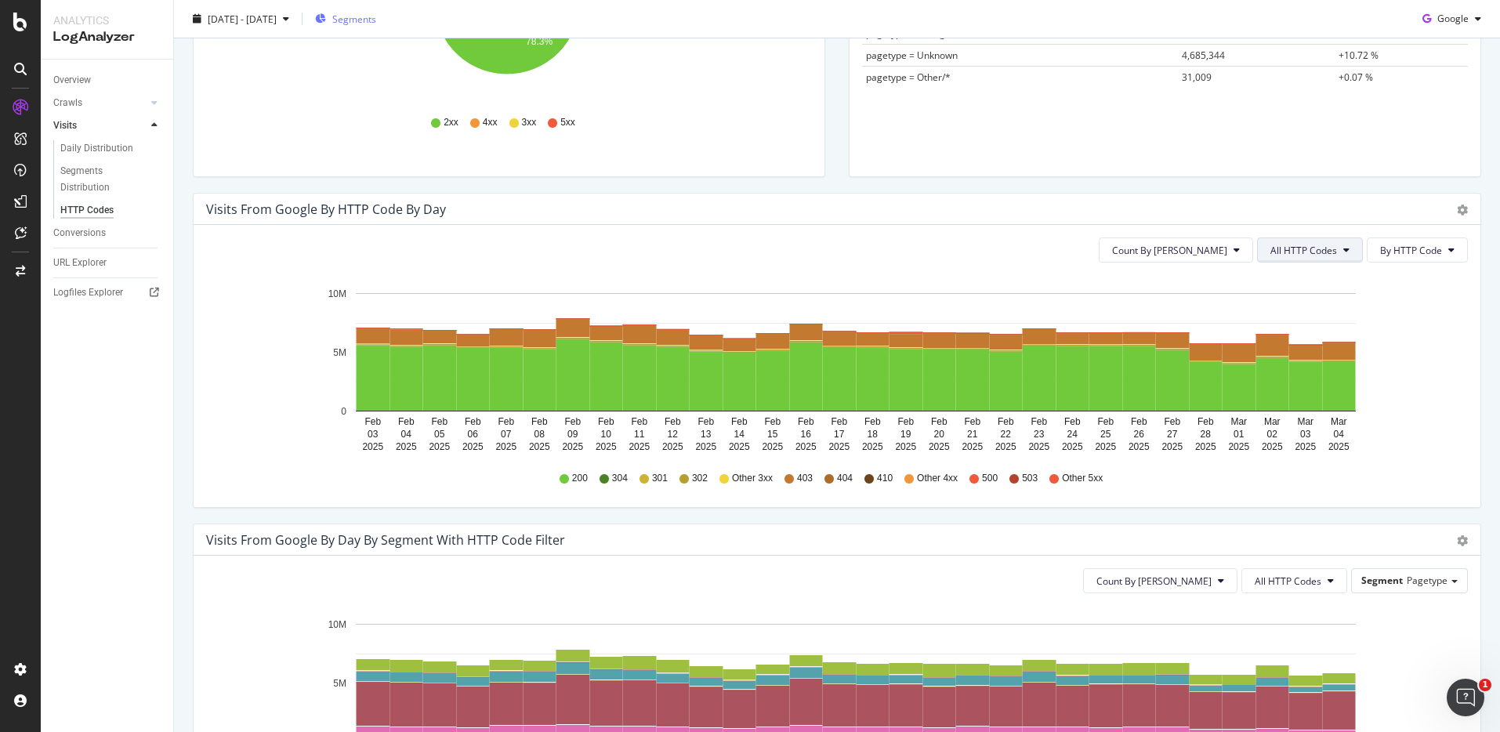
click at [1303, 255] on span "All HTTP Codes" at bounding box center [1303, 250] width 67 height 13
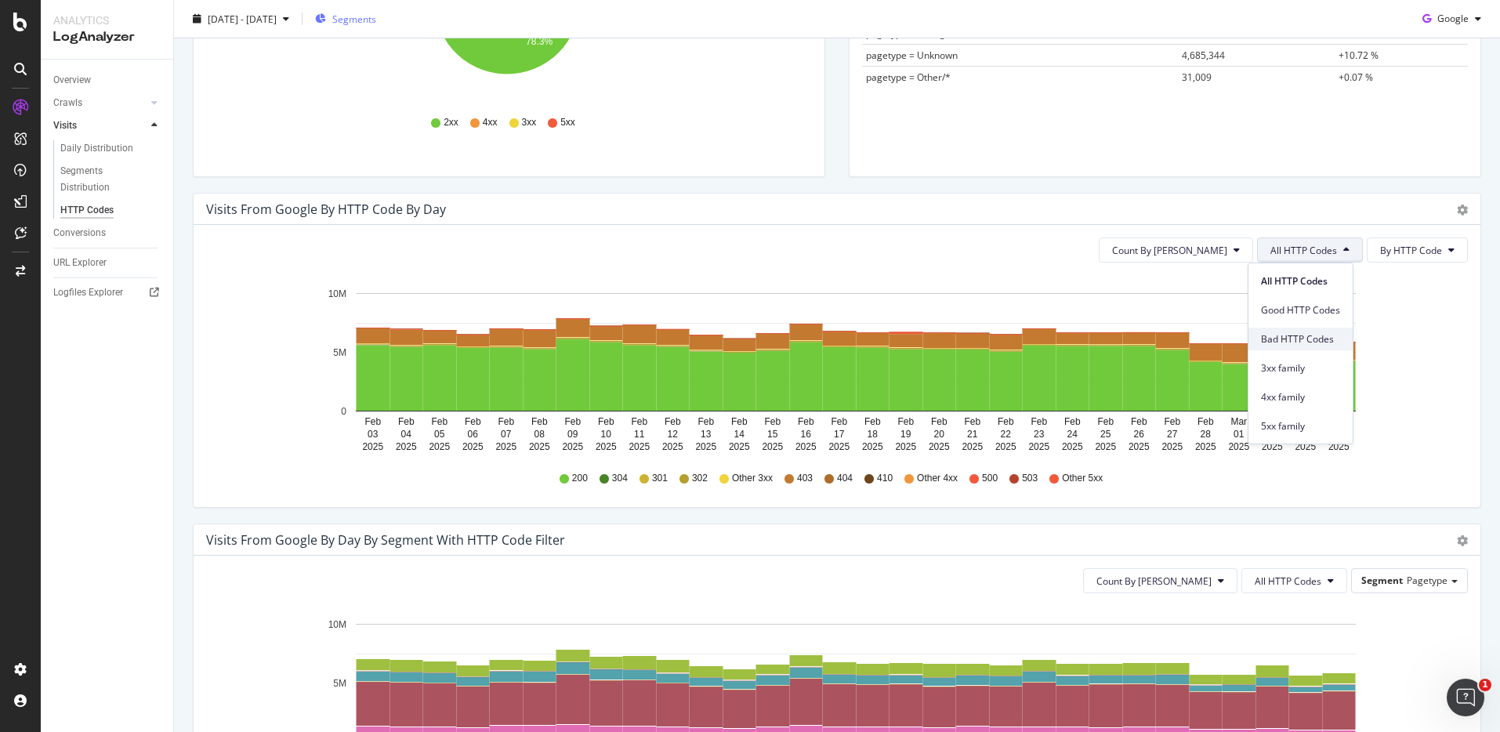
click at [1311, 339] on span "Bad HTTP Codes" at bounding box center [1300, 339] width 79 height 14
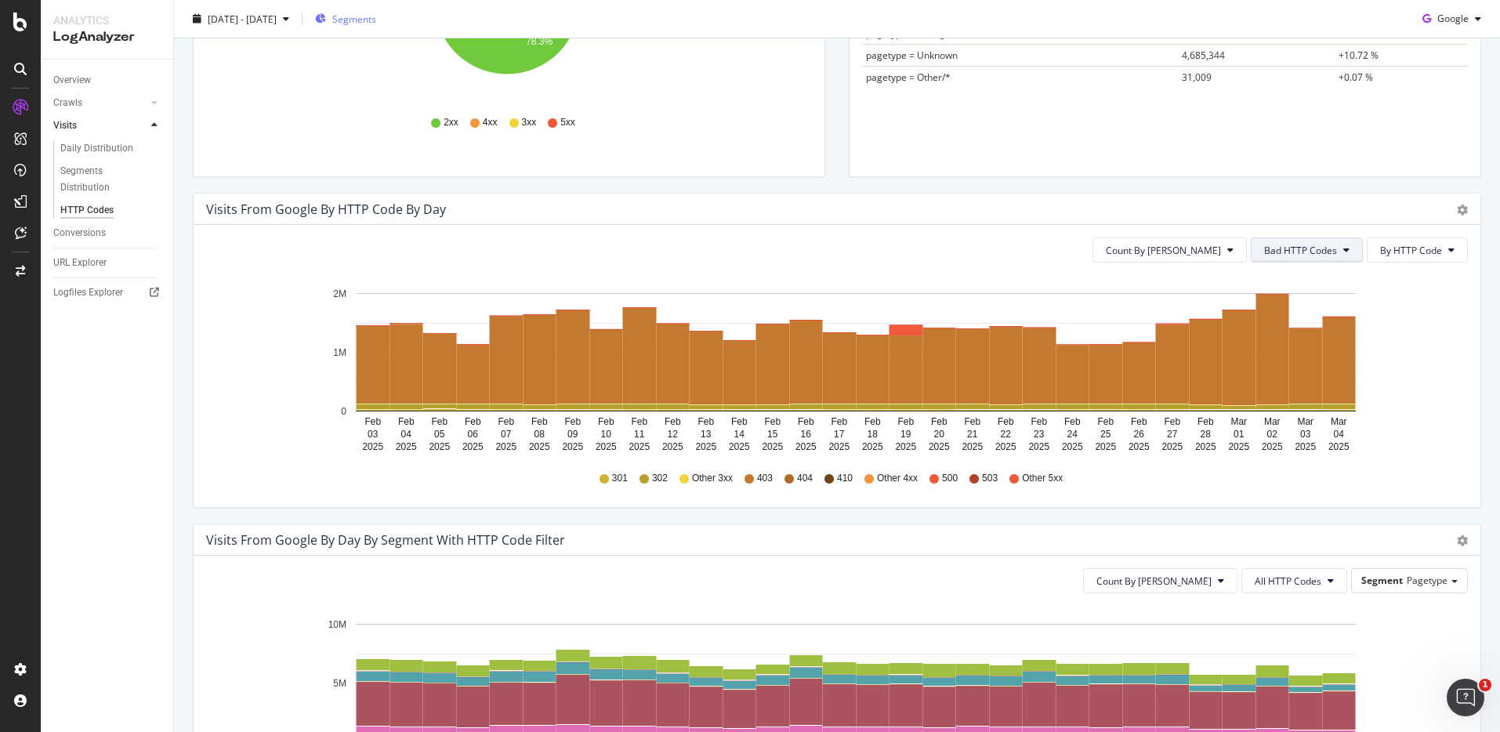
click at [1322, 246] on span "Bad HTTP Codes" at bounding box center [1300, 250] width 73 height 13
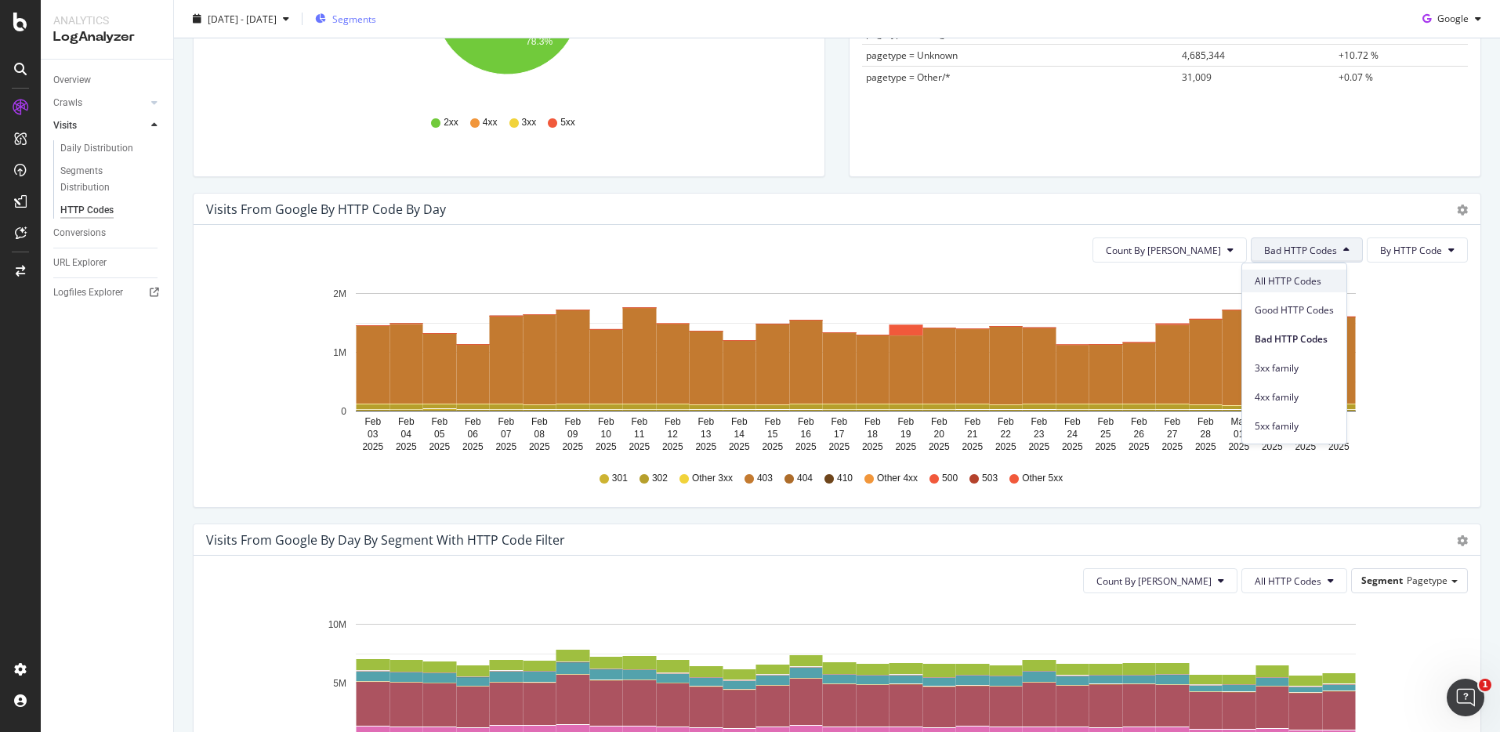
click at [1315, 280] on span "All HTTP Codes" at bounding box center [1294, 281] width 79 height 14
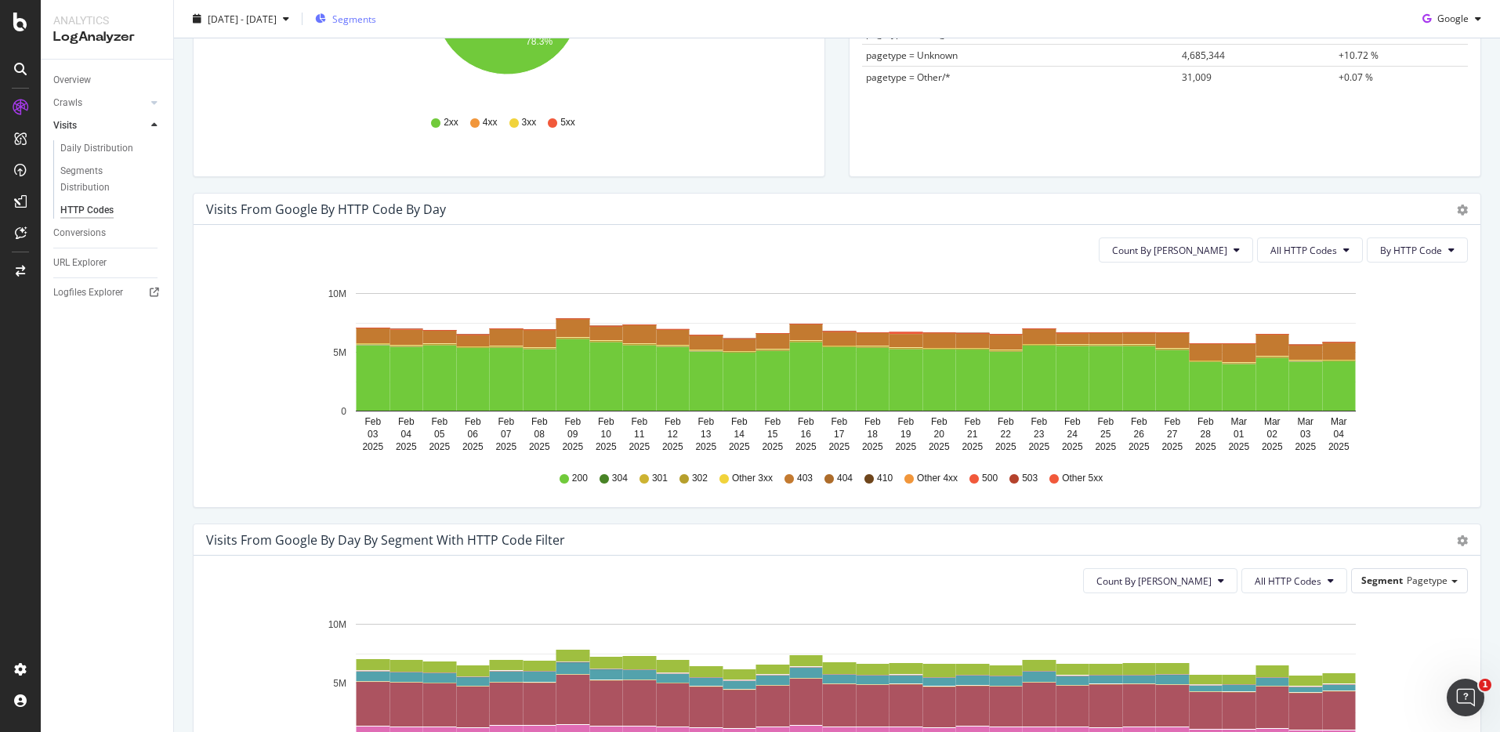
scroll to position [0, 0]
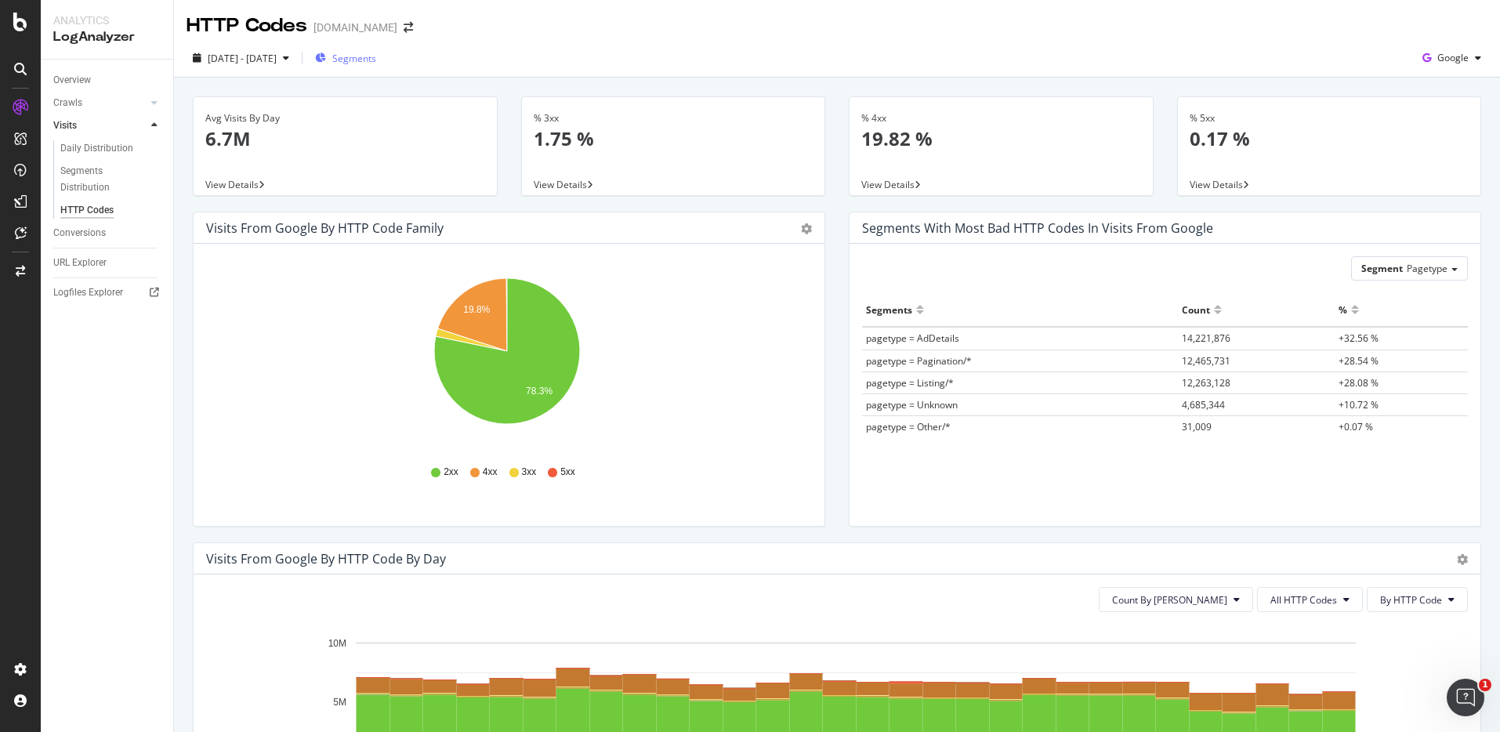
click at [371, 52] on span "Segments" at bounding box center [354, 58] width 44 height 13
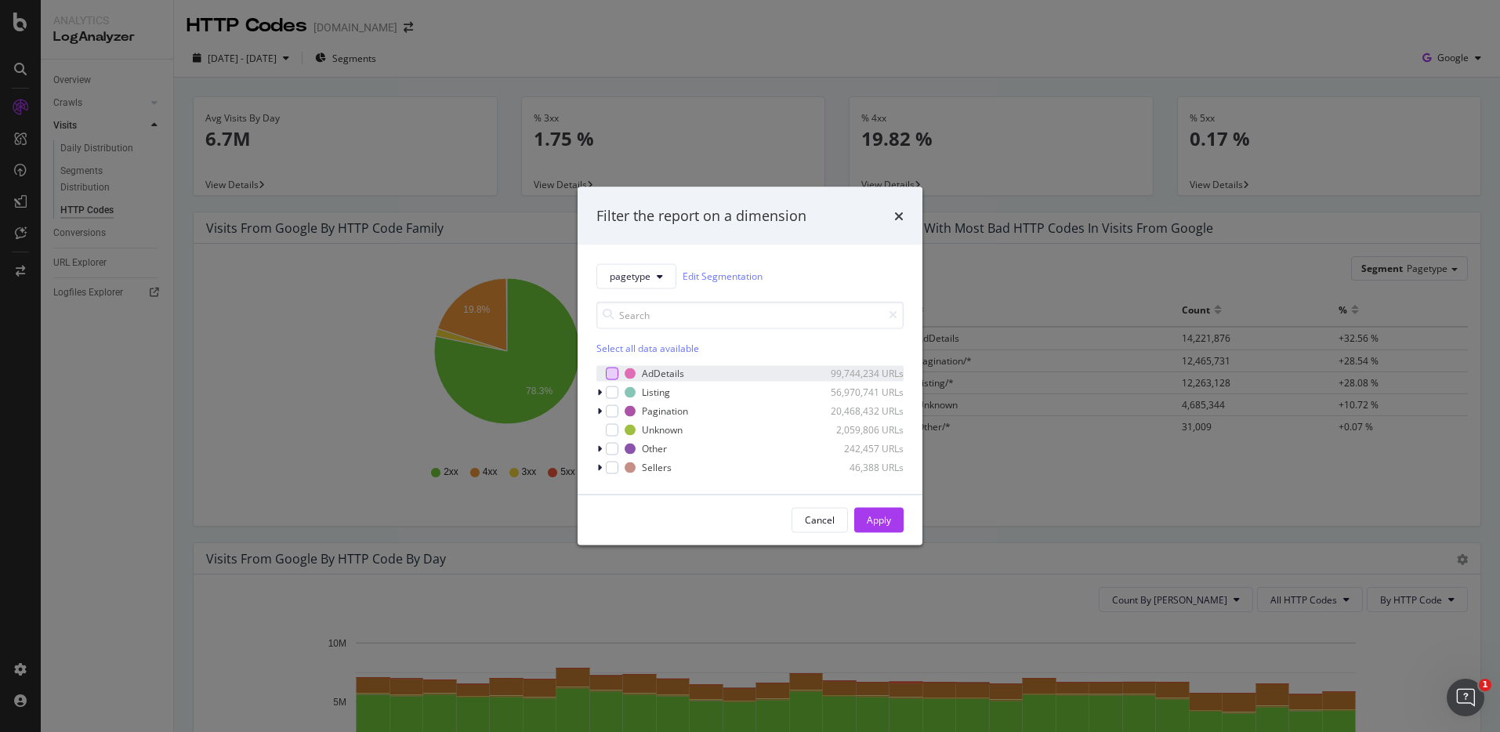
click at [612, 369] on div "modal" at bounding box center [612, 373] width 13 height 13
click at [877, 521] on div "Apply" at bounding box center [879, 519] width 24 height 13
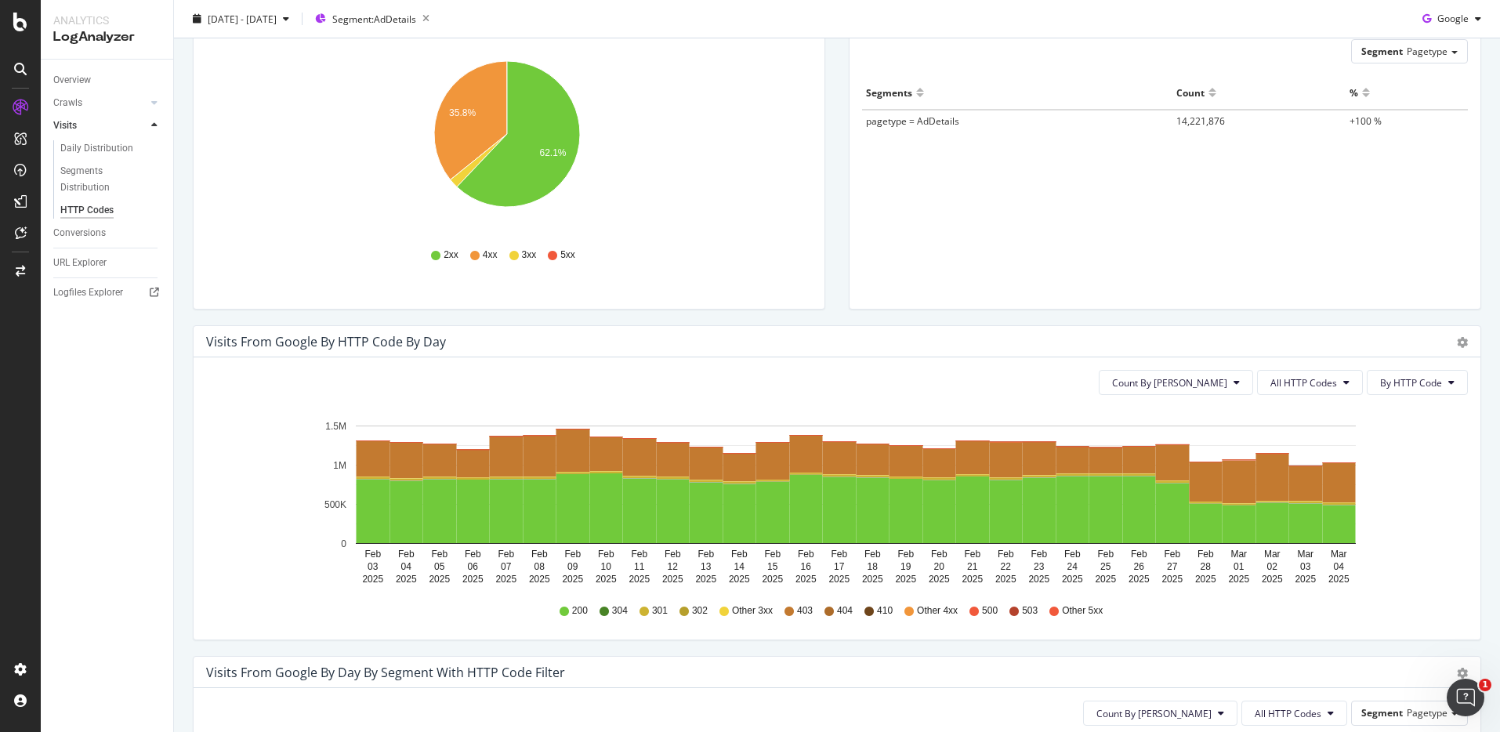
scroll to position [233, 0]
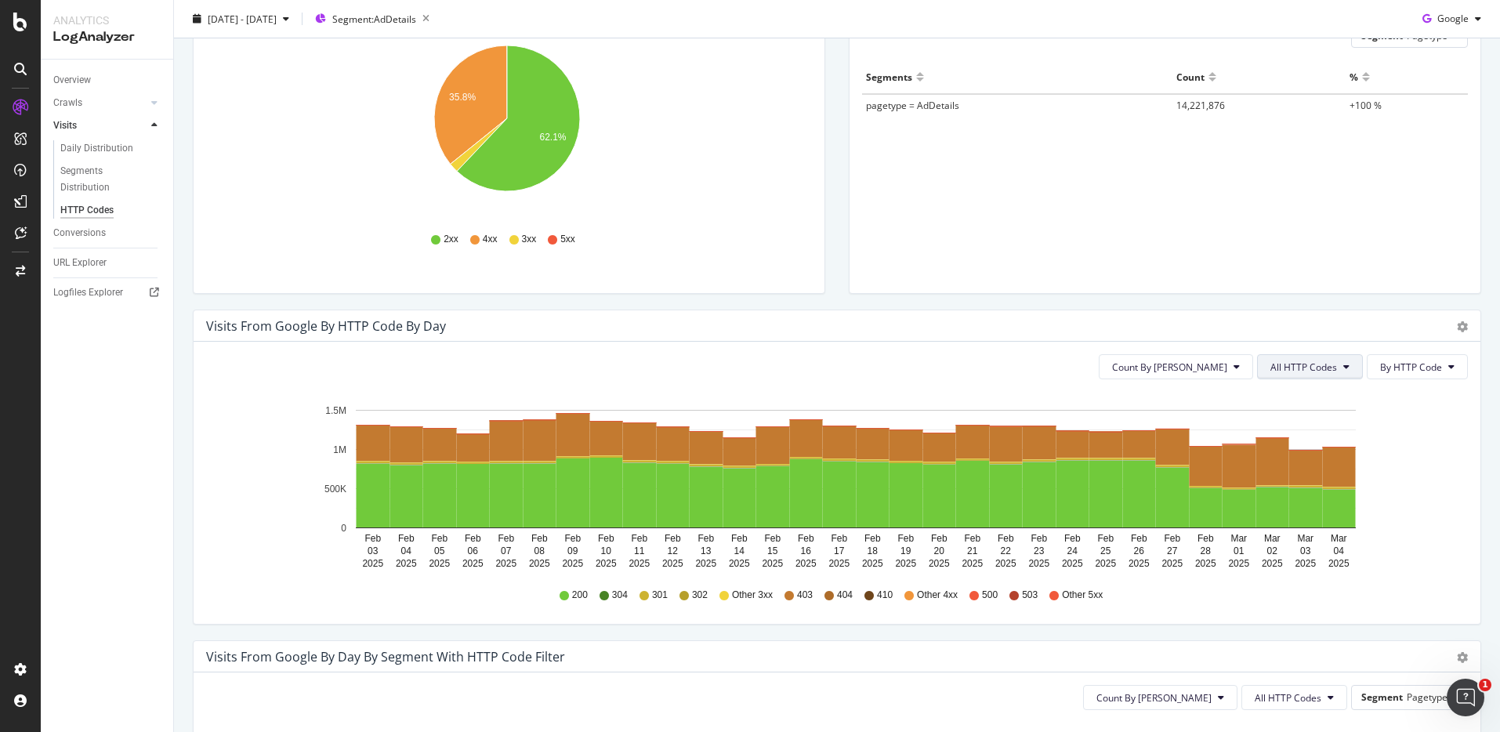
click at [1282, 357] on button "All HTTP Codes" at bounding box center [1310, 366] width 106 height 25
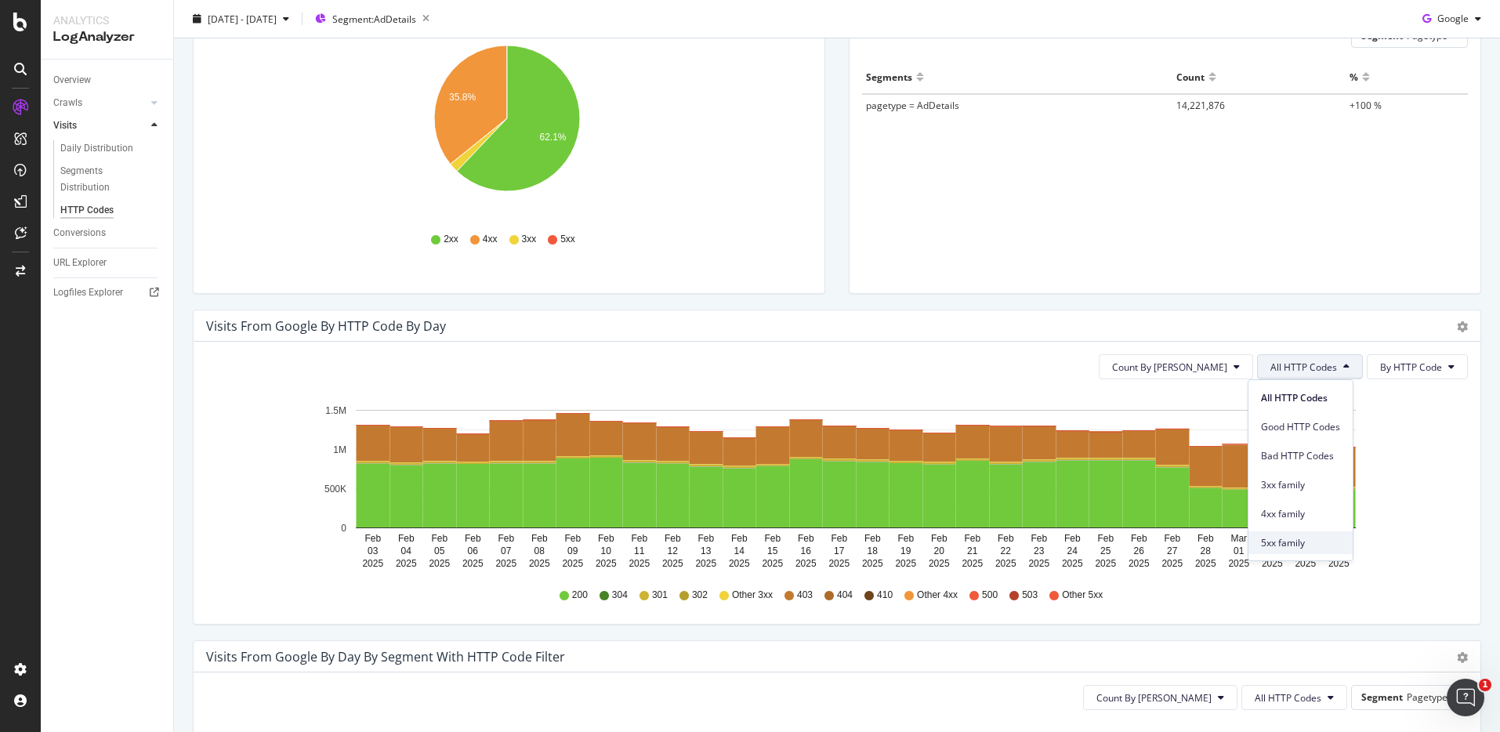
click at [1300, 539] on span "5xx family" at bounding box center [1300, 543] width 79 height 14
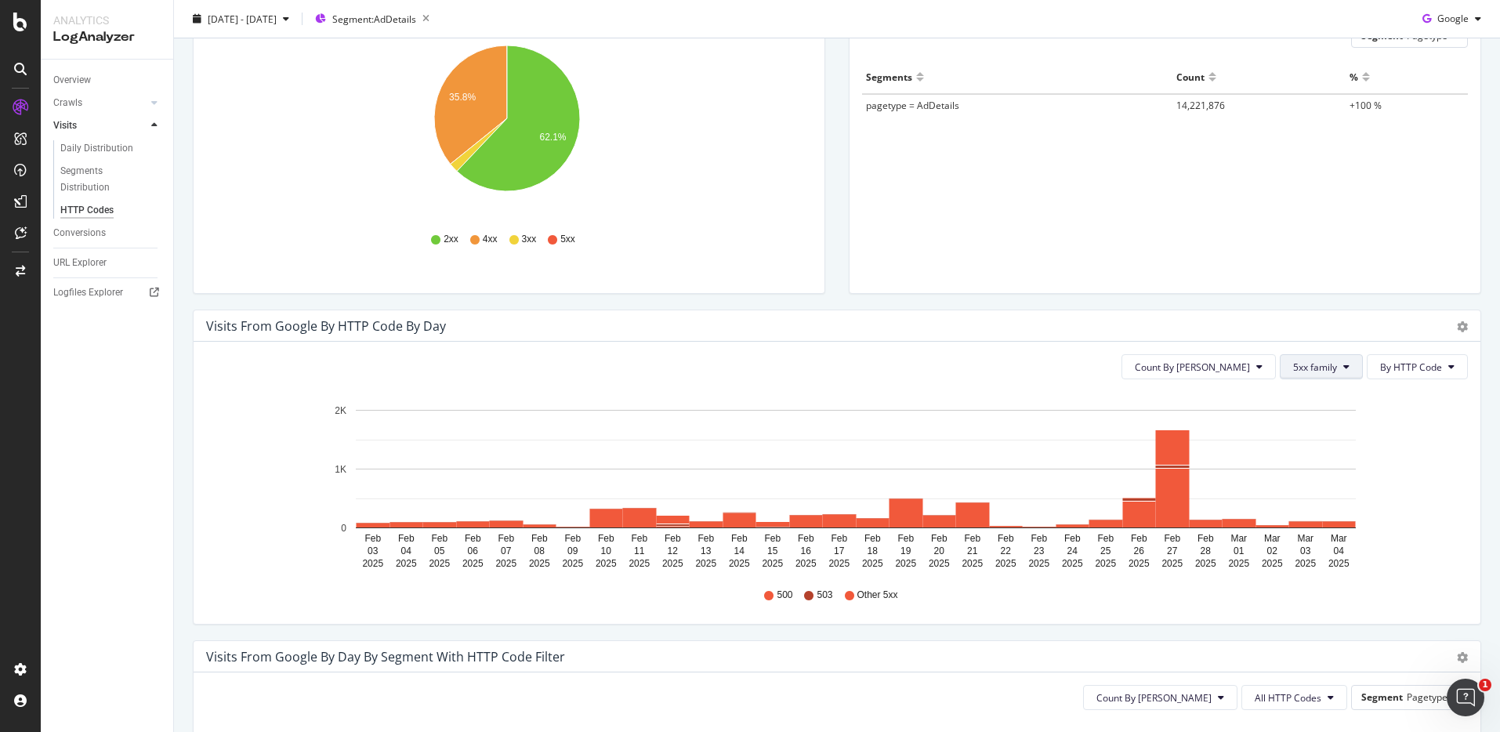
click at [1308, 375] on button "5xx family" at bounding box center [1321, 366] width 83 height 25
click at [1310, 511] on span "4xx family" at bounding box center [1321, 514] width 79 height 14
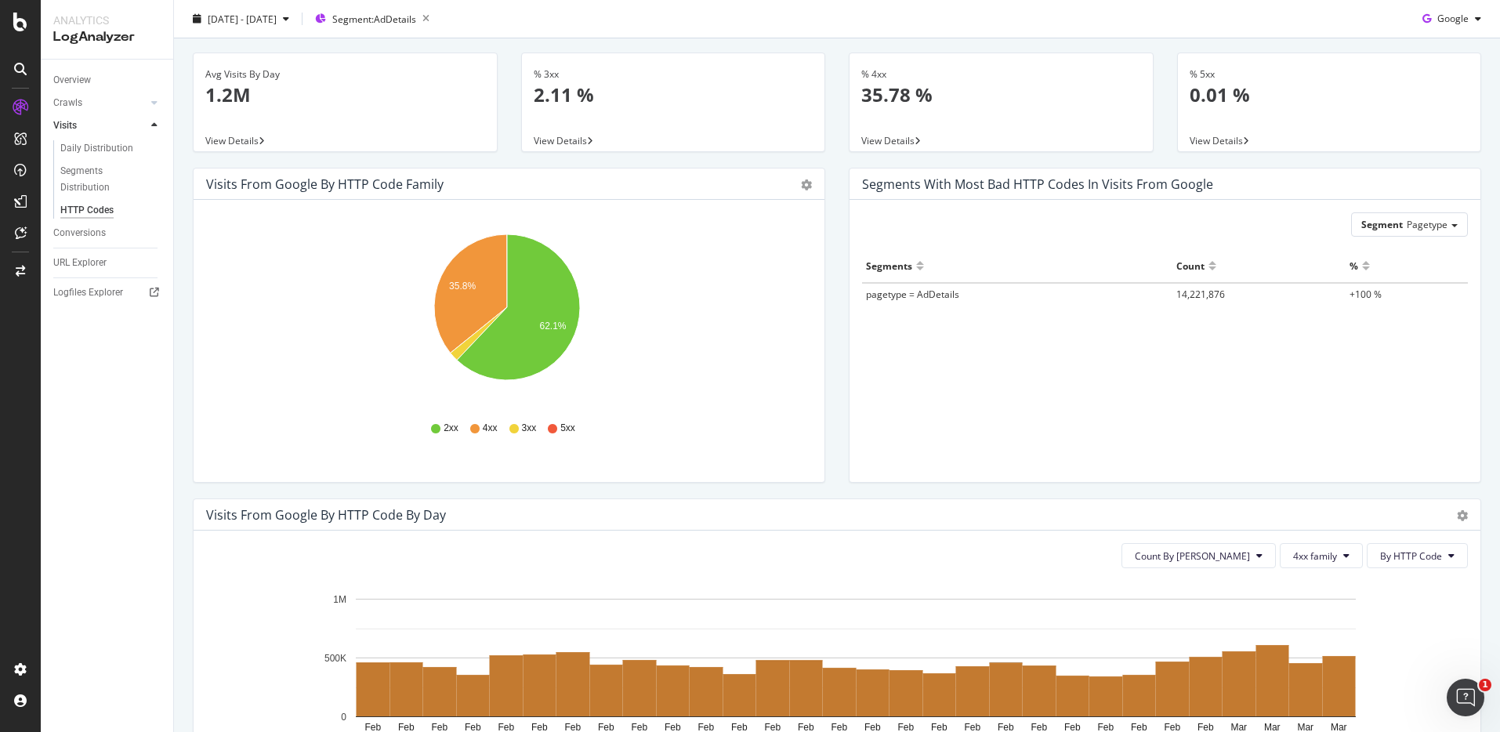
scroll to position [0, 0]
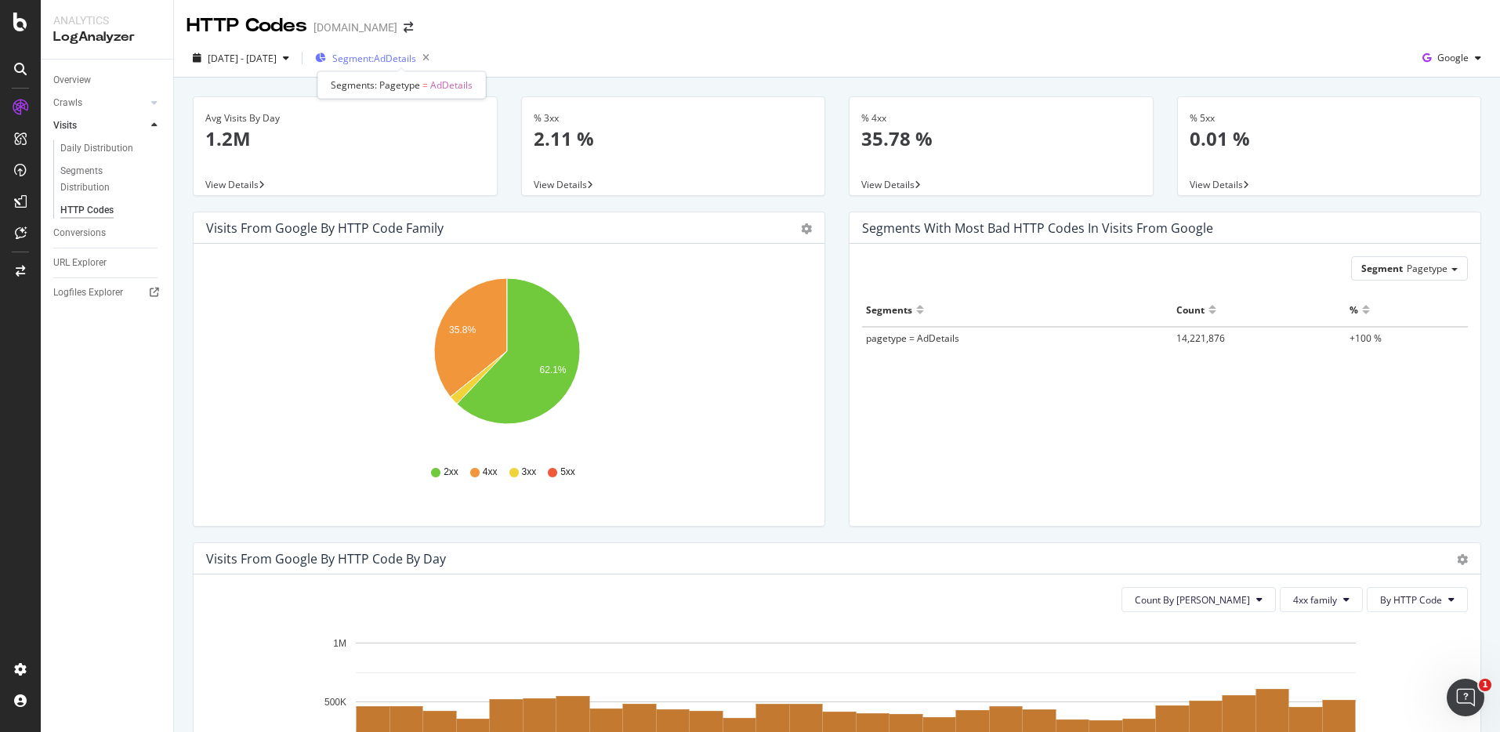
click at [408, 53] on span "Segment: AdDetails" at bounding box center [374, 58] width 84 height 13
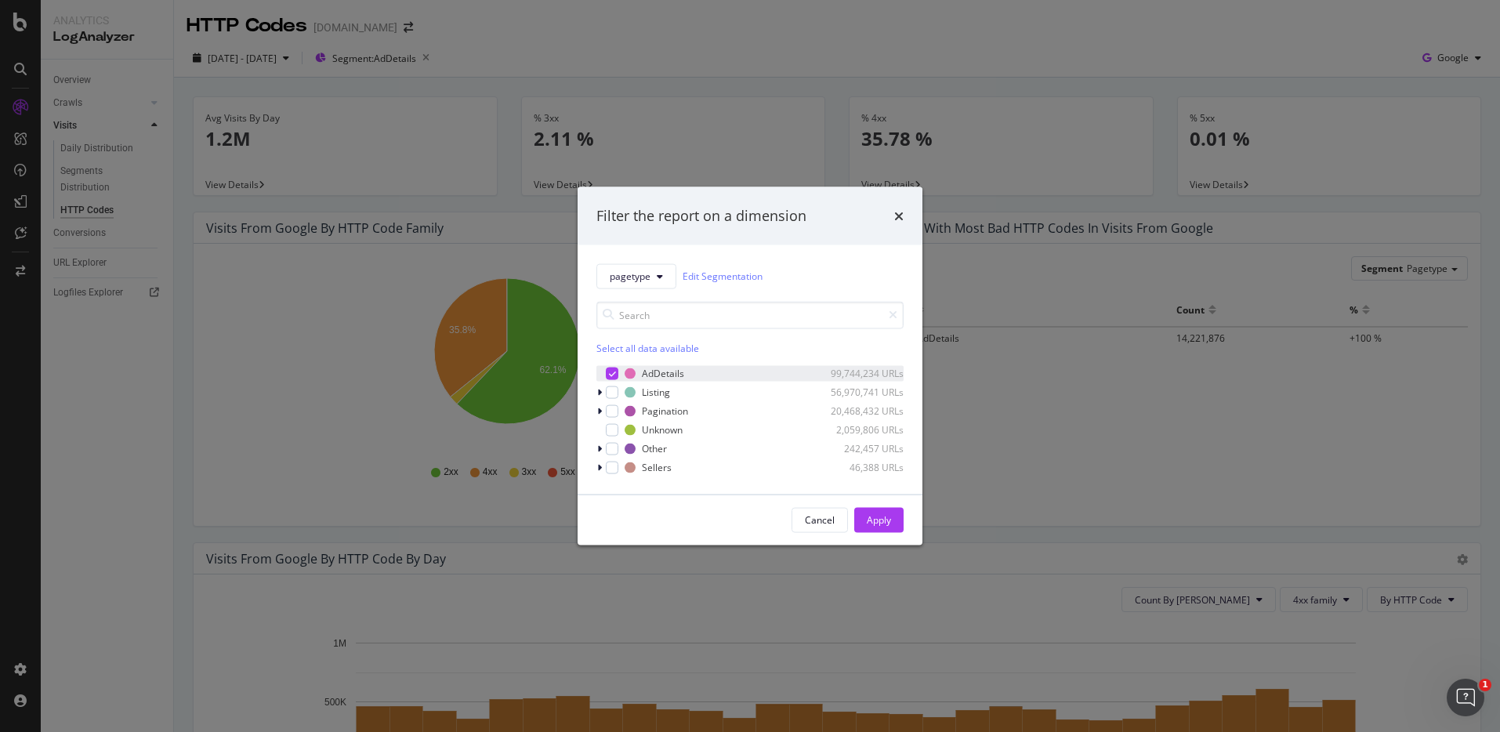
click at [606, 371] on div "modal" at bounding box center [612, 373] width 13 height 13
click at [614, 394] on div "modal" at bounding box center [612, 392] width 13 height 13
click at [886, 515] on div "Apply" at bounding box center [879, 519] width 24 height 13
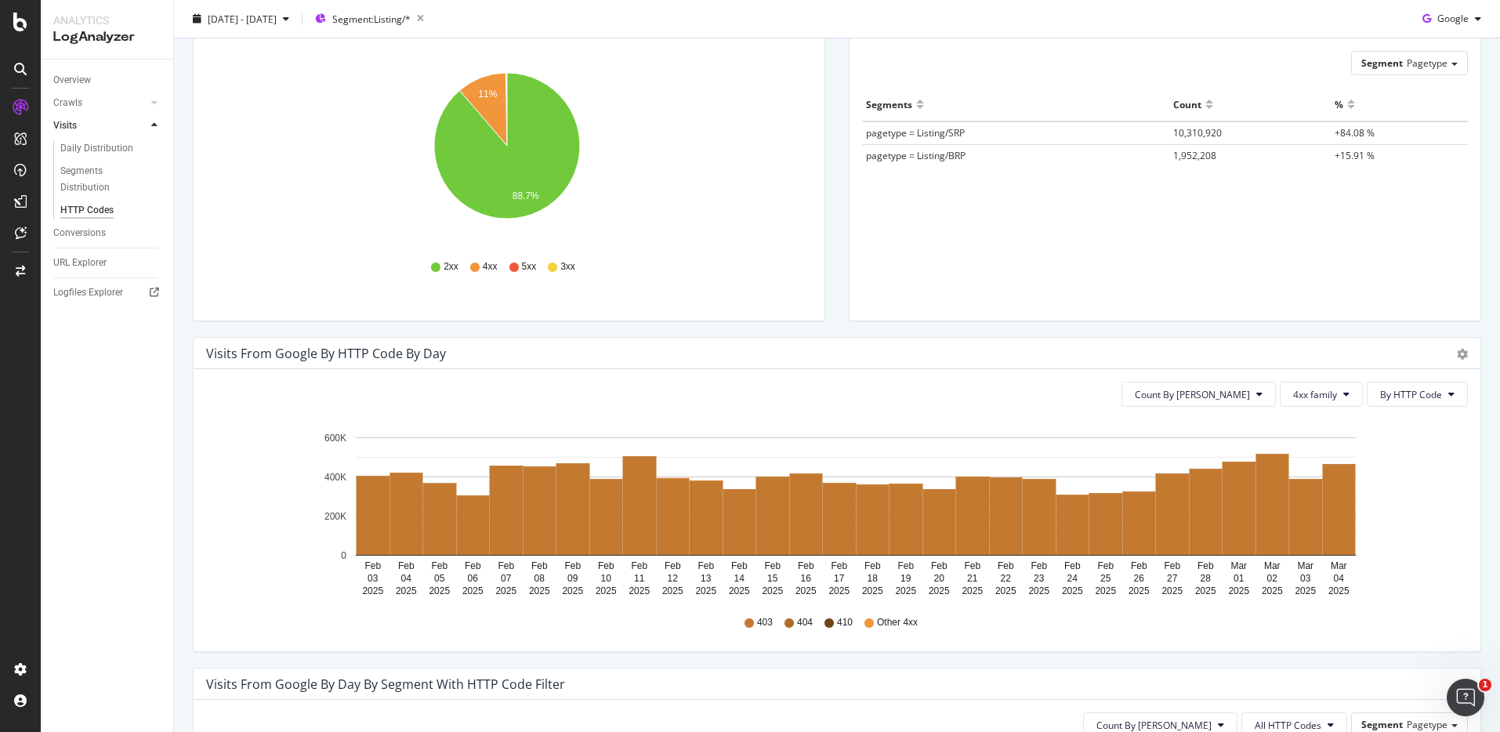
scroll to position [327, 0]
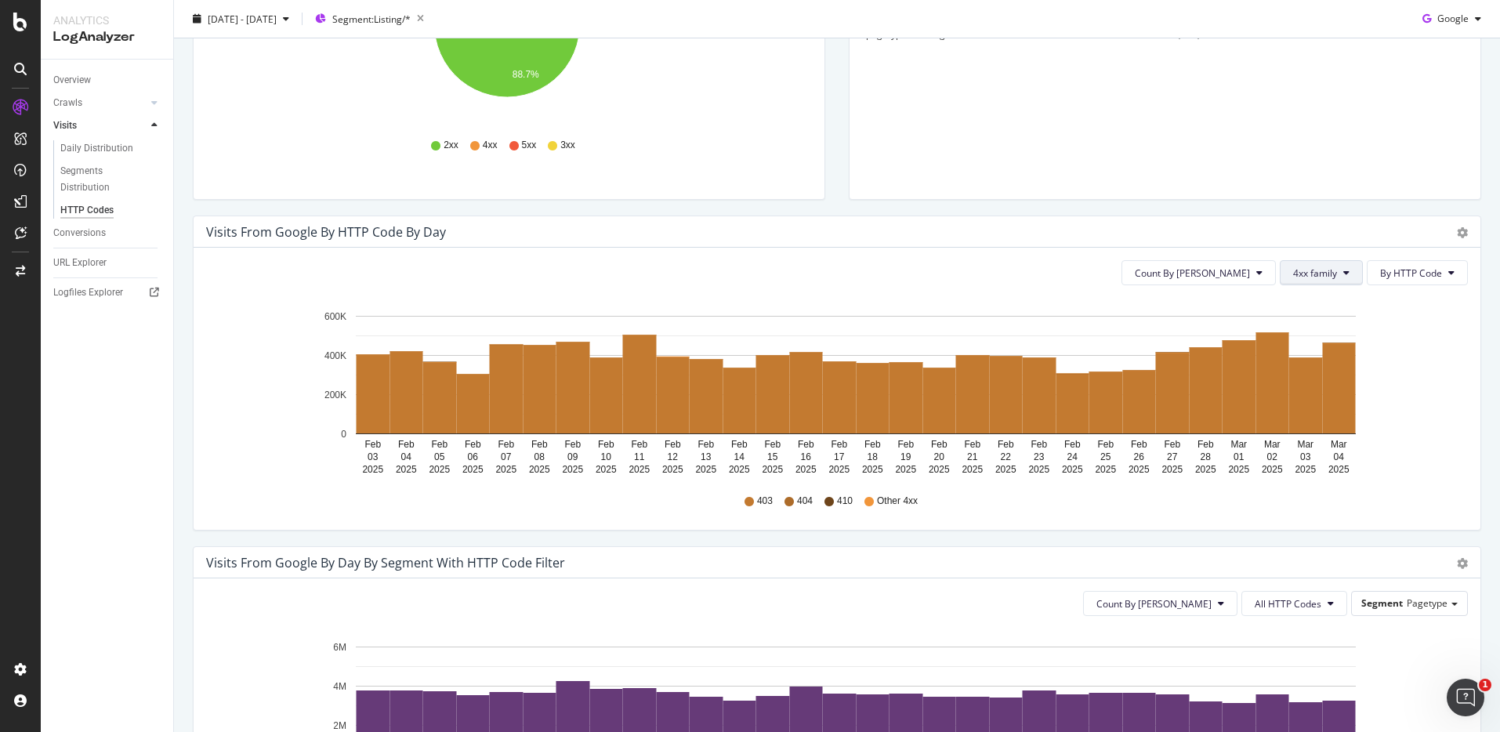
click at [1314, 266] on span "4xx family" at bounding box center [1315, 272] width 44 height 13
click at [1321, 310] on div "All HTTP Codes" at bounding box center [1322, 303] width 104 height 23
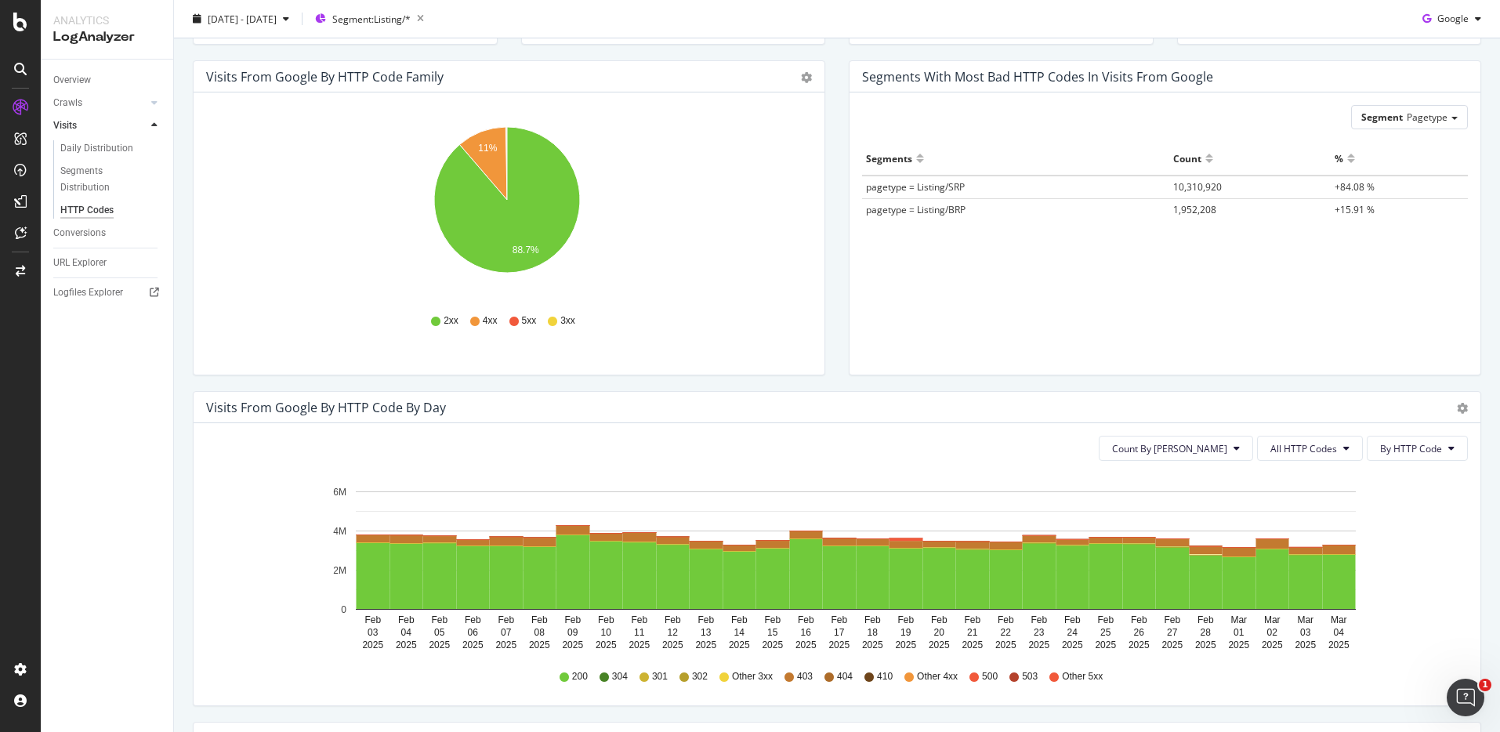
scroll to position [0, 0]
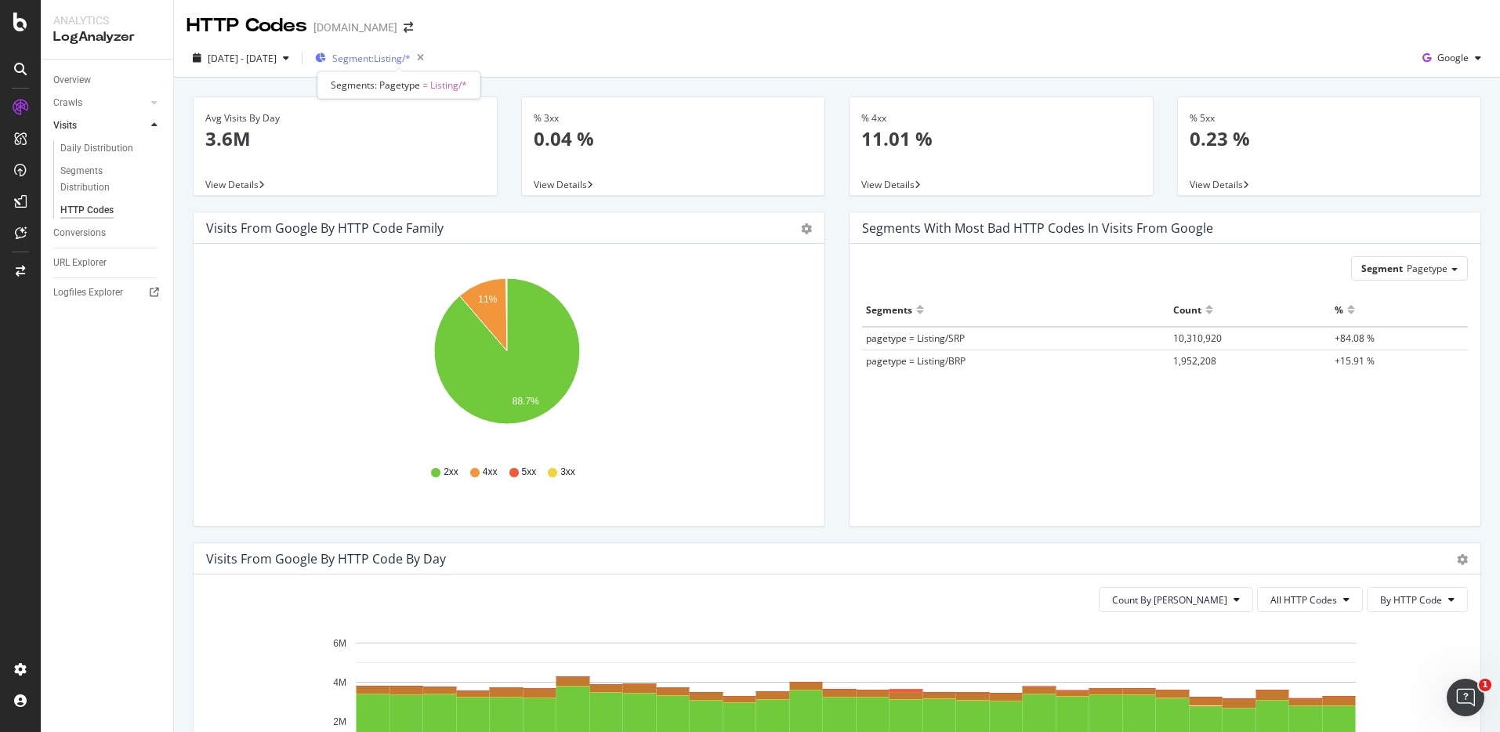
click at [411, 60] on span "Segment: Listing/*" at bounding box center [371, 58] width 78 height 13
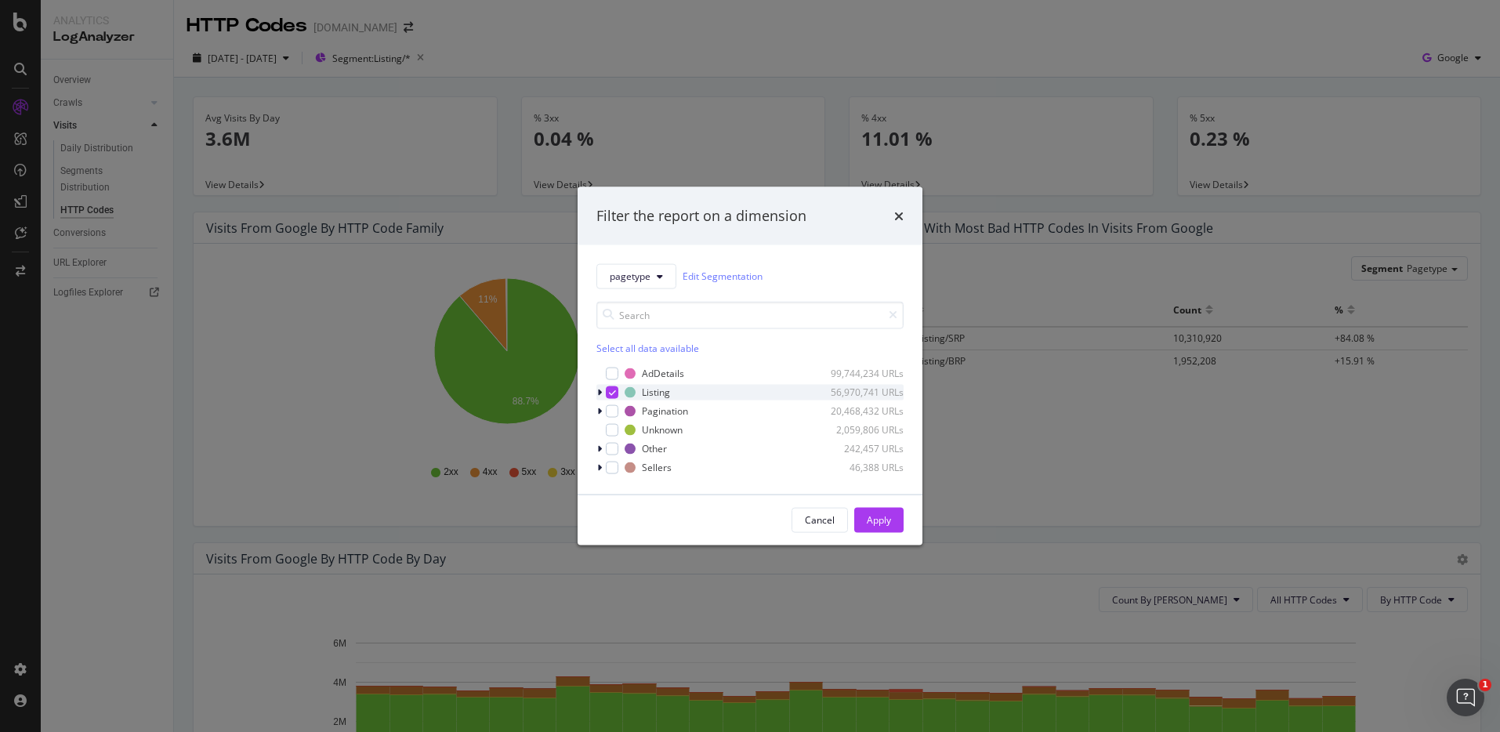
click at [609, 389] on icon "modal" at bounding box center [612, 392] width 7 height 8
click at [612, 429] on div "modal" at bounding box center [612, 429] width 13 height 13
click at [612, 440] on div "Other 242,457 URLs" at bounding box center [749, 448] width 307 height 16
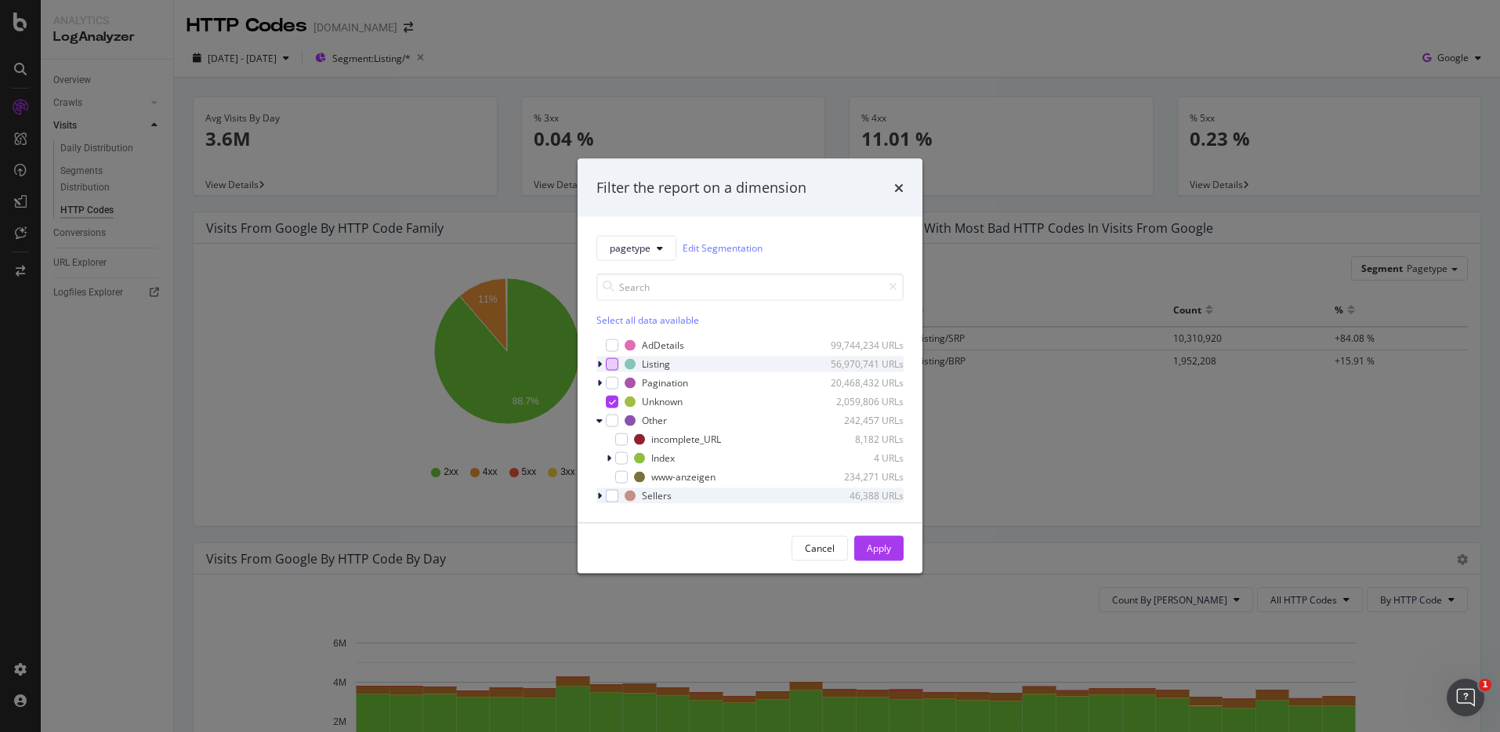
click at [620, 497] on div "Sellers 46,388 URLs" at bounding box center [749, 495] width 307 height 16
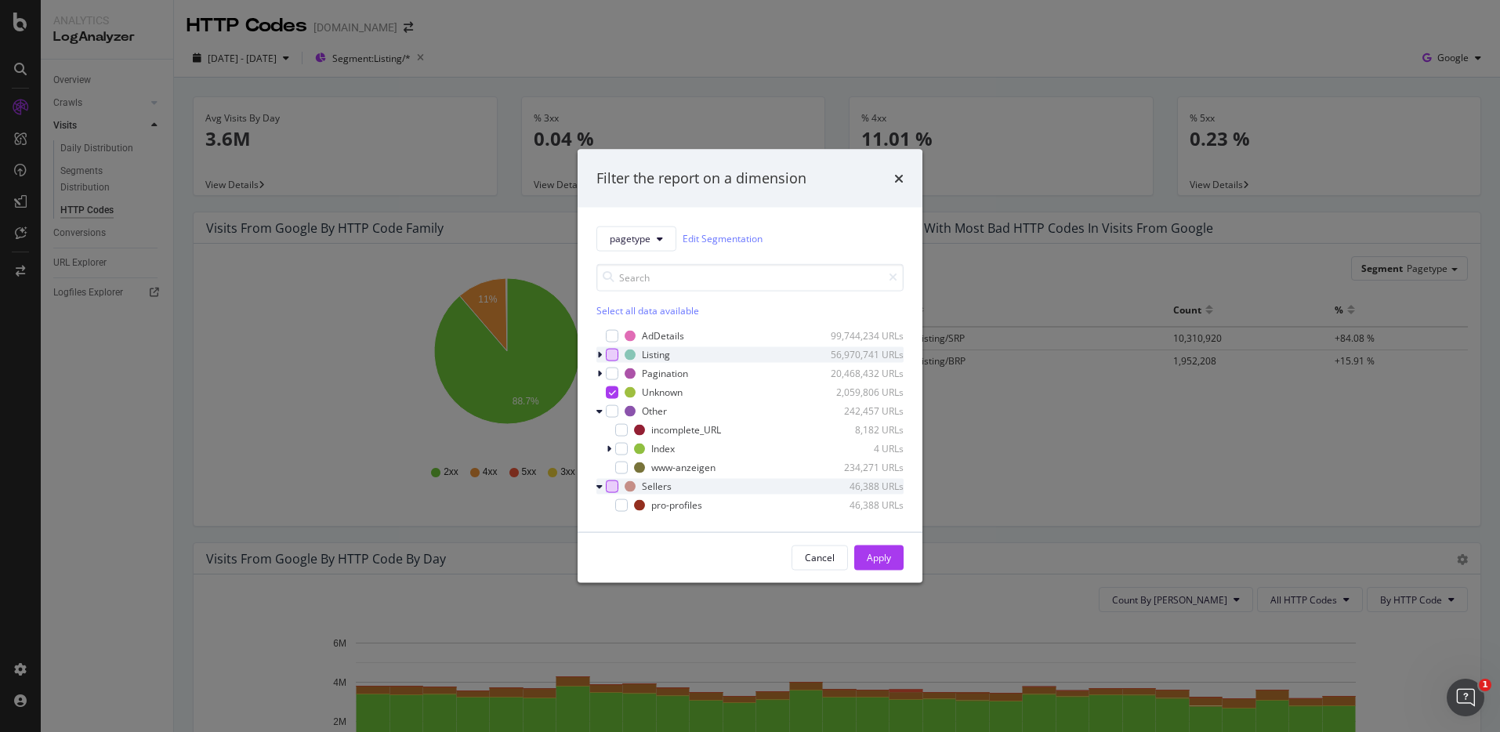
click at [612, 485] on div "modal" at bounding box center [612, 486] width 13 height 13
click at [609, 409] on div "modal" at bounding box center [612, 410] width 13 height 13
click at [848, 553] on div "Cancel Apply" at bounding box center [848, 557] width 112 height 25
click at [614, 373] on div "modal" at bounding box center [612, 373] width 13 height 13
click at [868, 564] on div "Apply" at bounding box center [879, 557] width 24 height 24
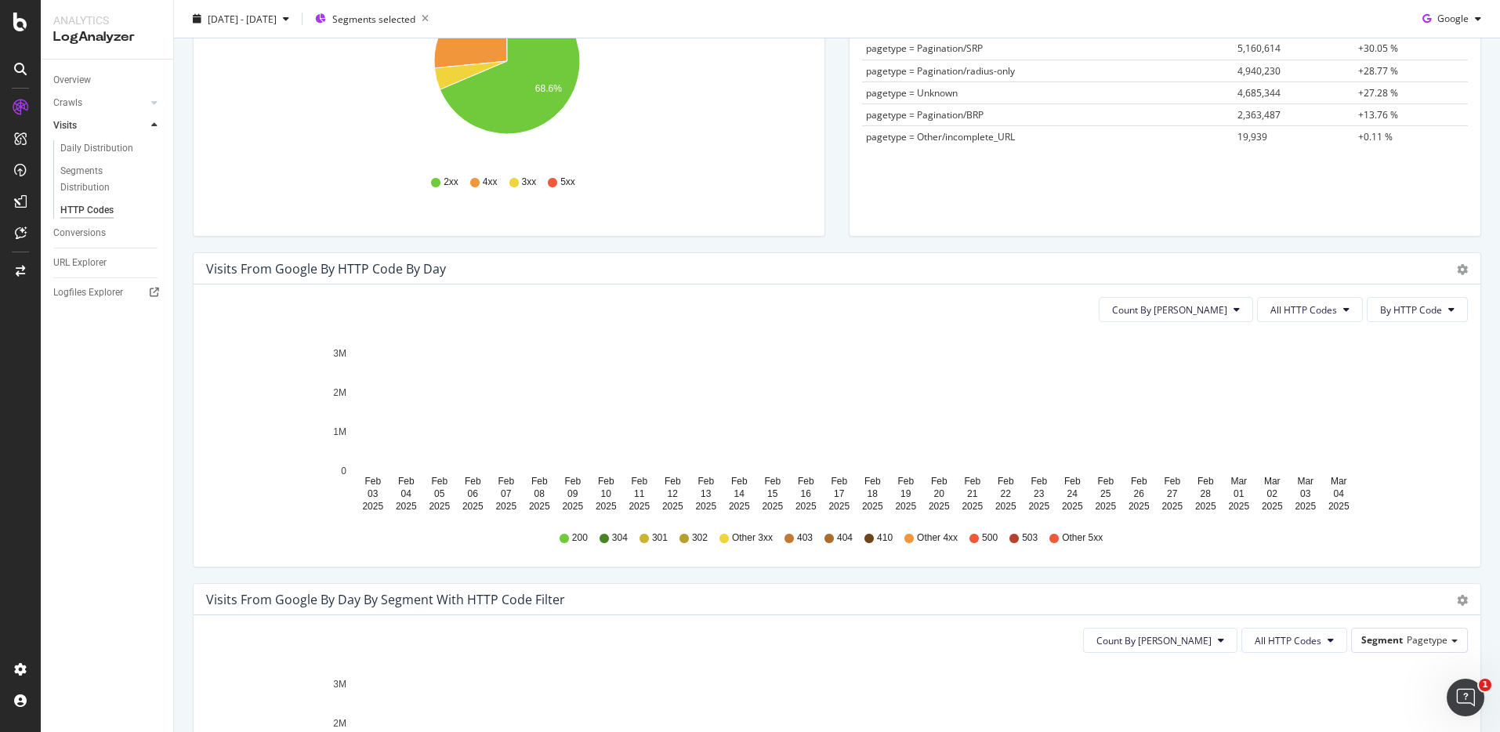
scroll to position [292, 0]
